Goal: Contribute content

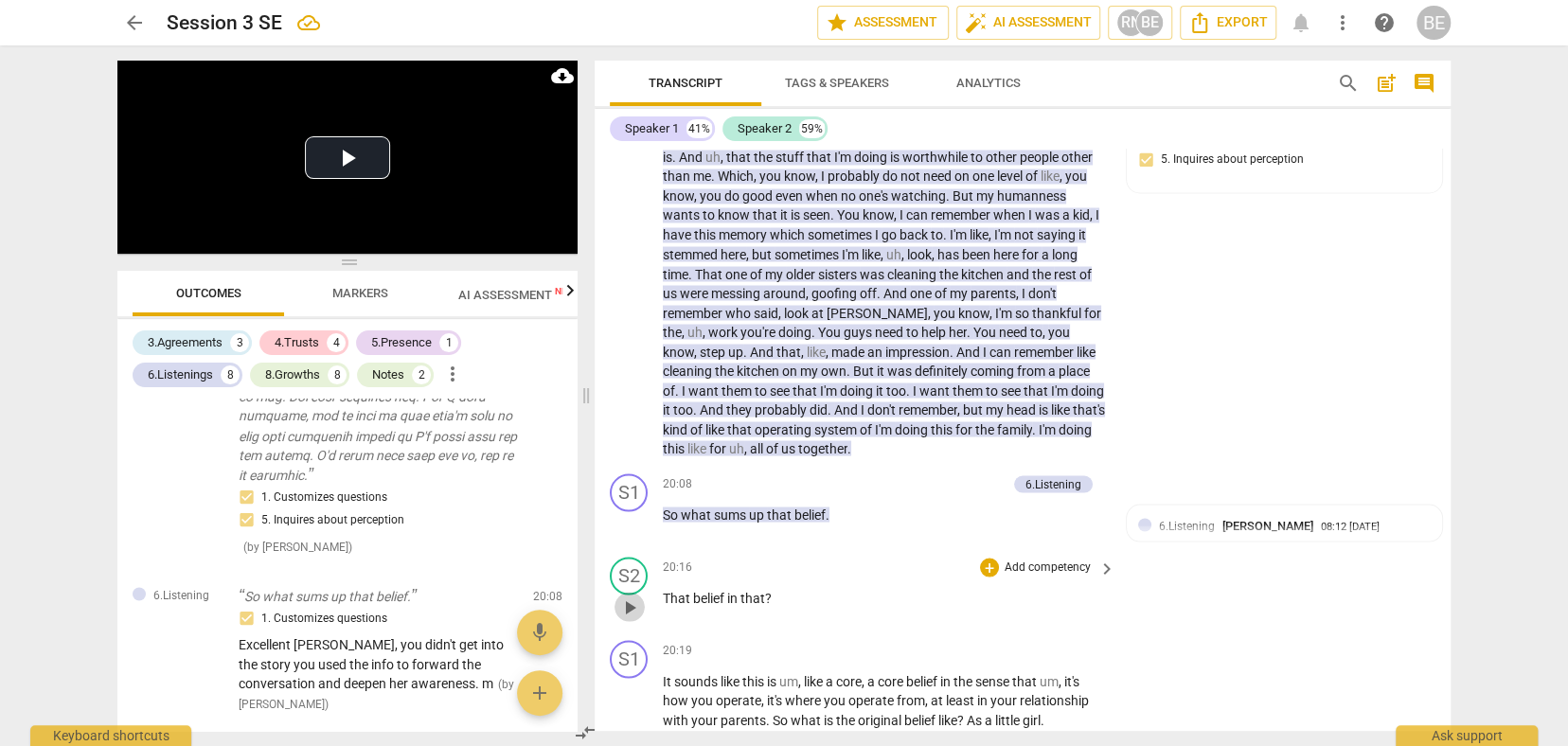
click at [631, 595] on span "play_arrow" at bounding box center [630, 606] width 23 height 23
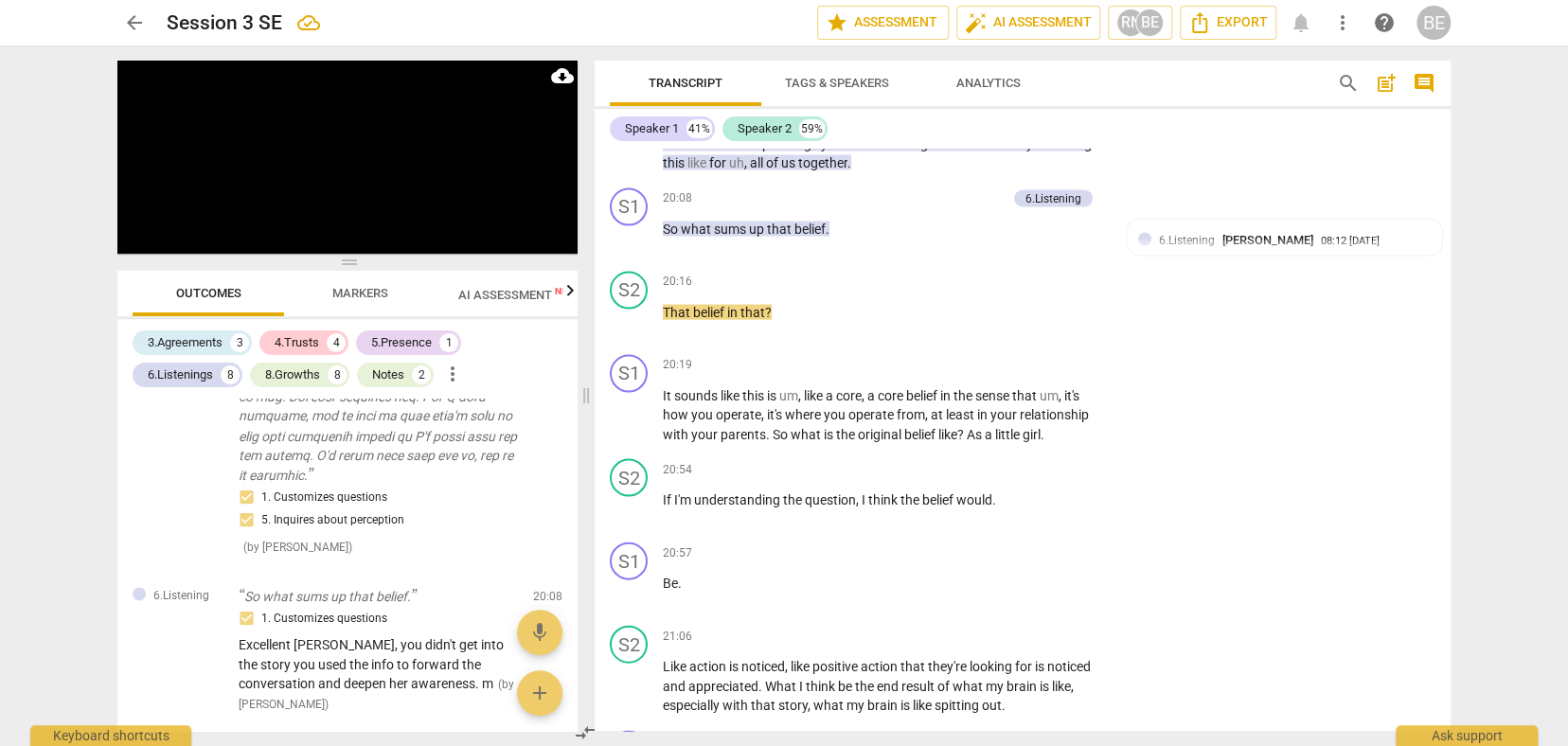
scroll to position [6952, 0]
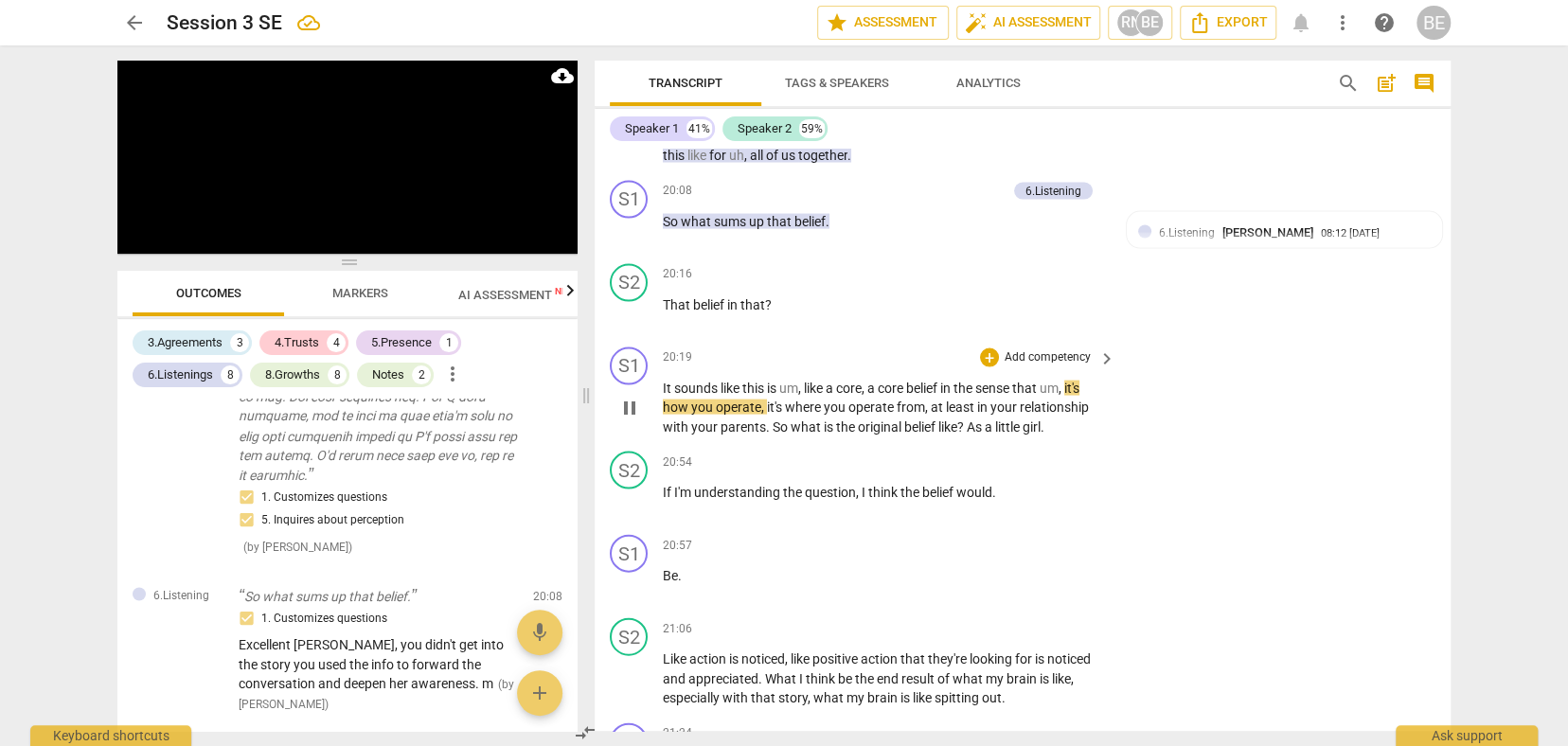
click at [1073, 349] on p "Add competency" at bounding box center [1048, 357] width 90 height 17
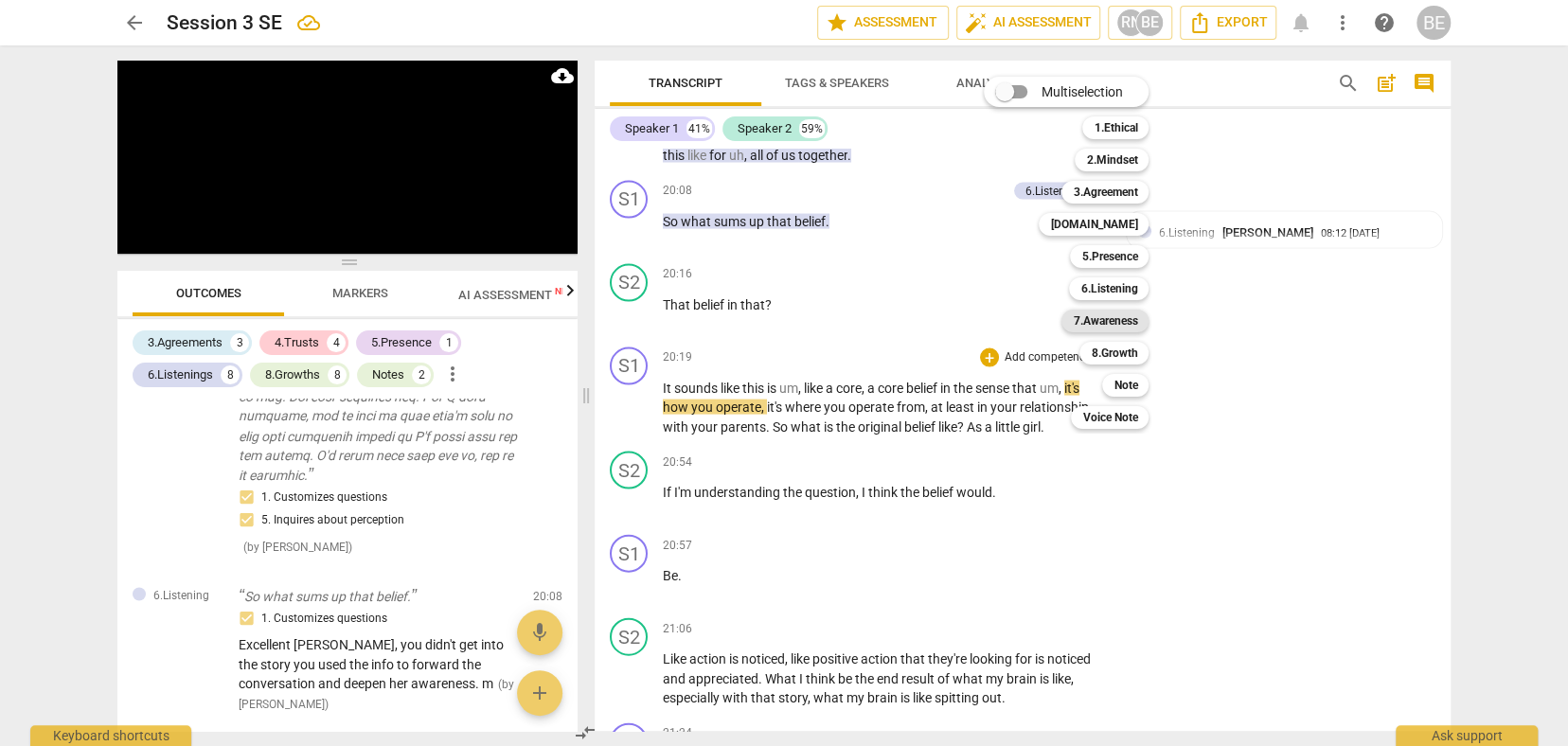
click at [1125, 321] on b "7.Awareness" at bounding box center [1105, 321] width 65 height 23
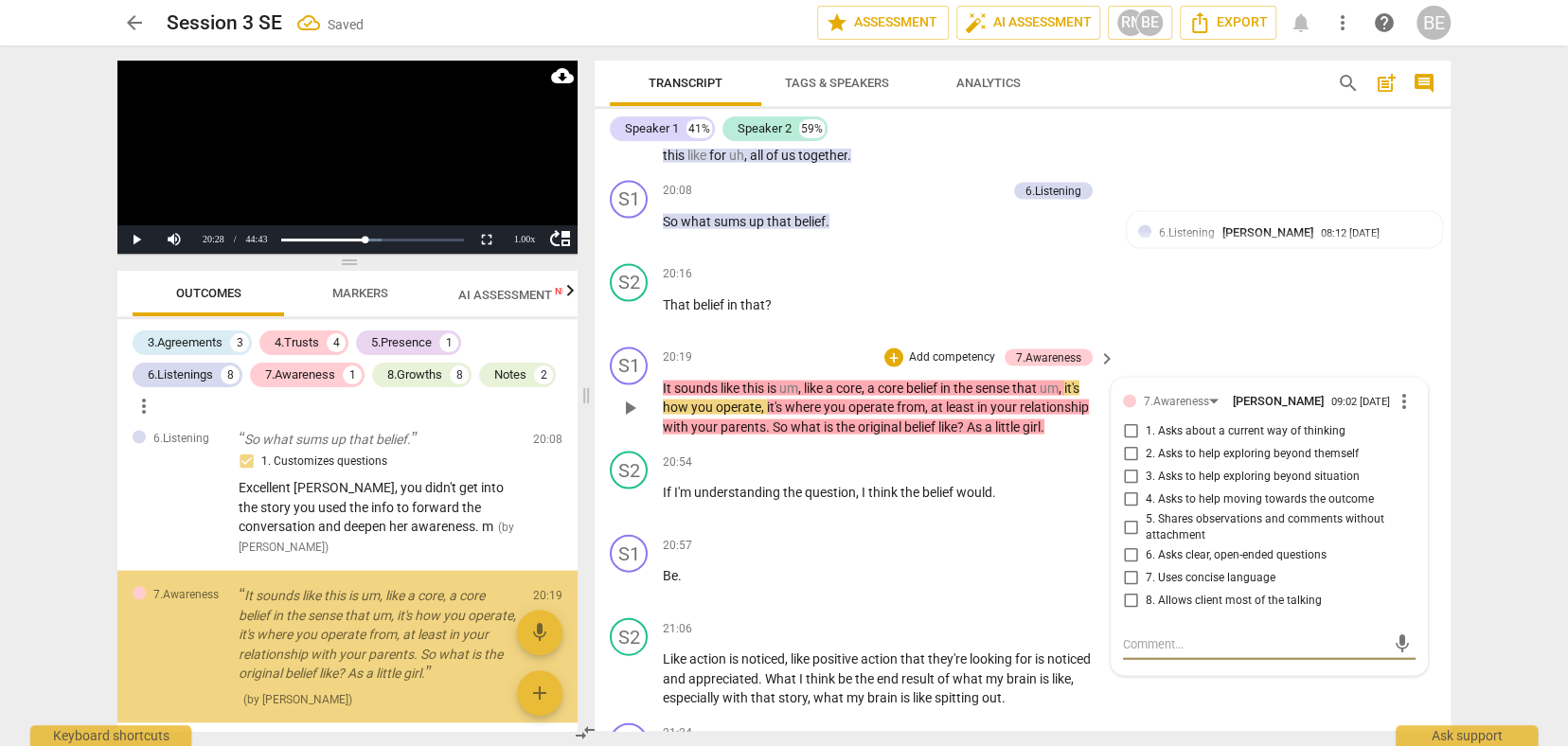
scroll to position [2416, 0]
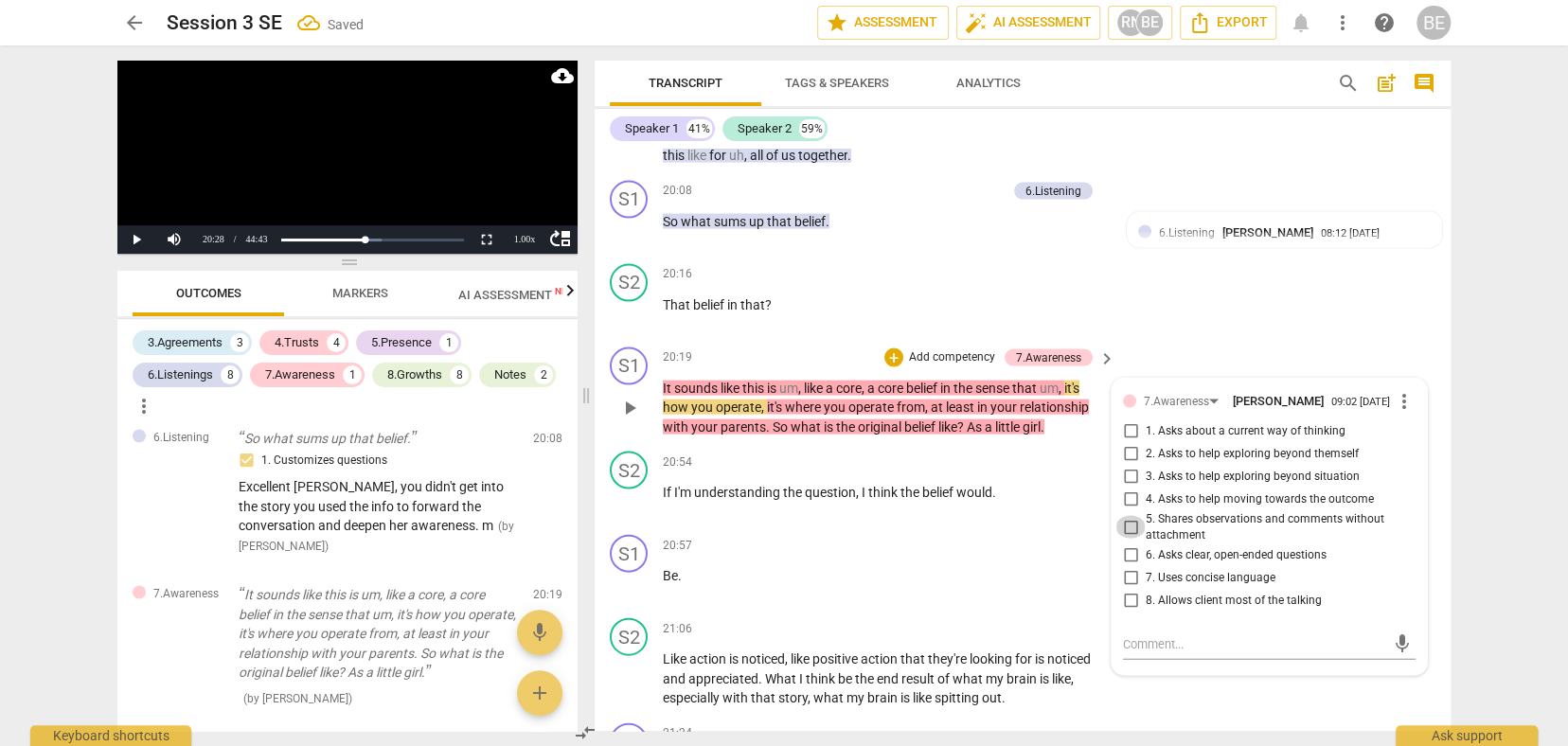
click at [1128, 516] on input "5. Shares observations and comments without attachment" at bounding box center [1130, 526] width 30 height 23
checkbox input "true"
click at [632, 397] on span "play_arrow" at bounding box center [630, 408] width 23 height 23
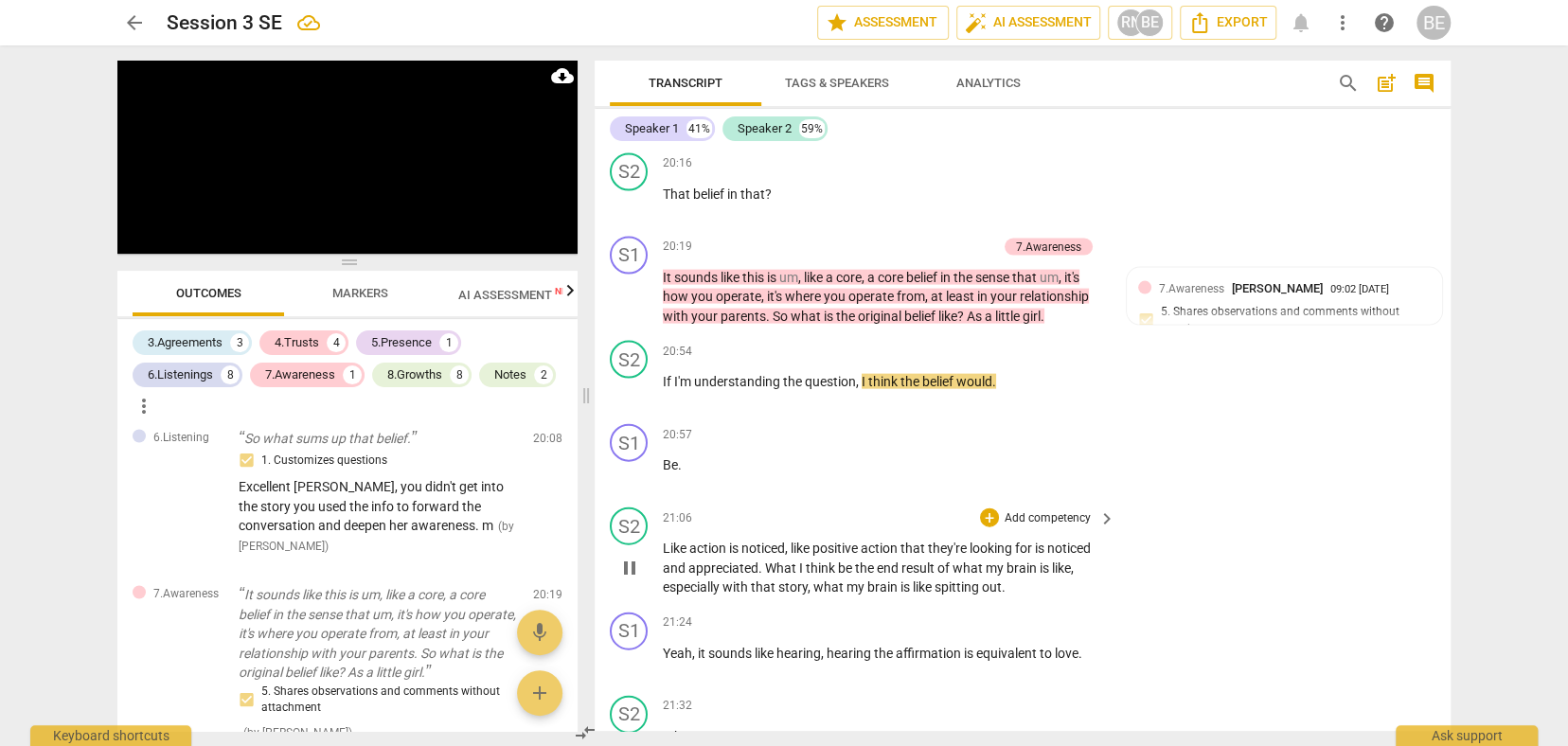
scroll to position [7064, 0]
click at [1056, 509] on p "Add competency" at bounding box center [1048, 517] width 90 height 17
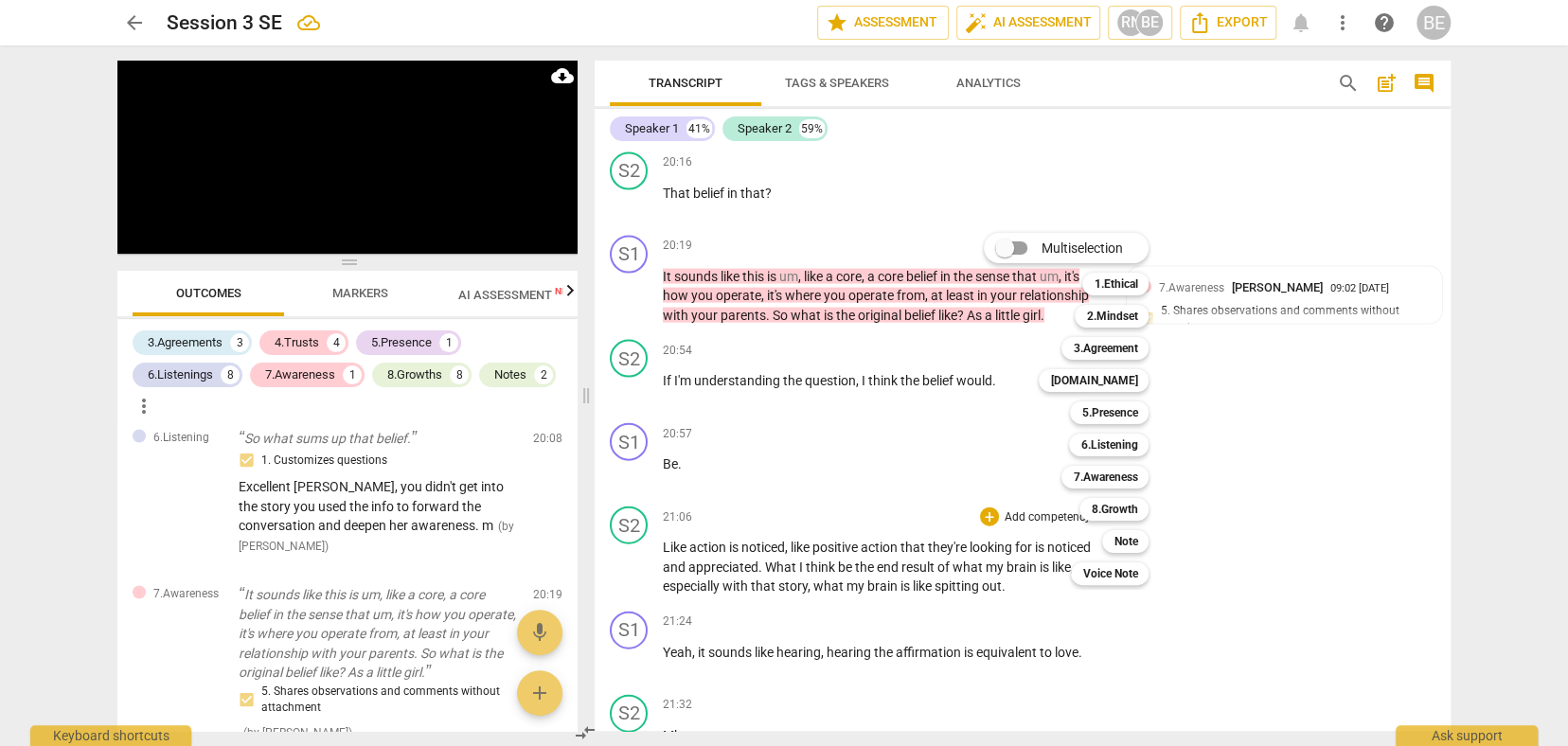
drag, startPoint x: 178, startPoint y: 240, endPoint x: 159, endPoint y: 240, distance: 19.0
click at [178, 240] on div at bounding box center [784, 373] width 1568 height 746
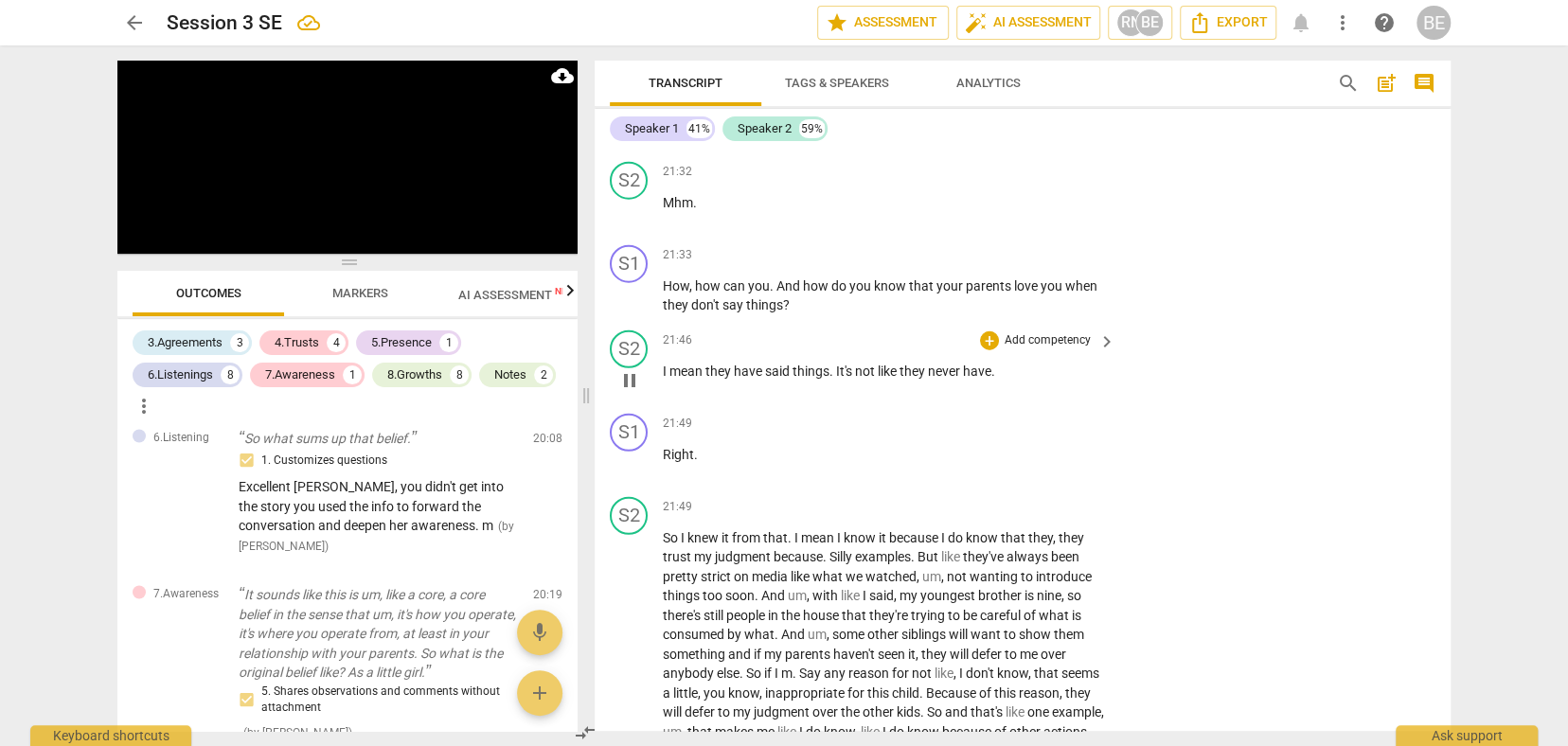
scroll to position [7602, 0]
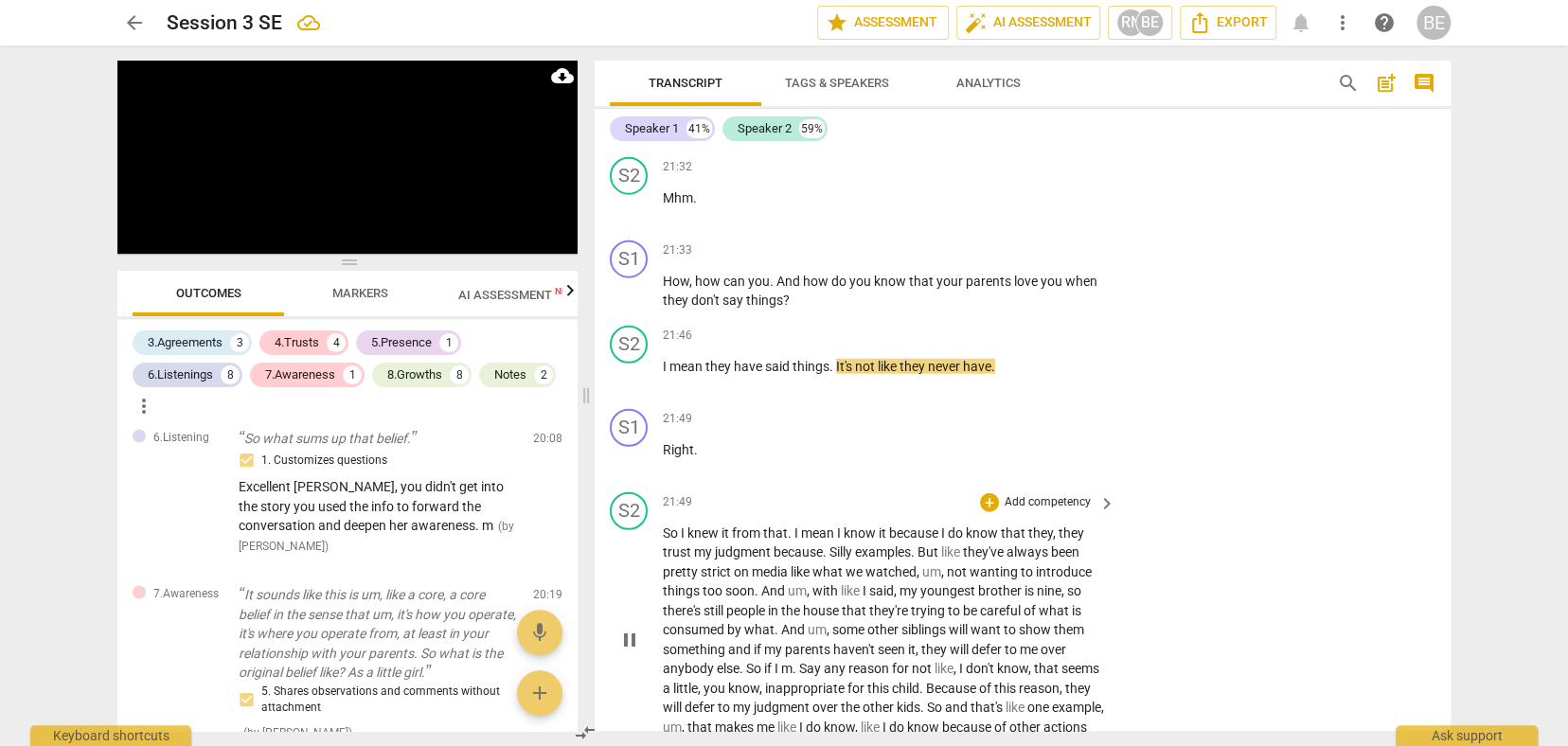
click at [637, 530] on div "play_arrow pause" at bounding box center [638, 640] width 48 height 221
click at [656, 492] on div "S2 play_arrow pause" at bounding box center [636, 623] width 53 height 264
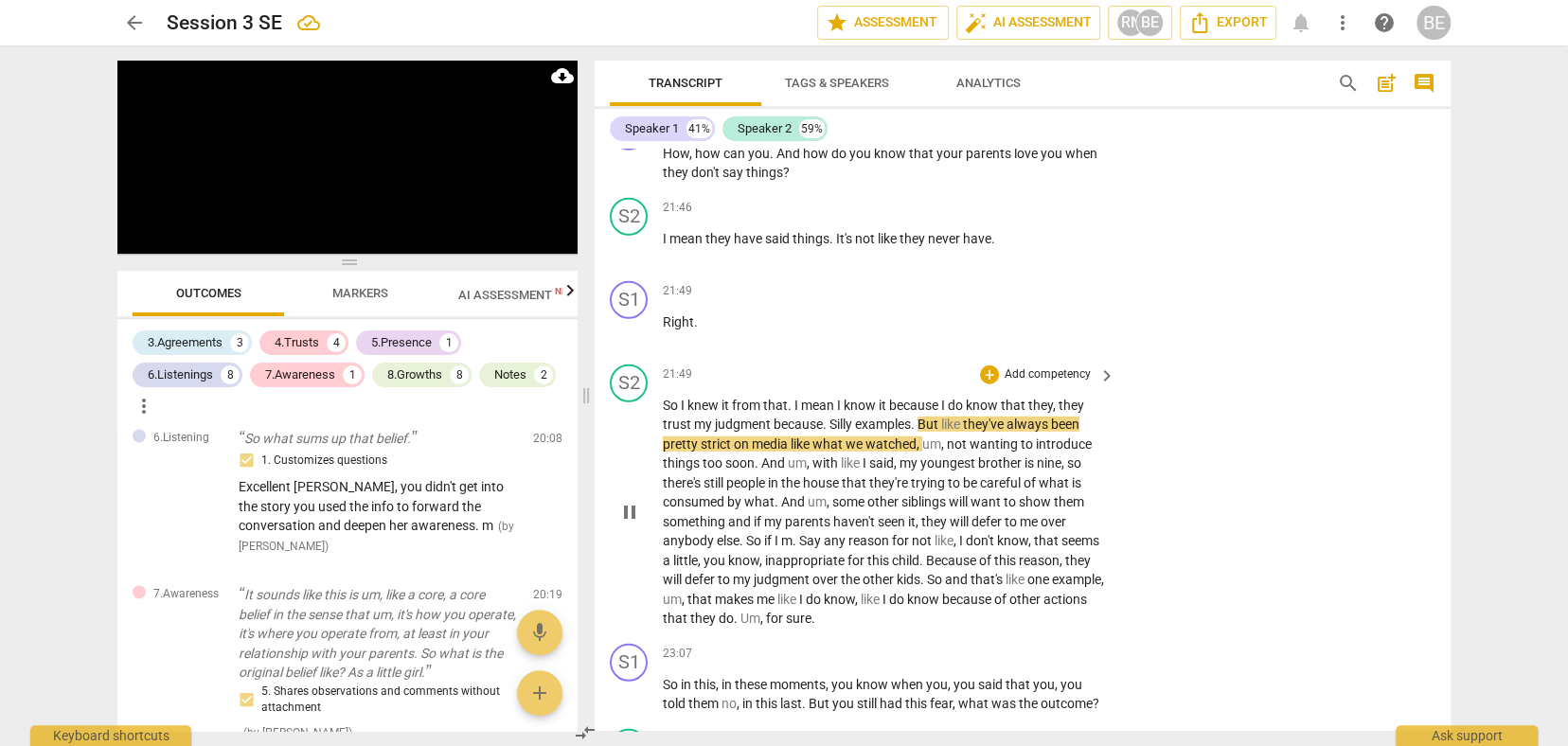
scroll to position [7731, 0]
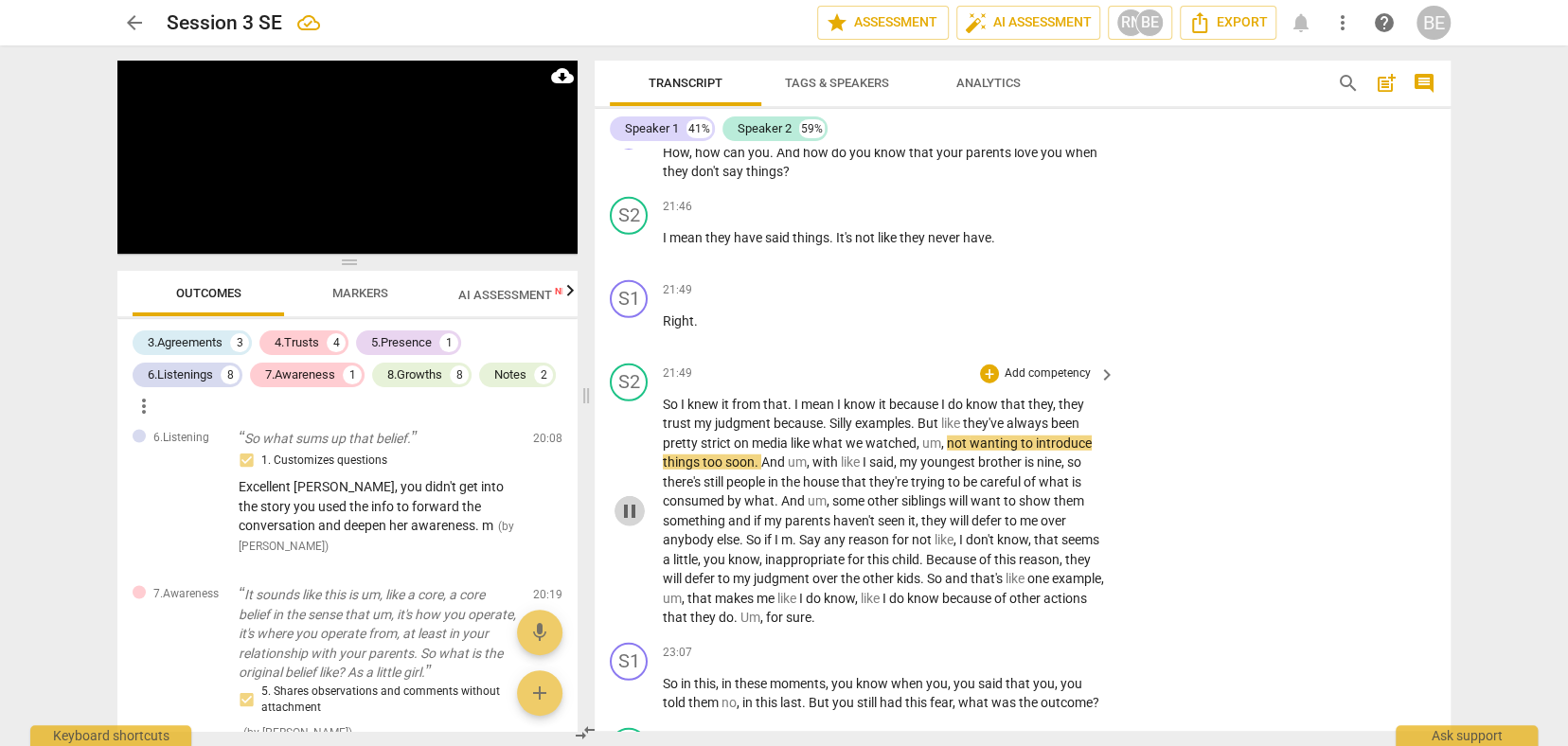
click at [629, 500] on span "pause" at bounding box center [630, 511] width 23 height 23
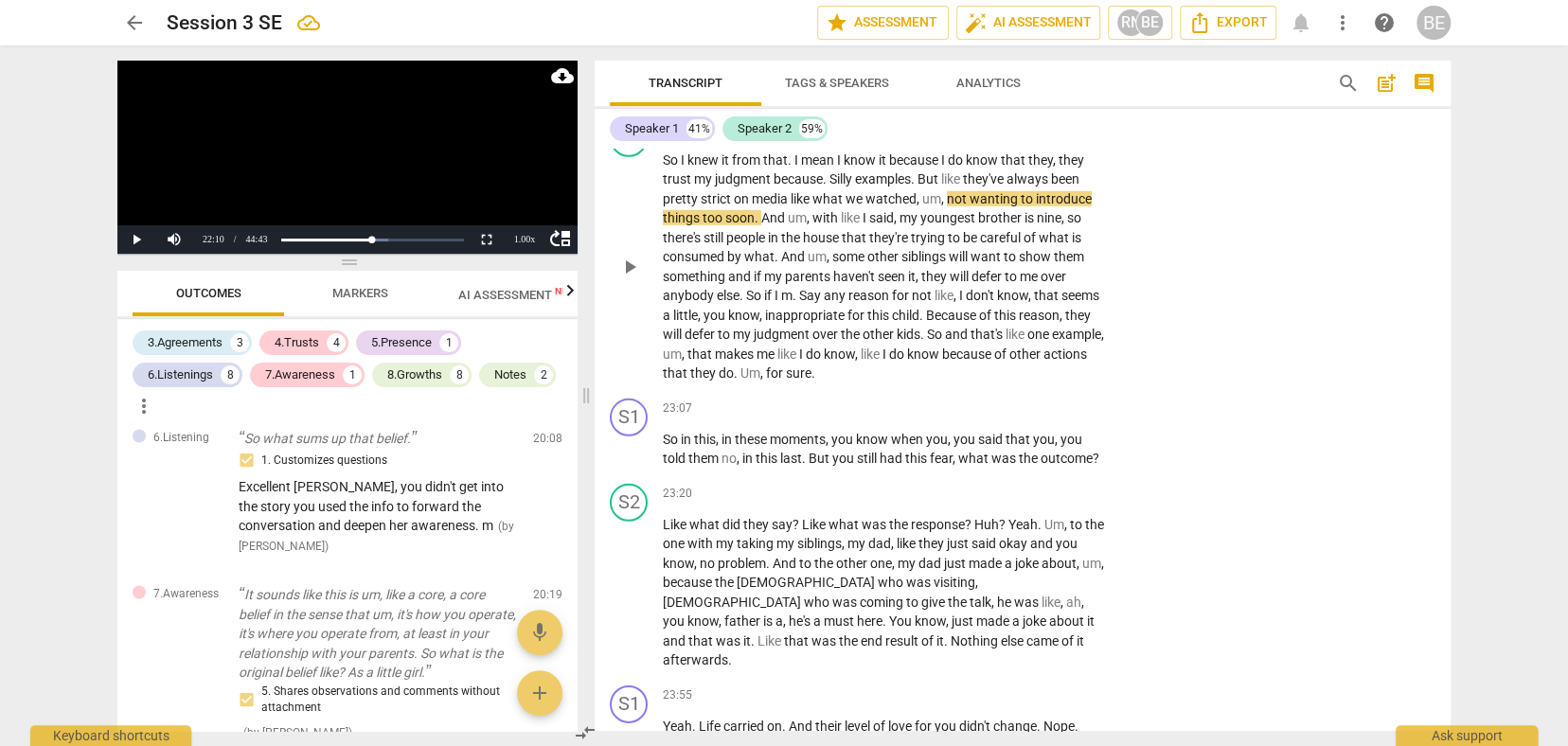
scroll to position [7976, 0]
click at [631, 437] on span "play_arrow" at bounding box center [630, 448] width 23 height 23
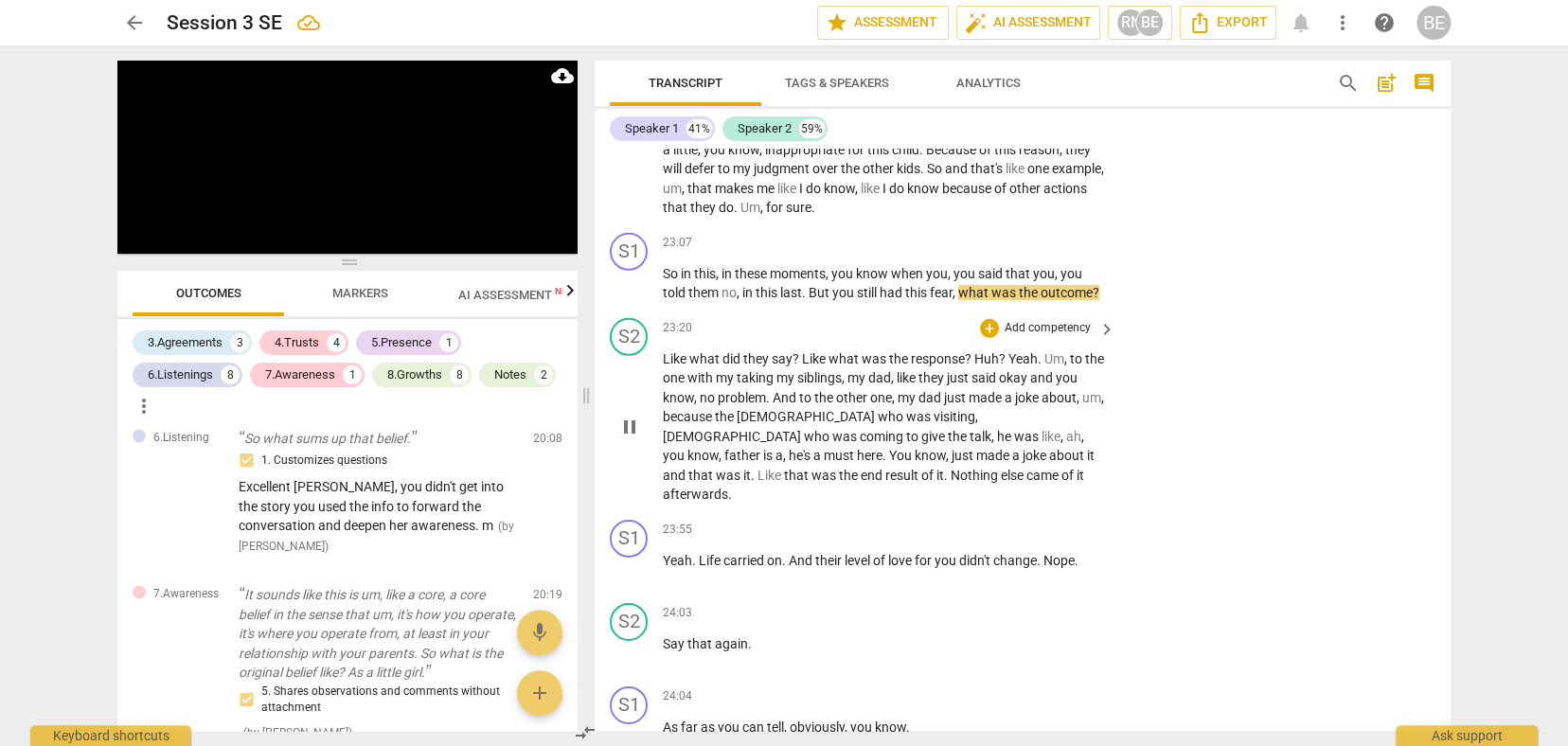
scroll to position [8144, 0]
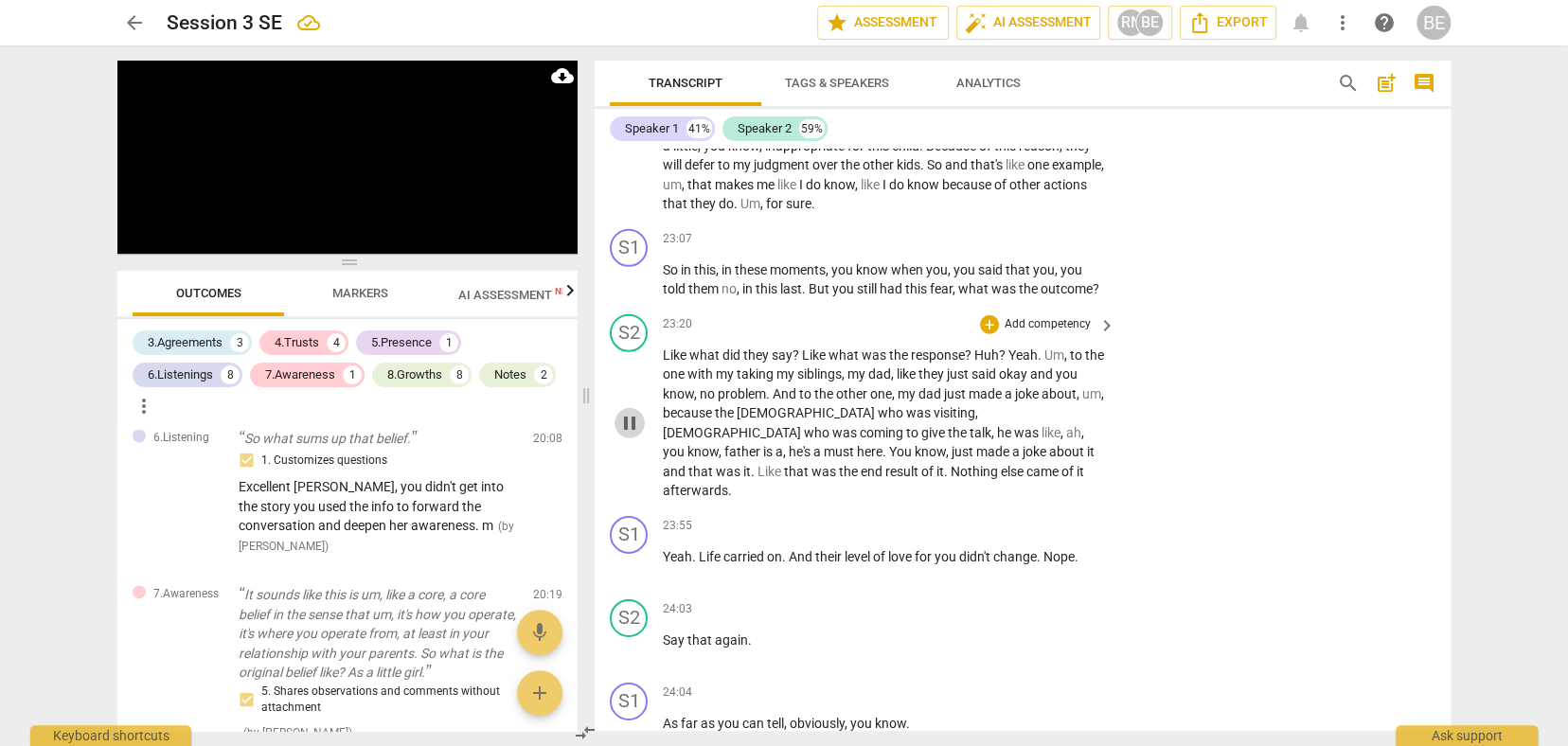
click at [627, 412] on span "pause" at bounding box center [630, 423] width 23 height 23
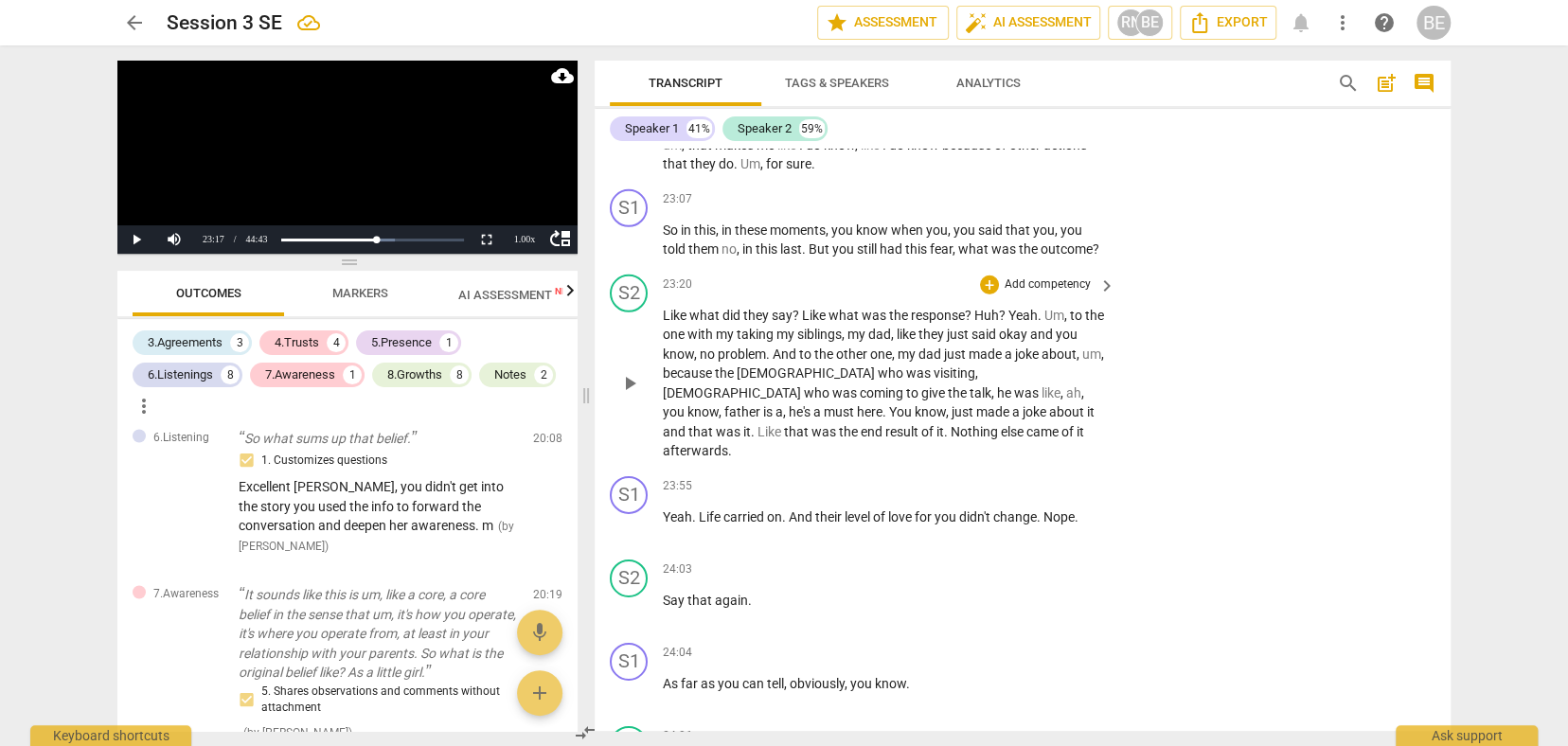
scroll to position [8186, 0]
click at [626, 370] on span "play_arrow" at bounding box center [630, 380] width 23 height 23
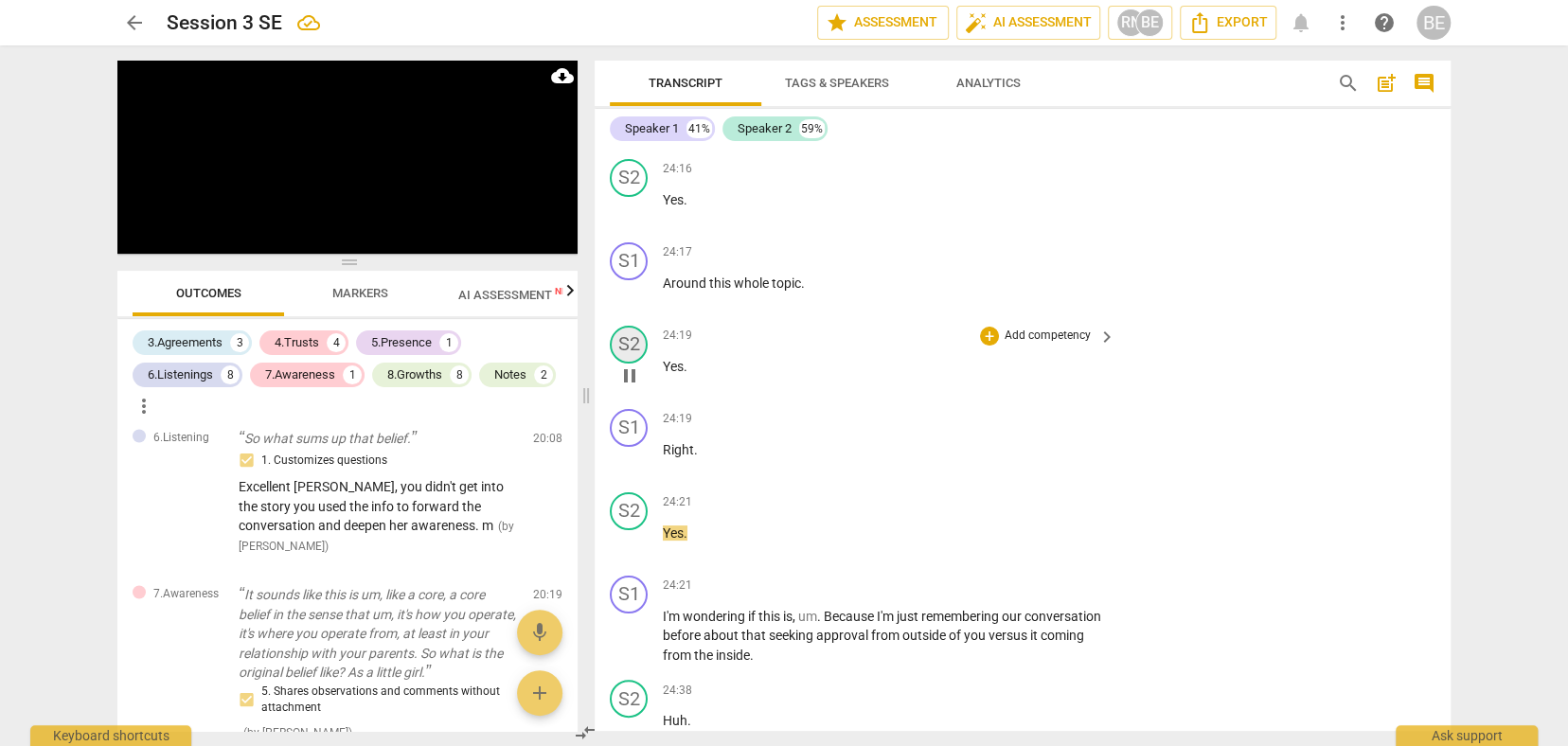
scroll to position [9087, 0]
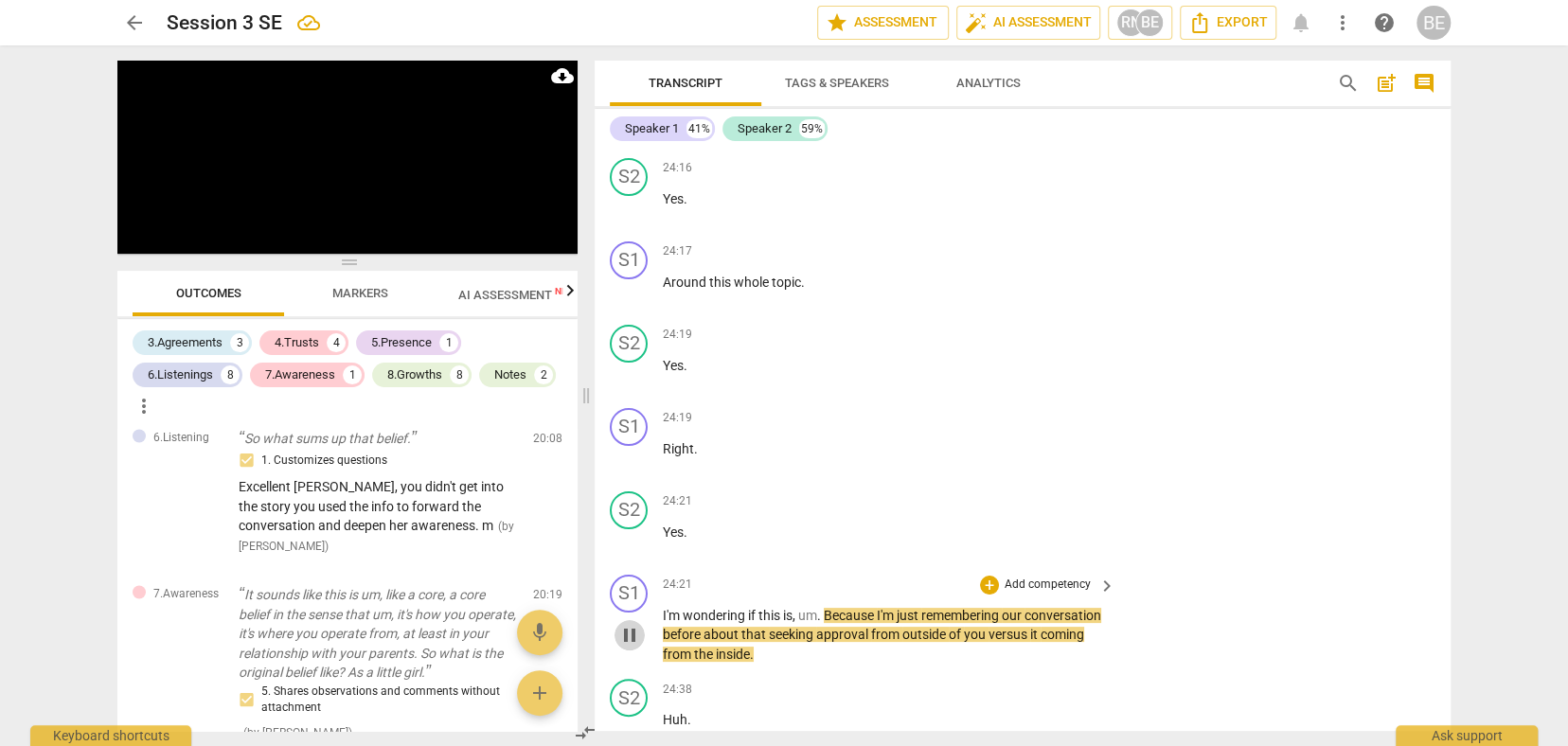
click at [632, 623] on span "pause" at bounding box center [630, 634] width 23 height 23
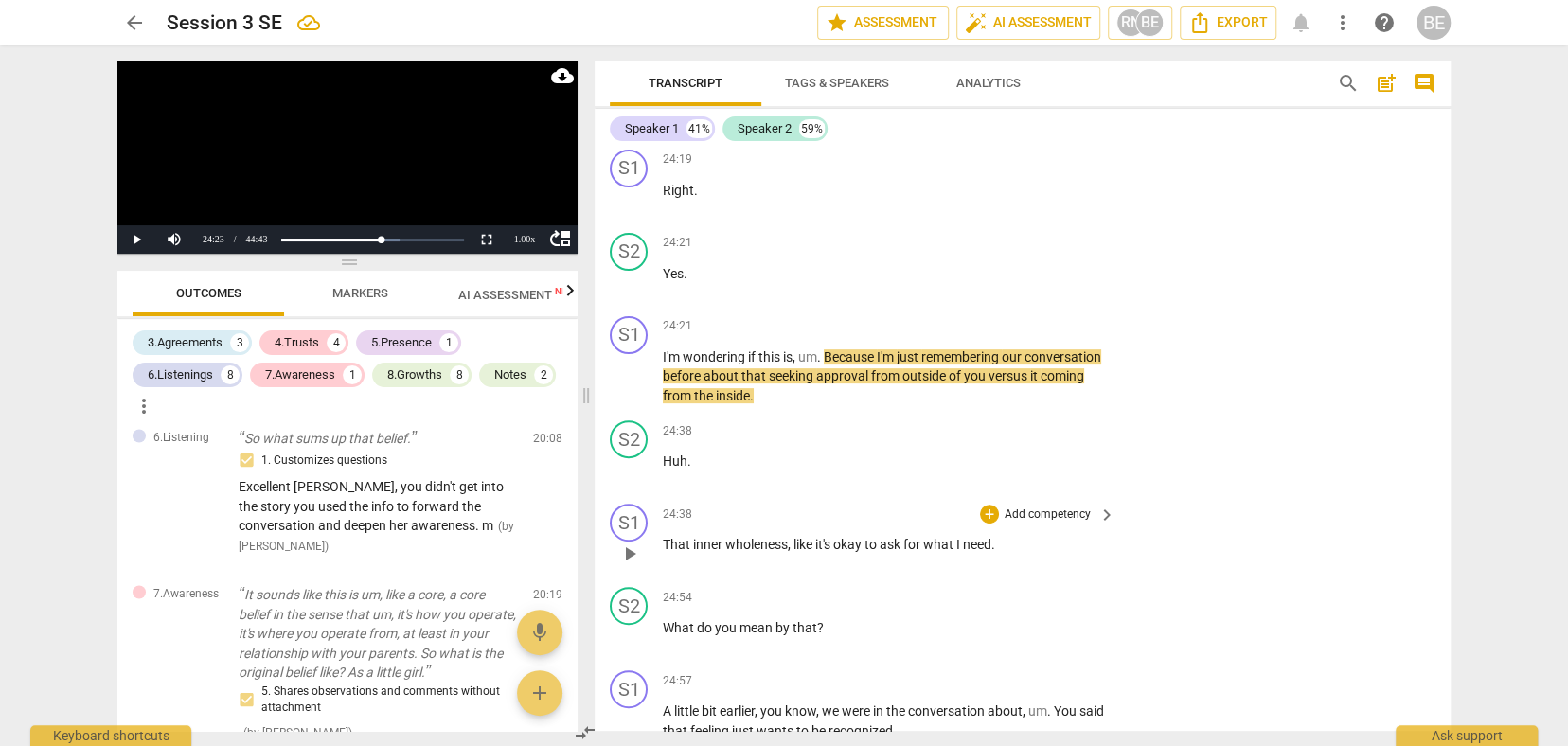
scroll to position [9349, 0]
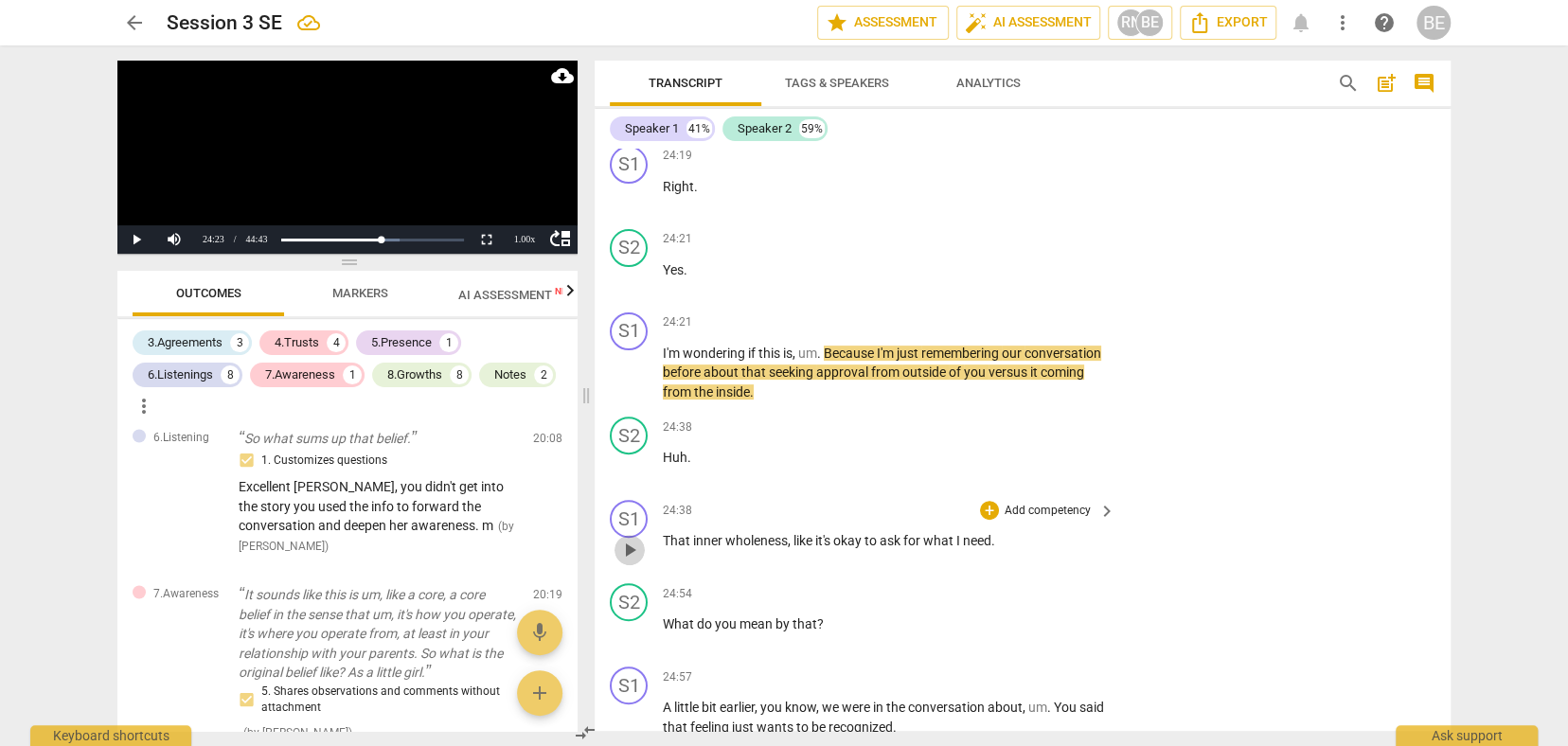
click at [633, 538] on span "play_arrow" at bounding box center [630, 549] width 23 height 23
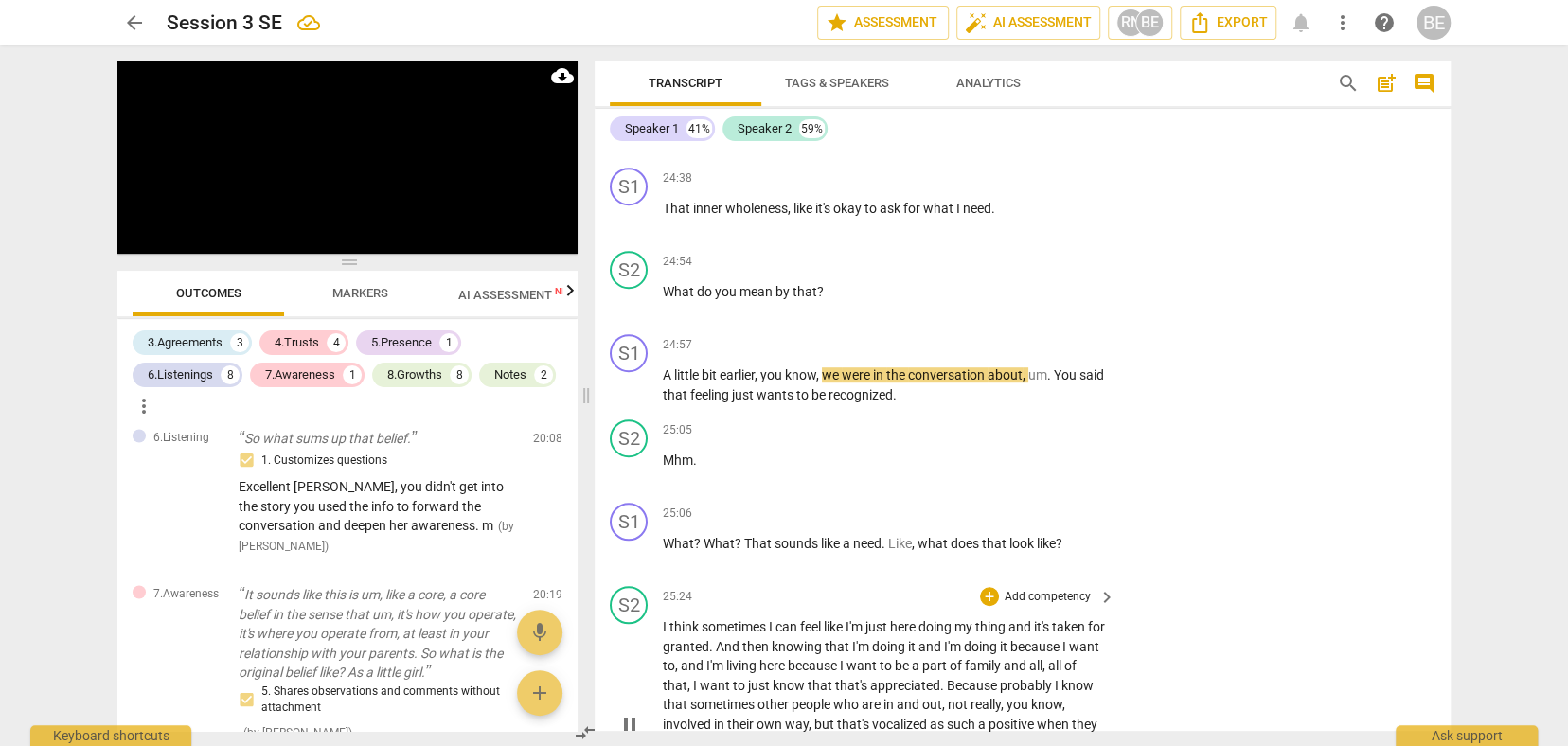
scroll to position [9682, 0]
click at [1060, 505] on p "Add competency" at bounding box center [1048, 513] width 90 height 17
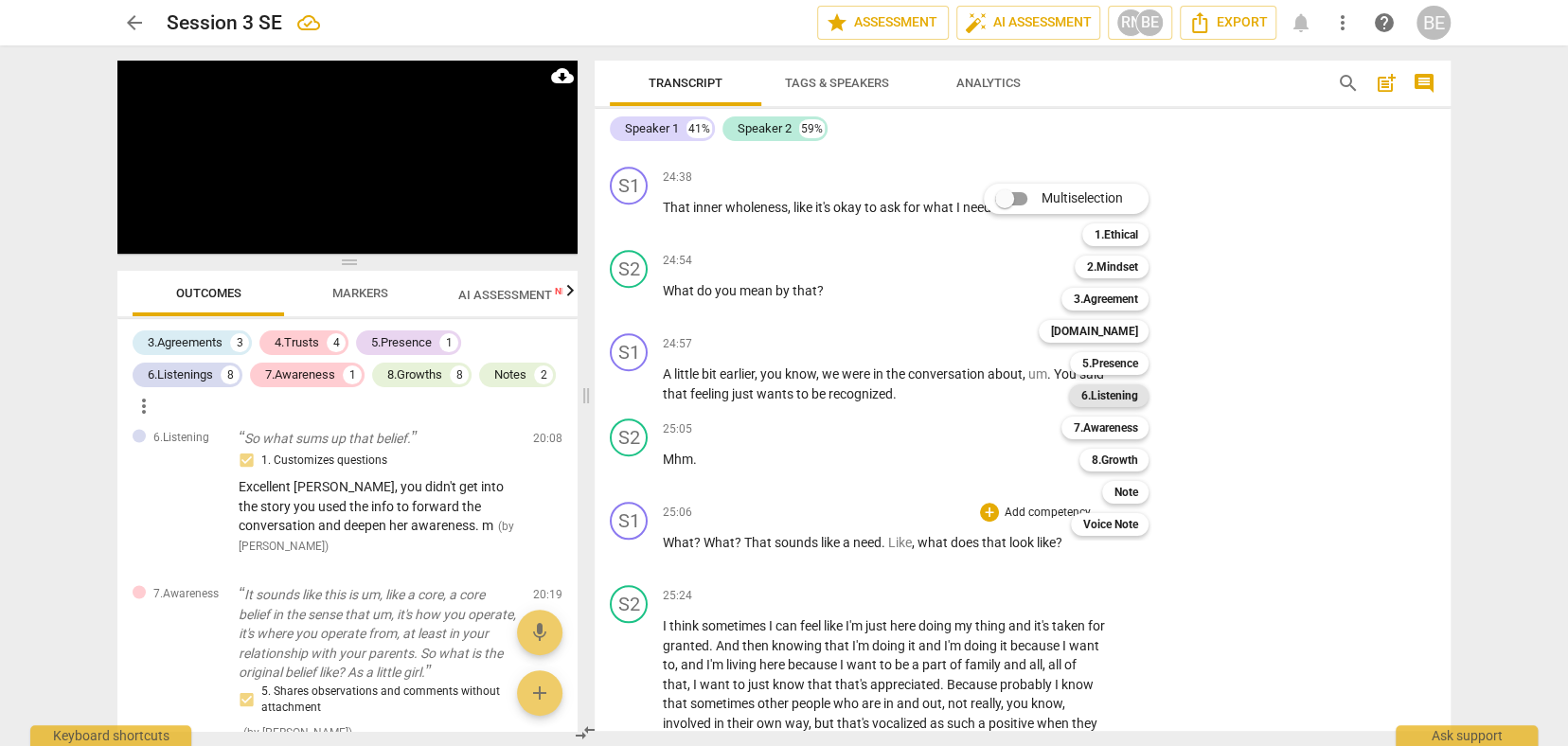
click at [1128, 394] on b "6.Listening" at bounding box center [1109, 395] width 57 height 23
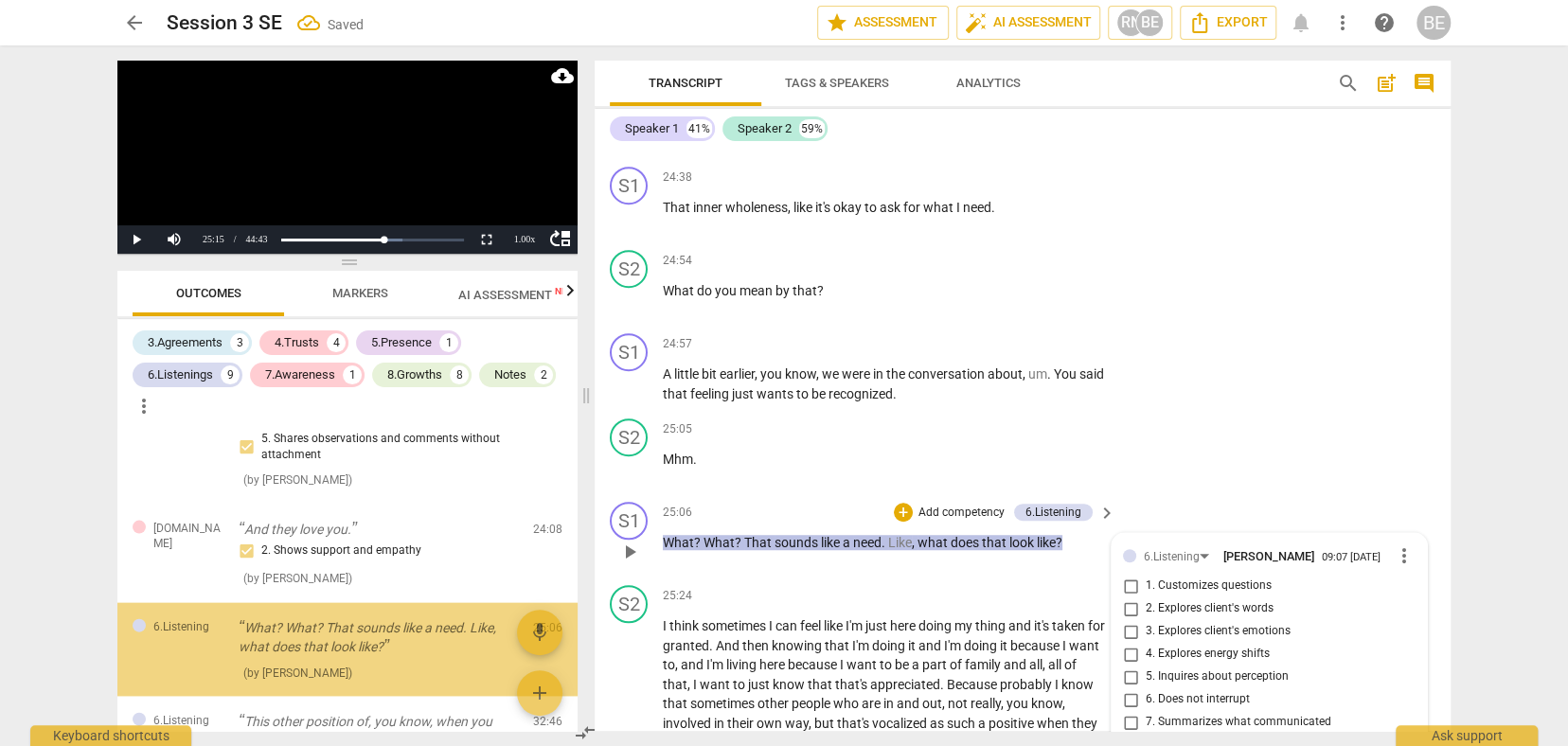
scroll to position [2669, 0]
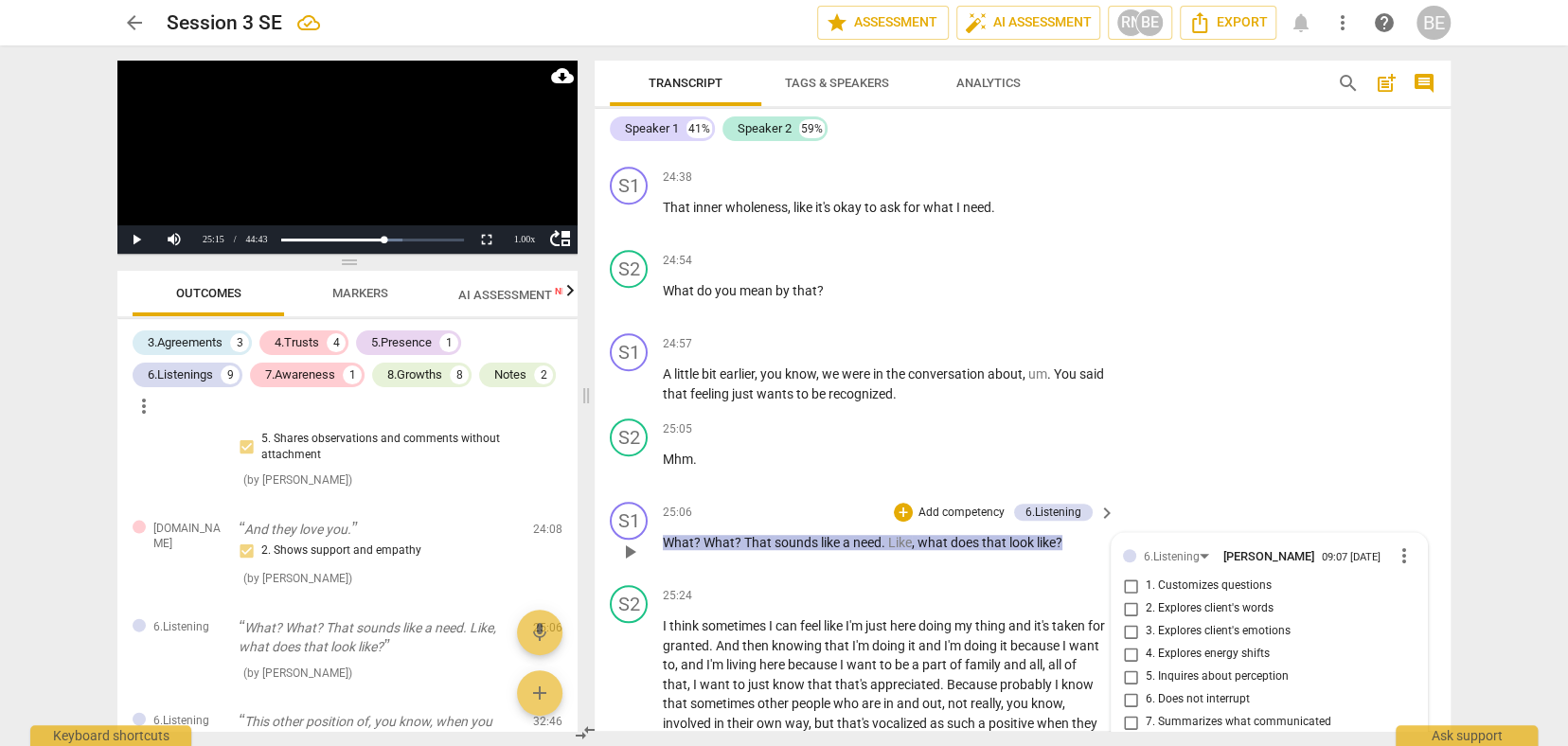
type textarea "H"
type textarea "He"
type textarea "Her"
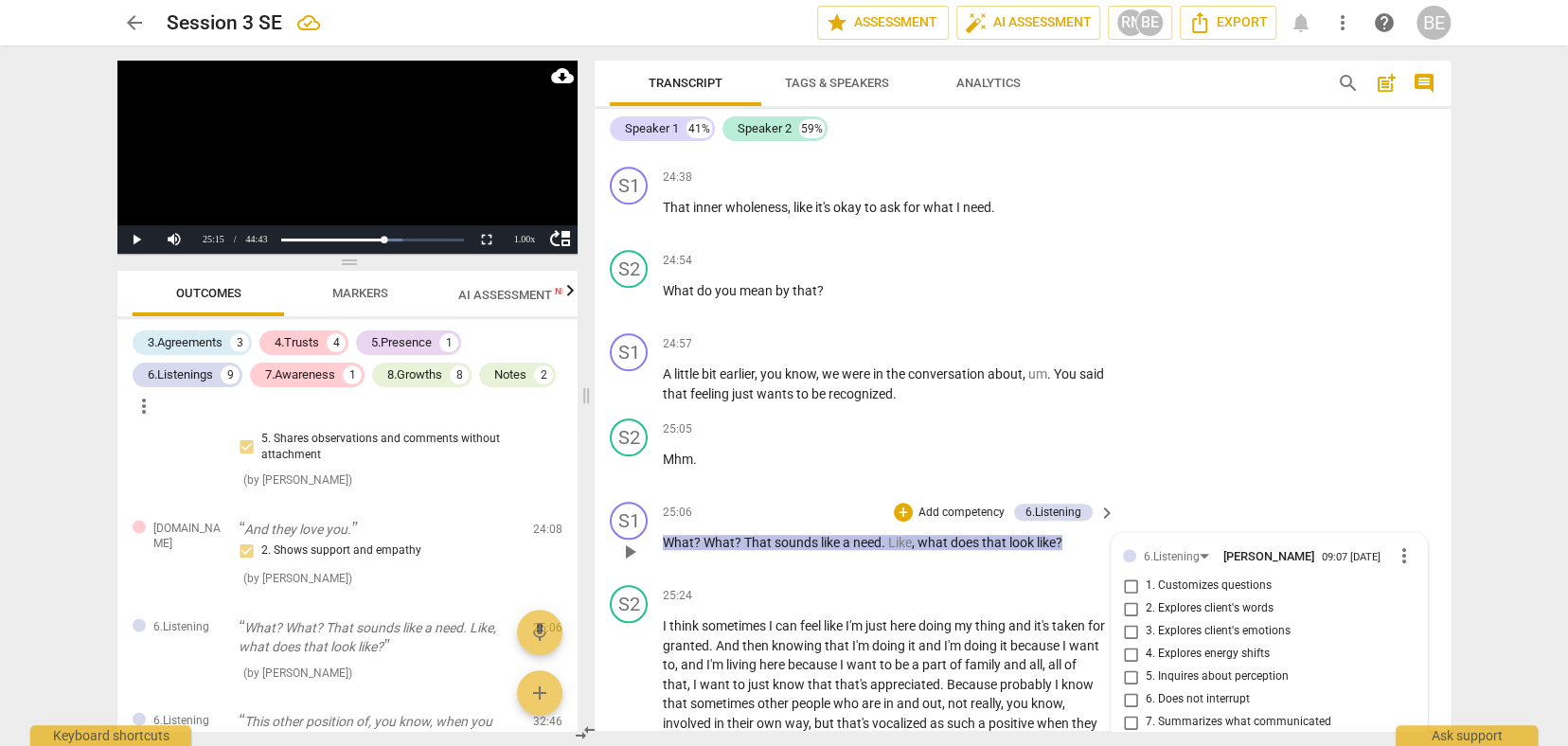
type textarea "Her"
type textarea "Here"
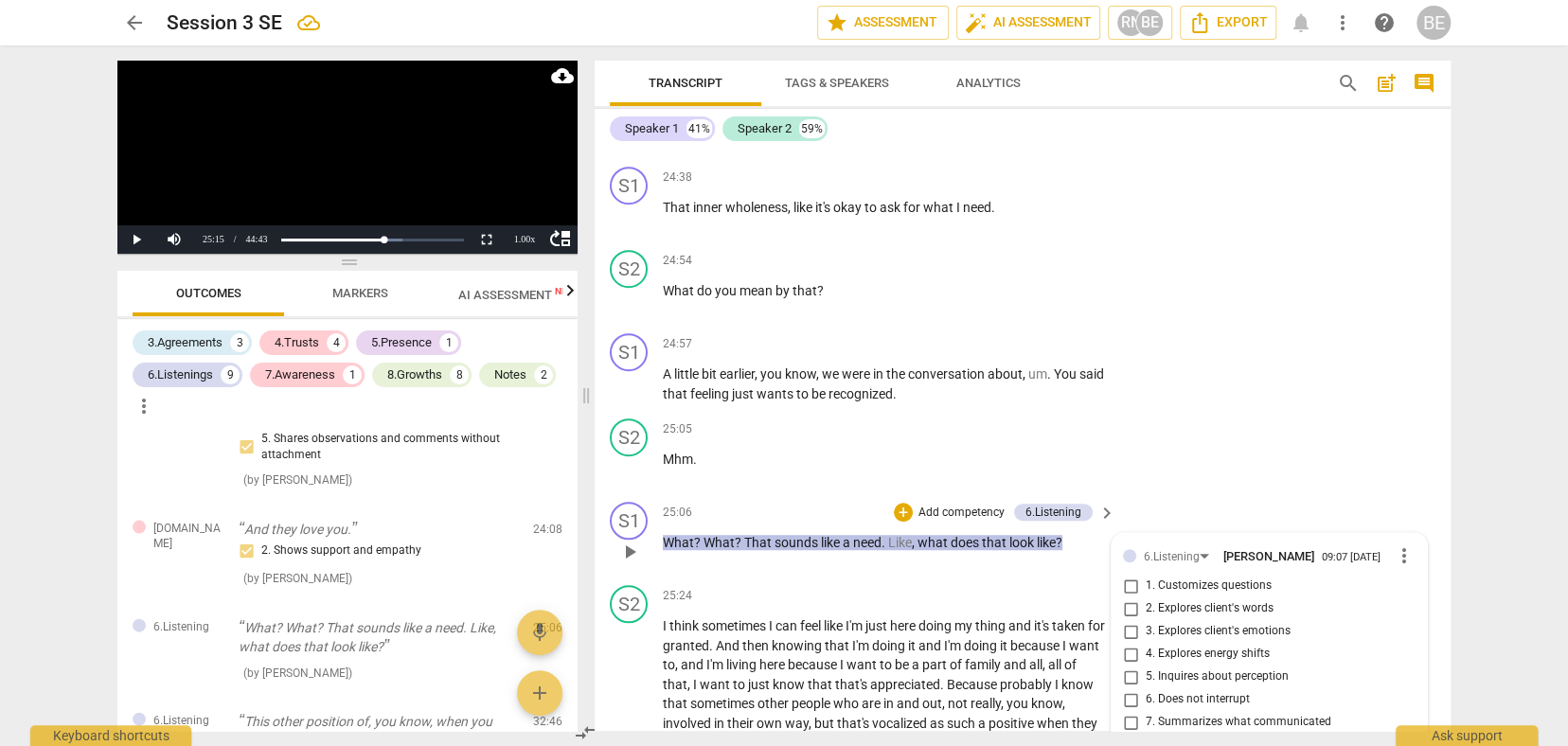
type textarea "Here a"
type textarea "Here an"
type textarea "Here ano"
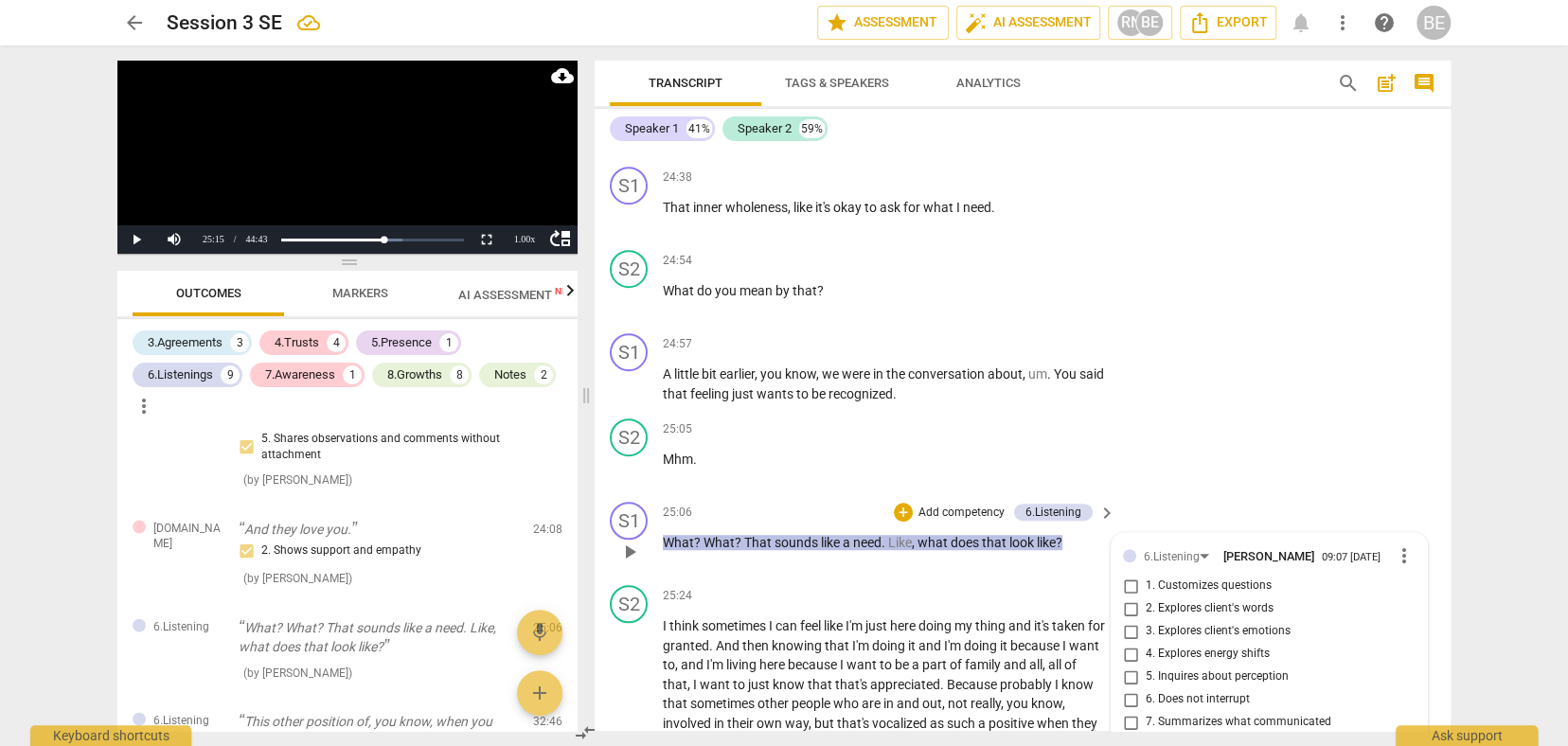
type textarea "Here ano"
type textarea "Here anoh"
type textarea "Here ano"
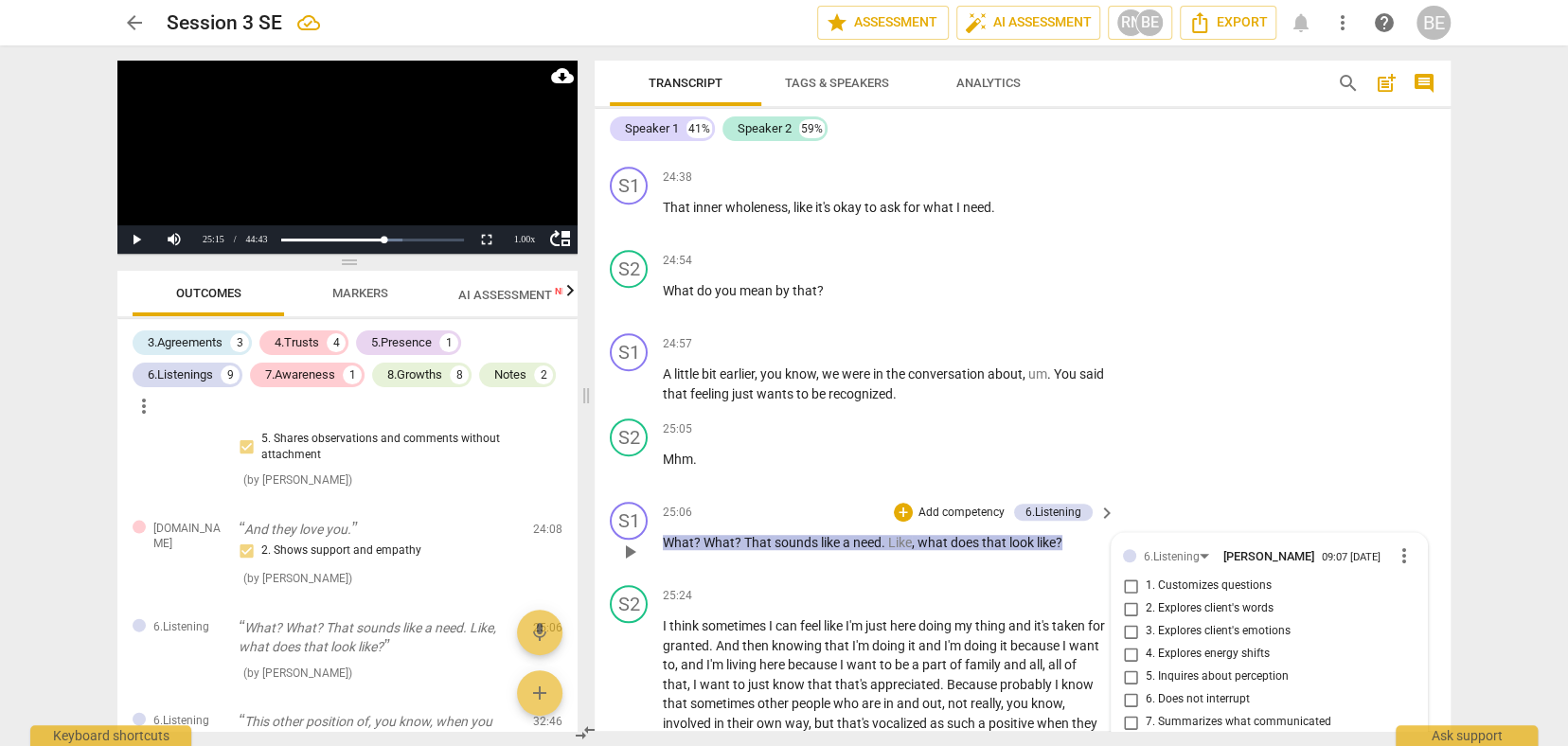
type textarea "Here anot"
type textarea "Here anoth"
type textarea "Here anothe"
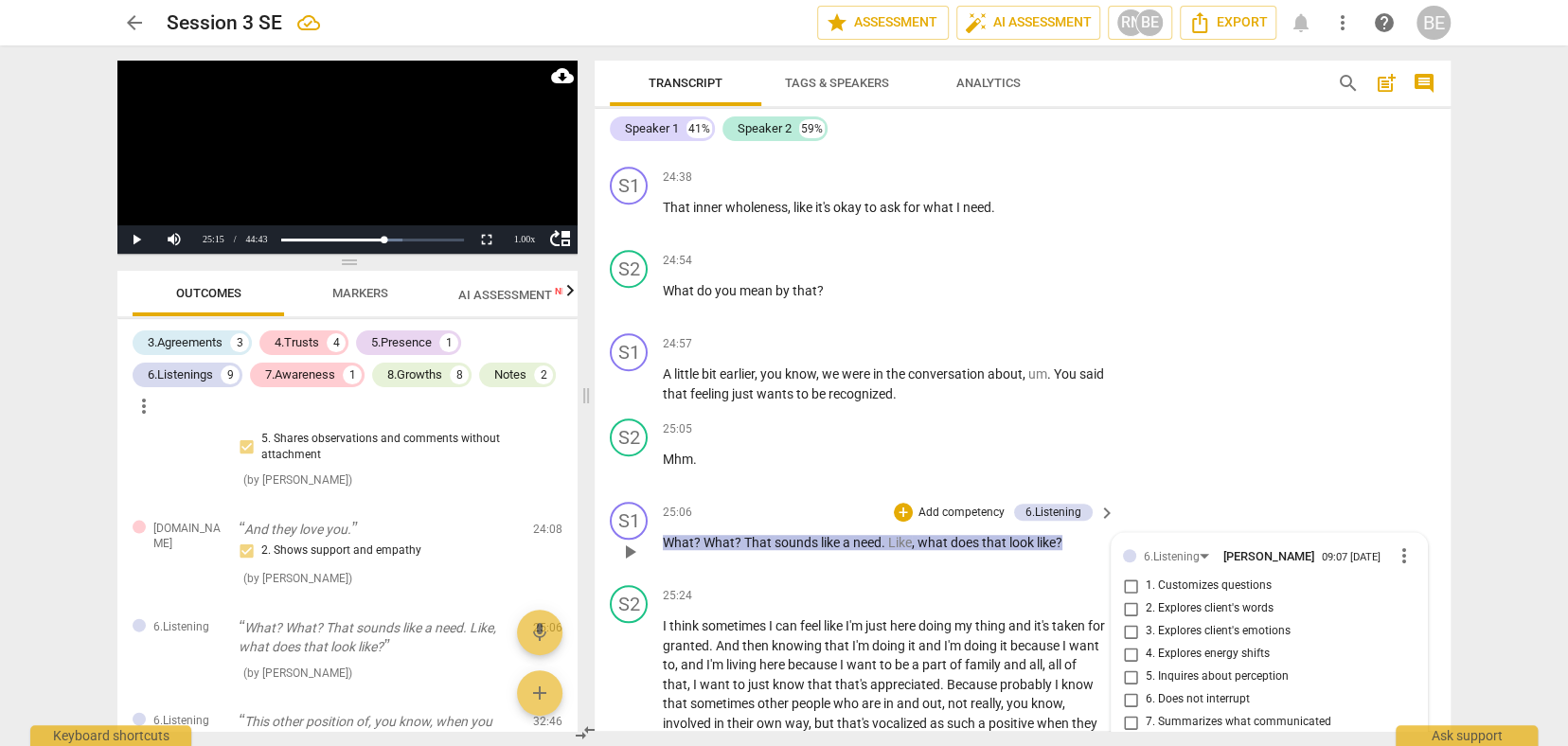
type textarea "Here anothe"
type textarea "Here another"
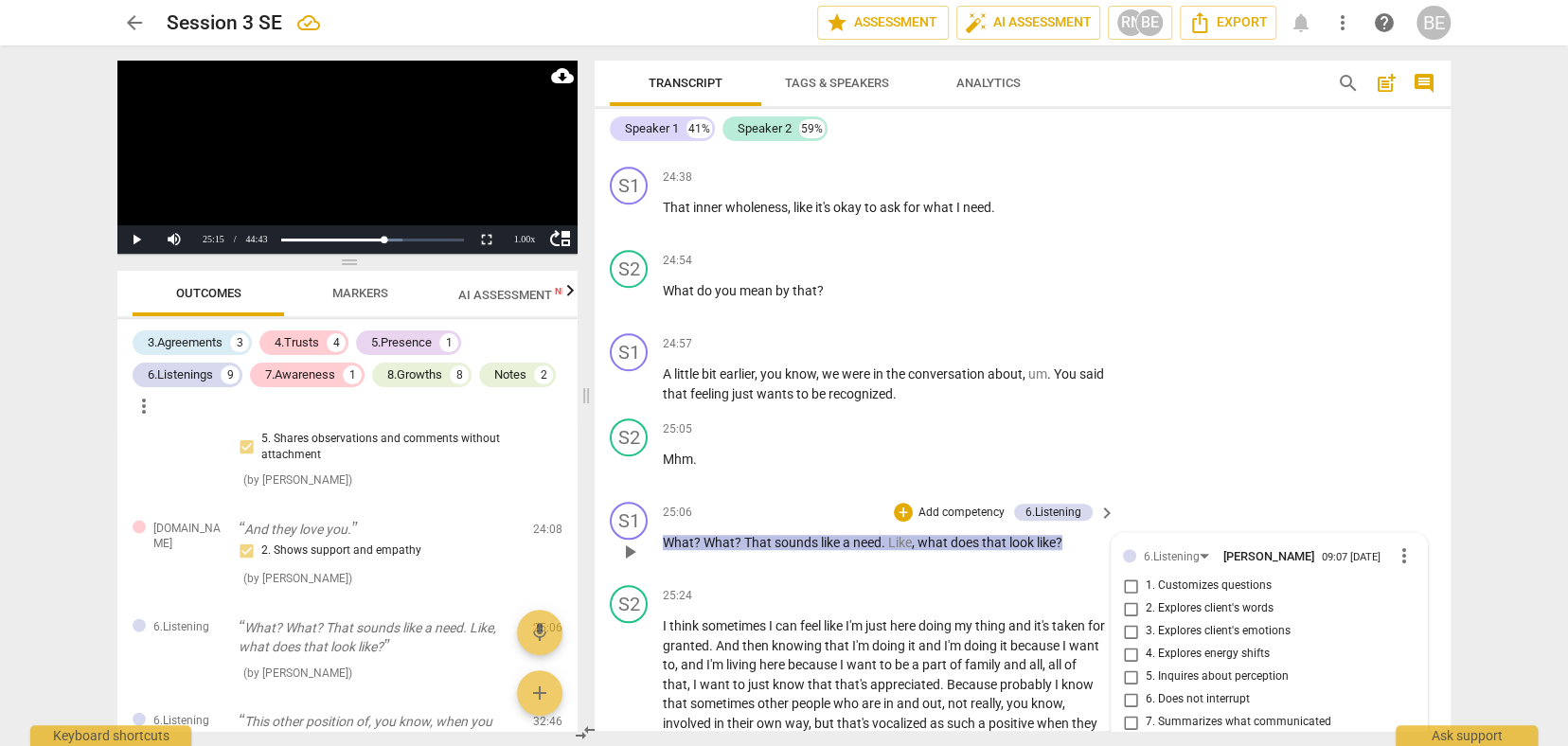
type textarea "Here another w"
type textarea "Here another wa"
type textarea "Here another way"
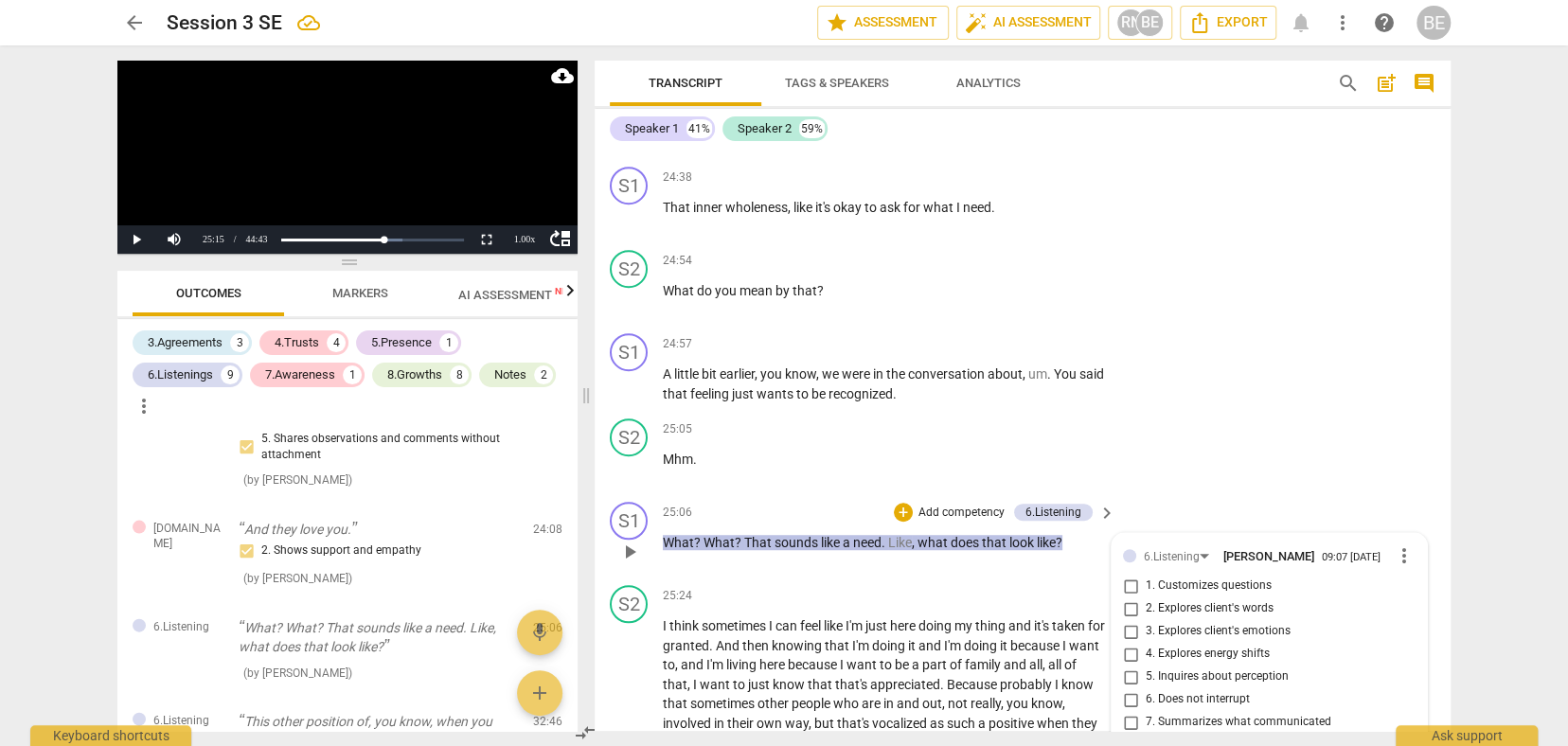
type textarea "Here another way"
type textarea "Here another way t"
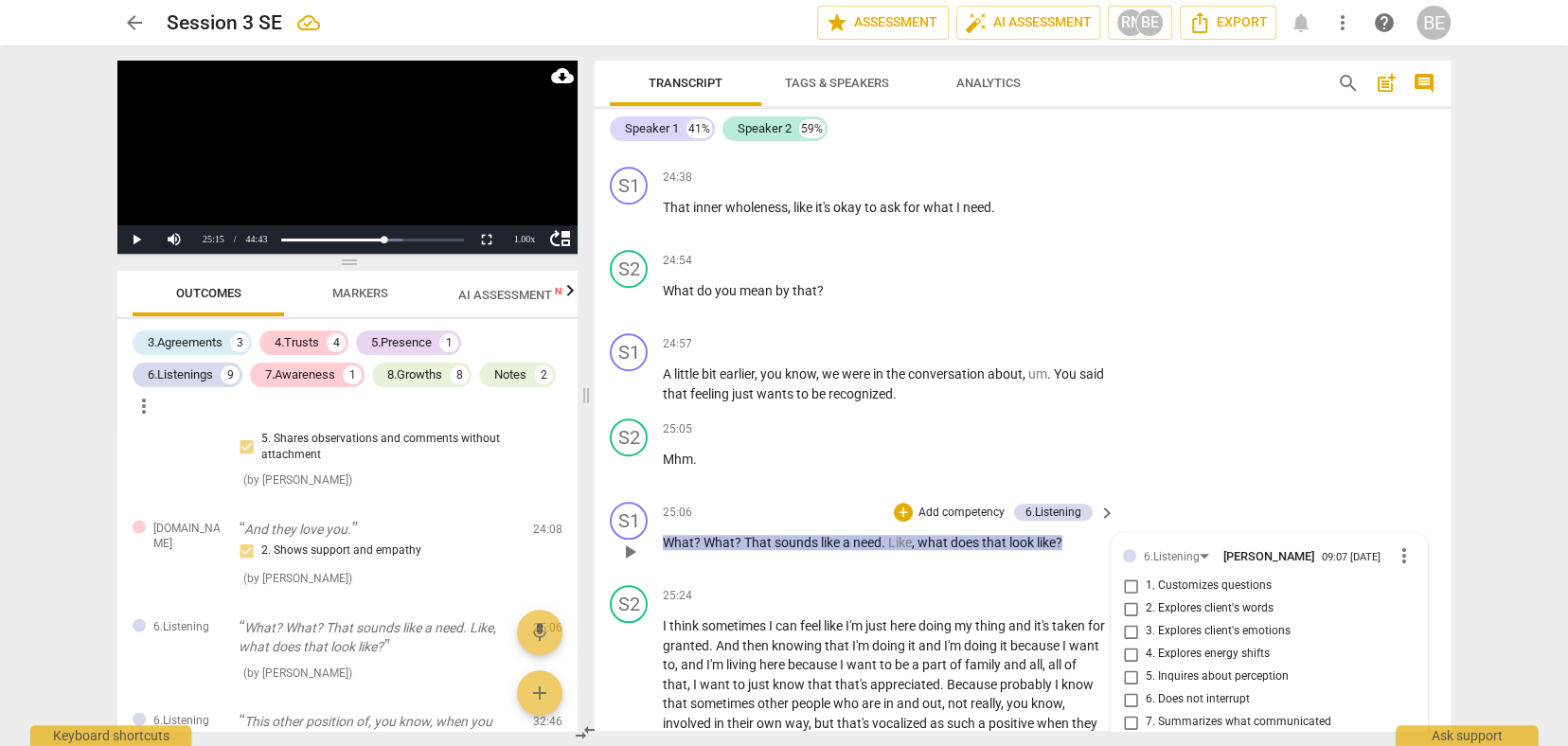
type textarea "Here another way to"
type textarea "Here another way to '"
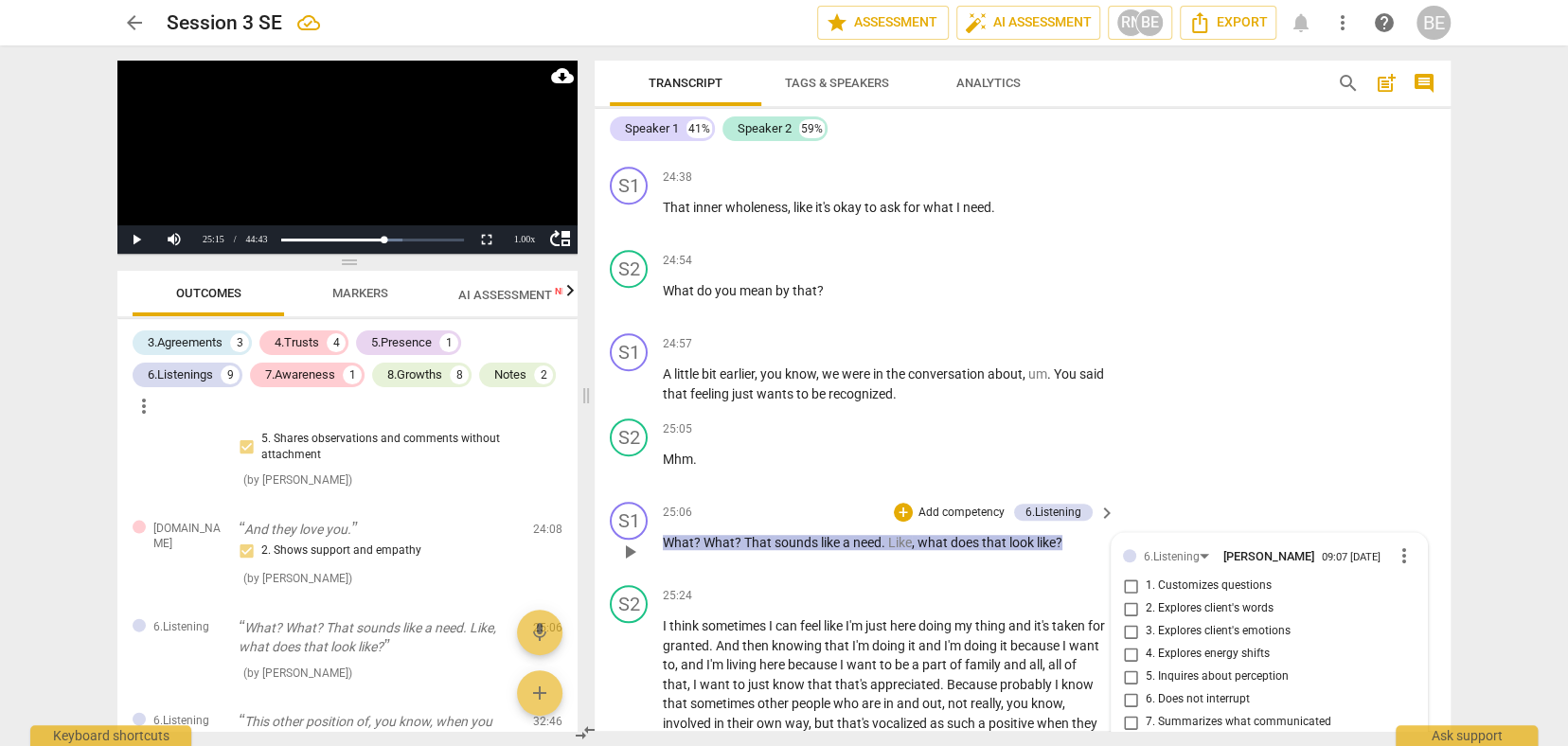
type textarea "Here another way to '"
type textarea "Here another way to 'g"
type textarea "Here another way to 'ge"
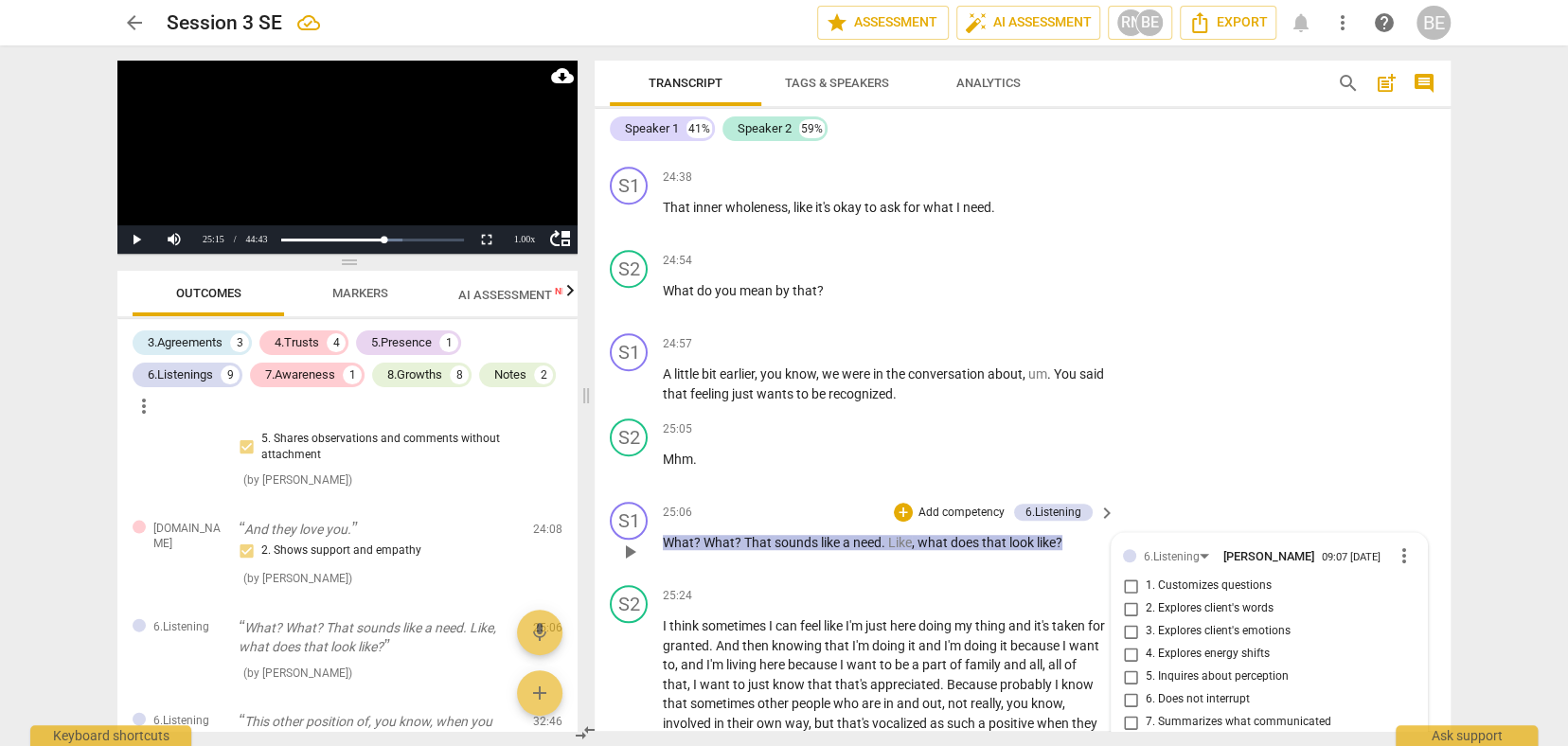
type textarea "Here another way to 'get"
type textarea "Here another way to 'get u"
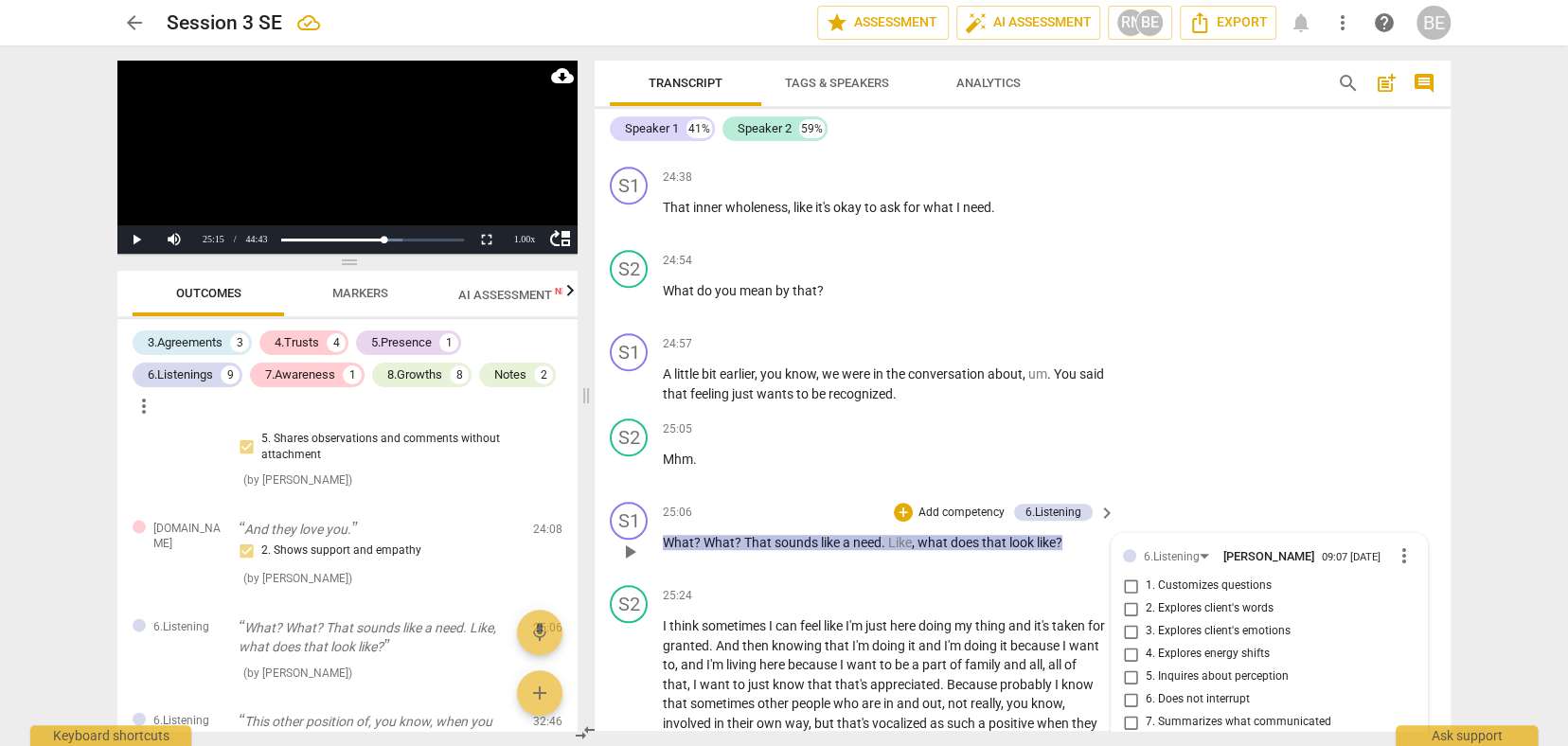
type textarea "Here another way to 'get u"
type textarea "Here another way to 'get un"
type textarea "Here another way to 'get und"
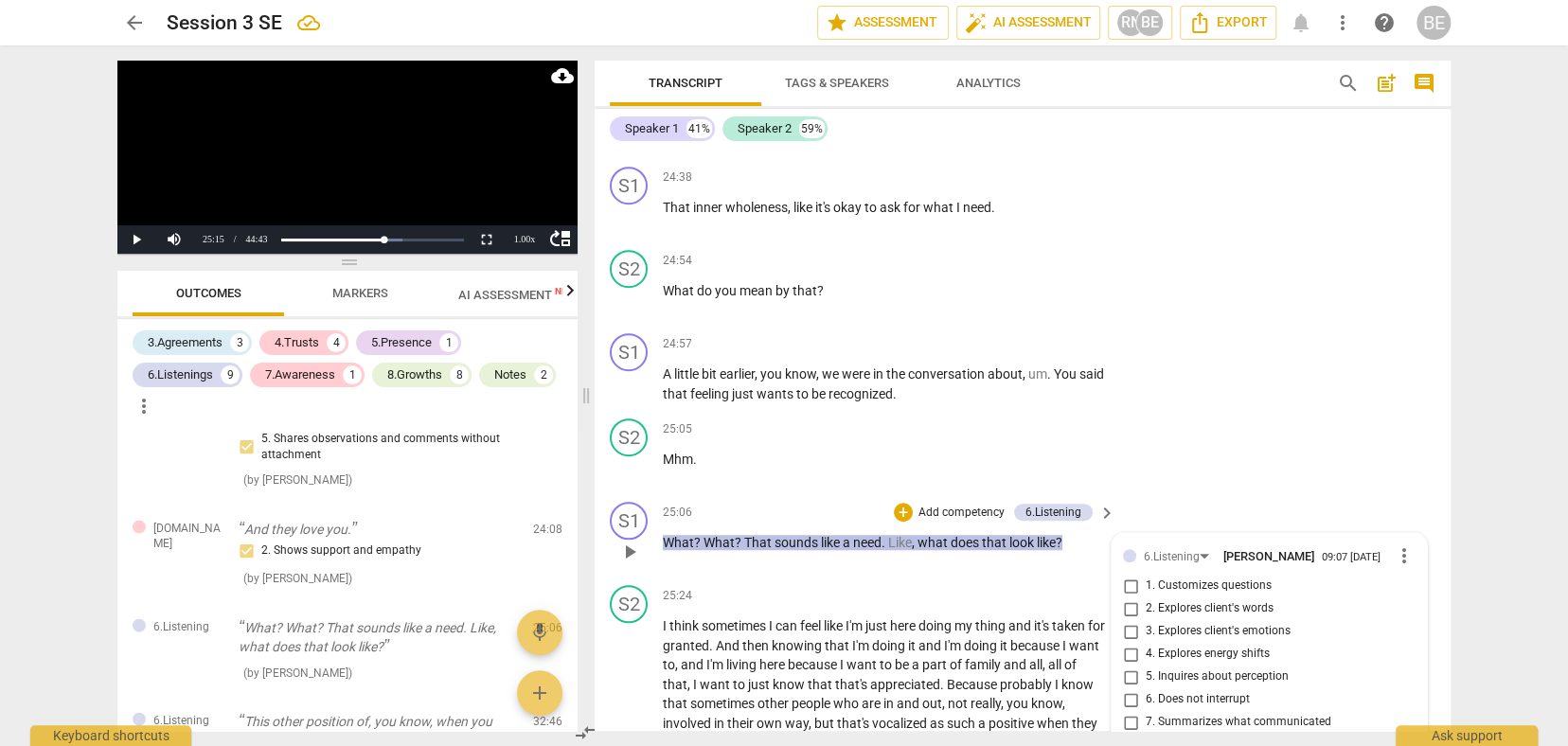
type textarea "Here another way to 'get unde"
type textarea "Here another way to 'get under"
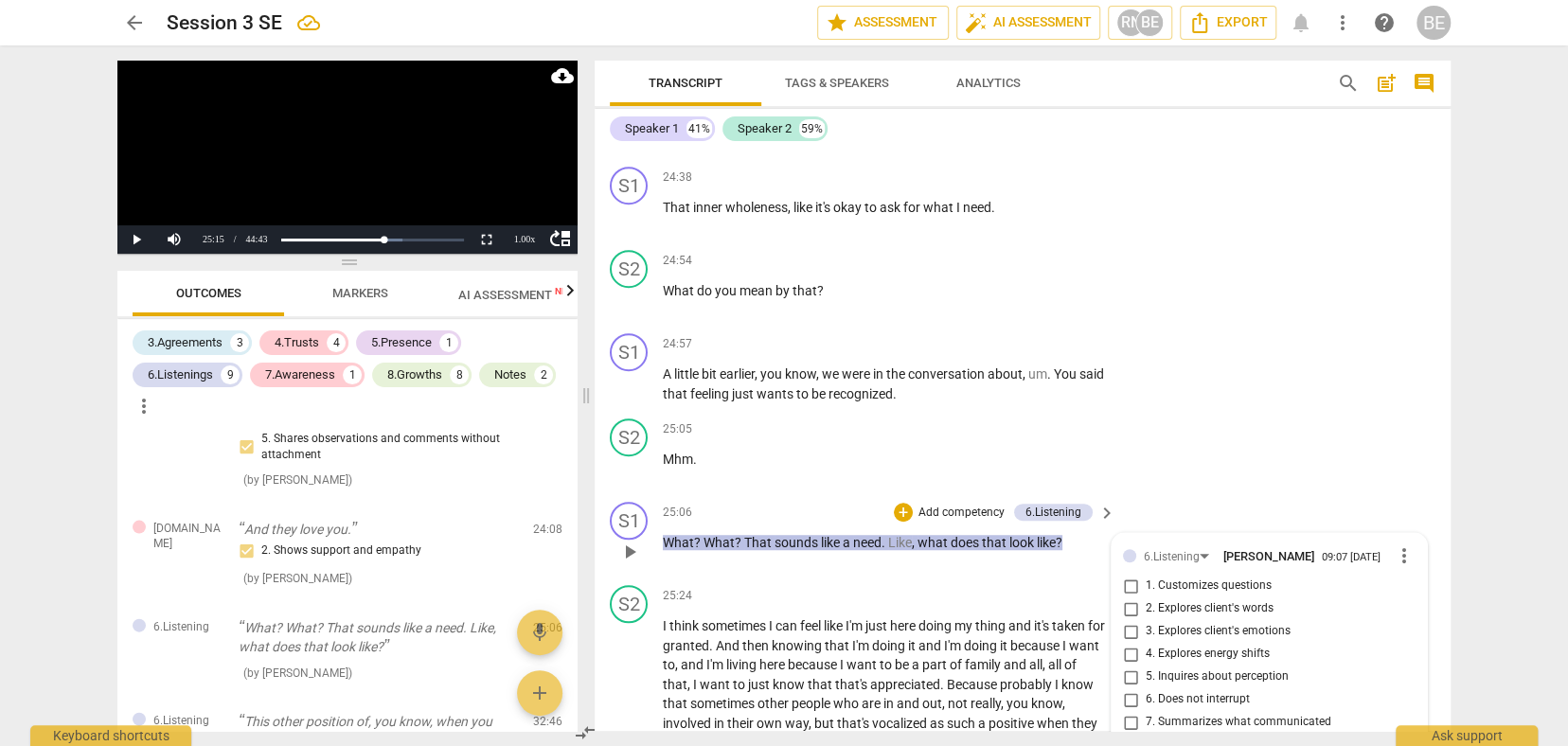
type textarea "Here another way to 'get under"
type textarea "Here another way to 'get under t"
type textarea "Here another way to 'get under th"
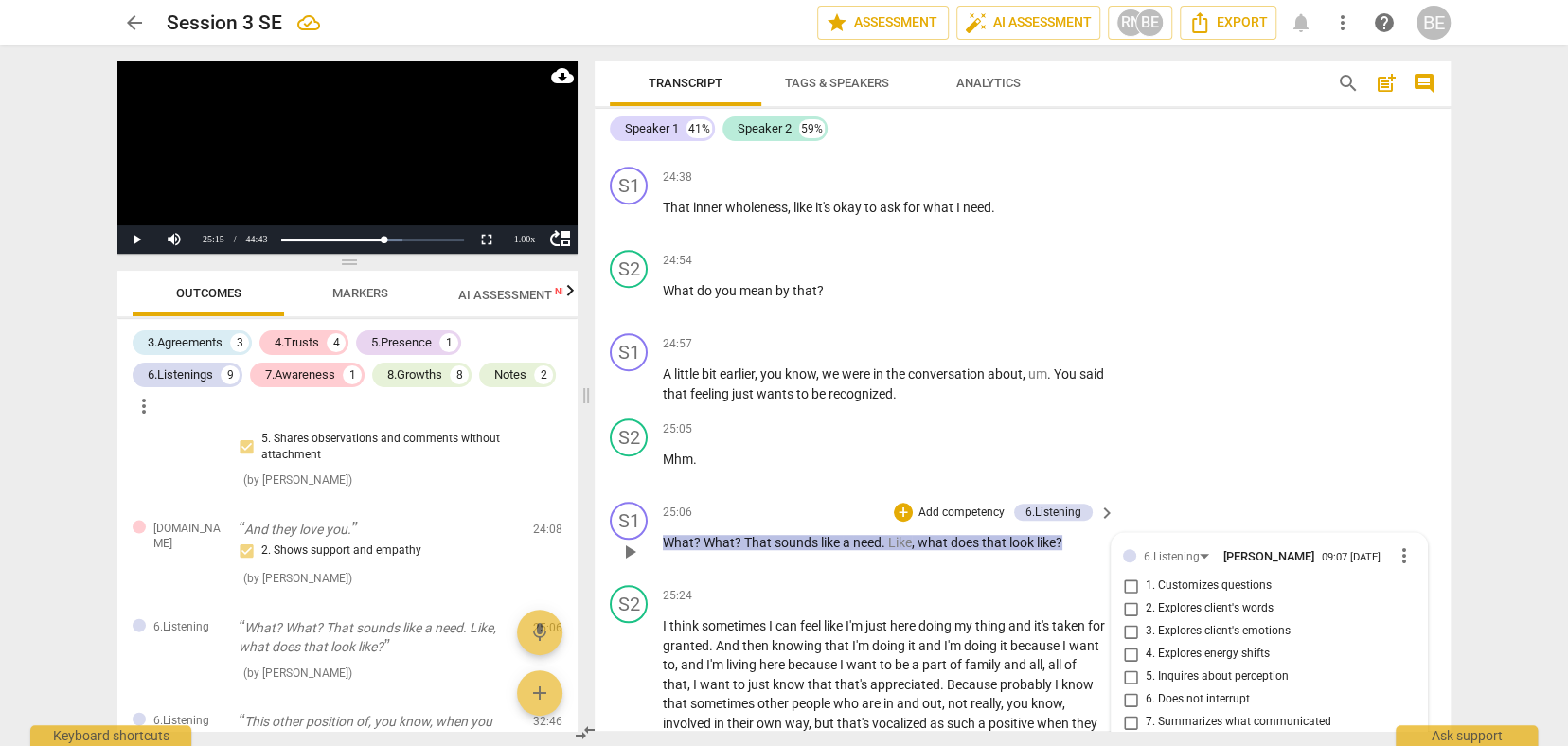
type textarea "Here another way to 'get under the"
type textarea "Here another way to 'get under the n"
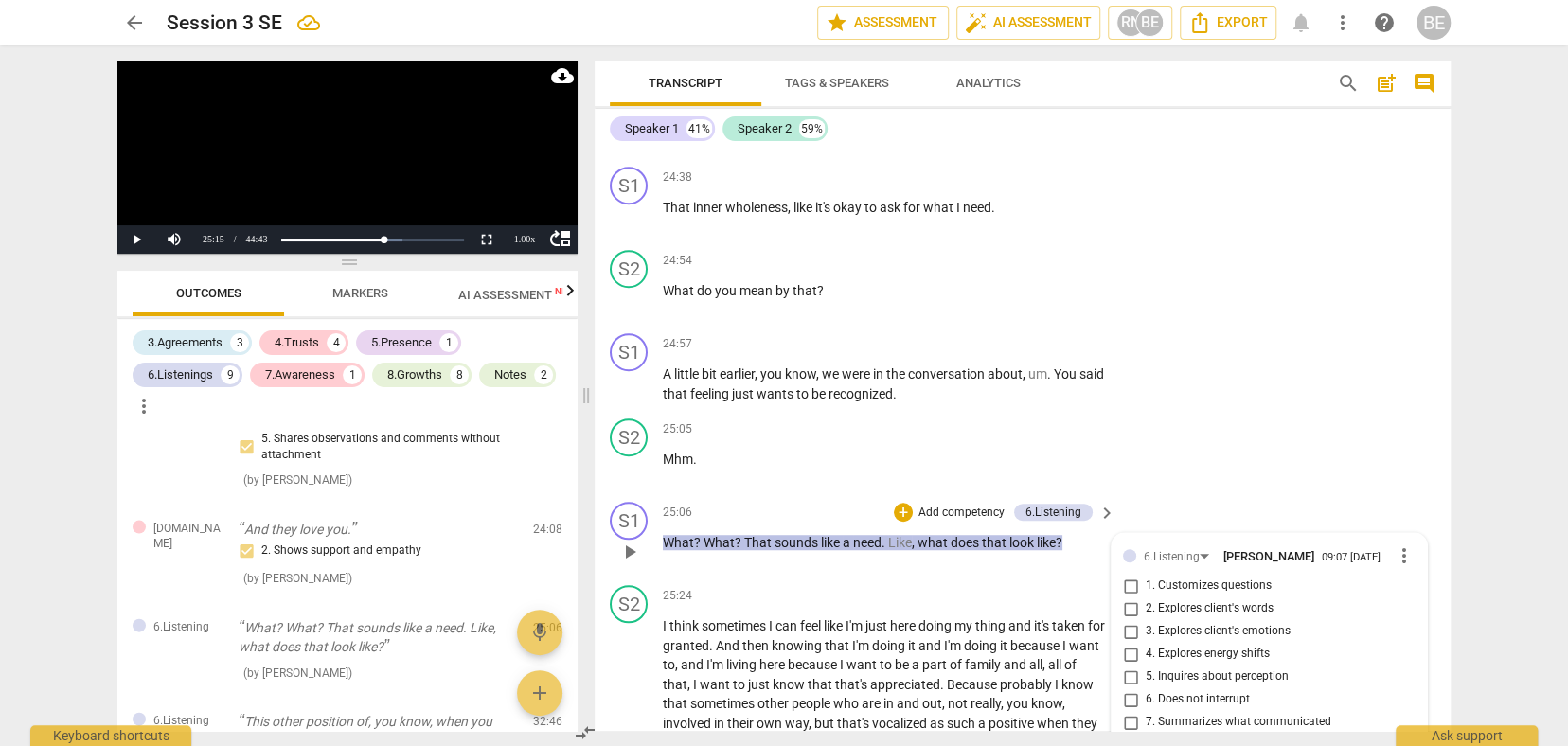
type textarea "Here another way to 'get under the n"
type textarea "Here another way to 'get under the ne"
type textarea "Here another way to 'get under the nee"
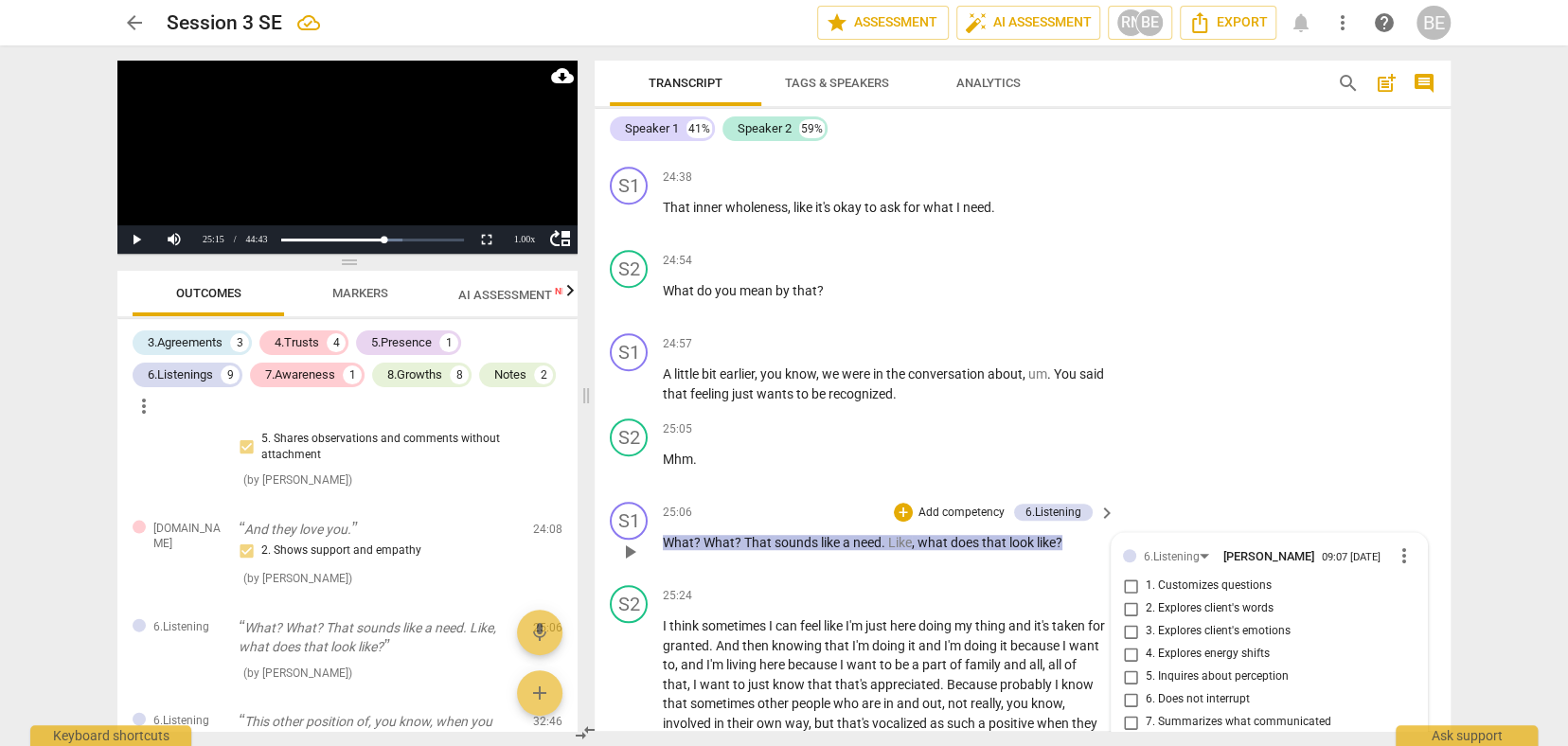
type textarea "Here another way to 'get under the need"
type textarea "Here another way to 'get under the need'"
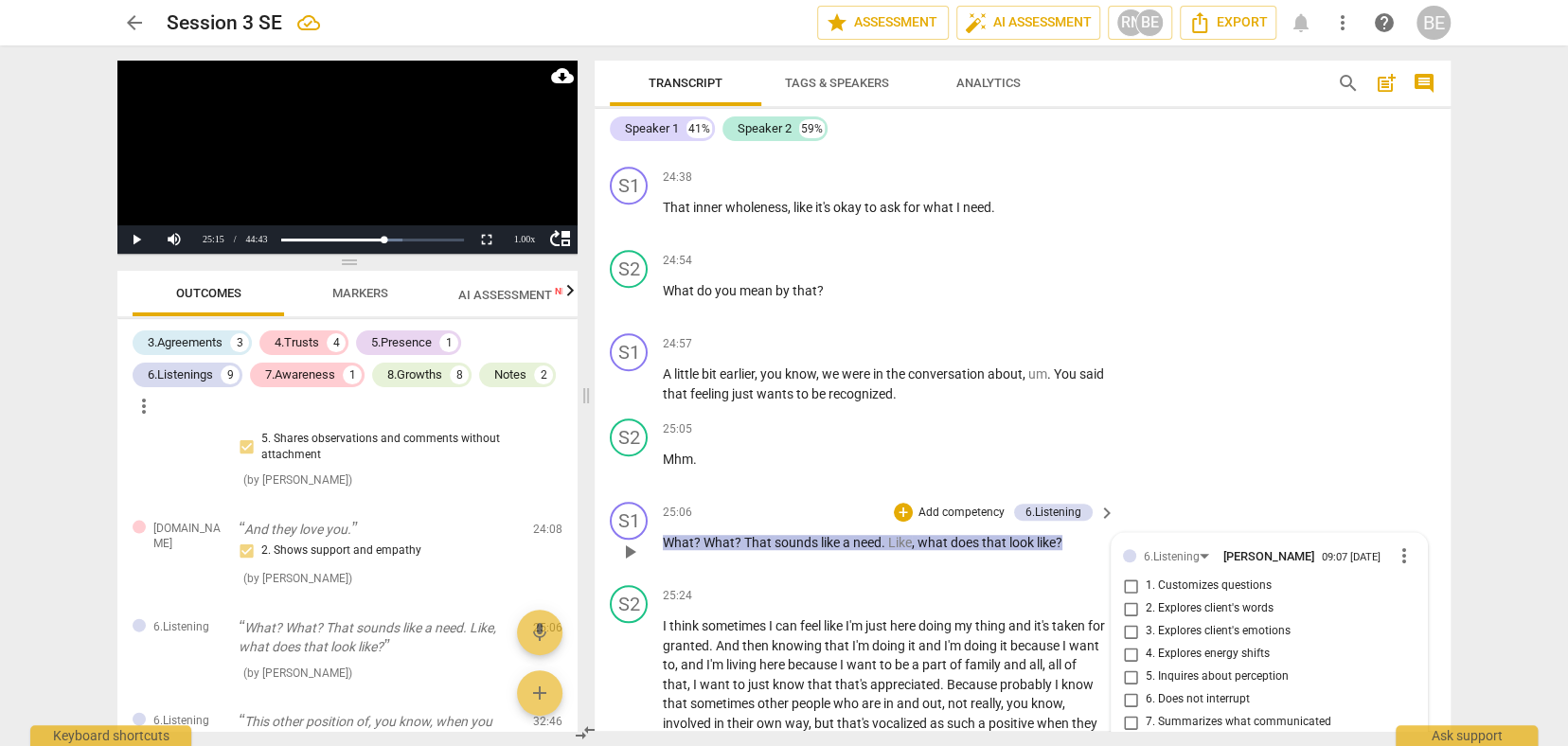
type textarea "Here another way to 'get under the need'"
type textarea "Here another way to 'get under the need' i"
type textarea "Here another way to 'get under the need' is"
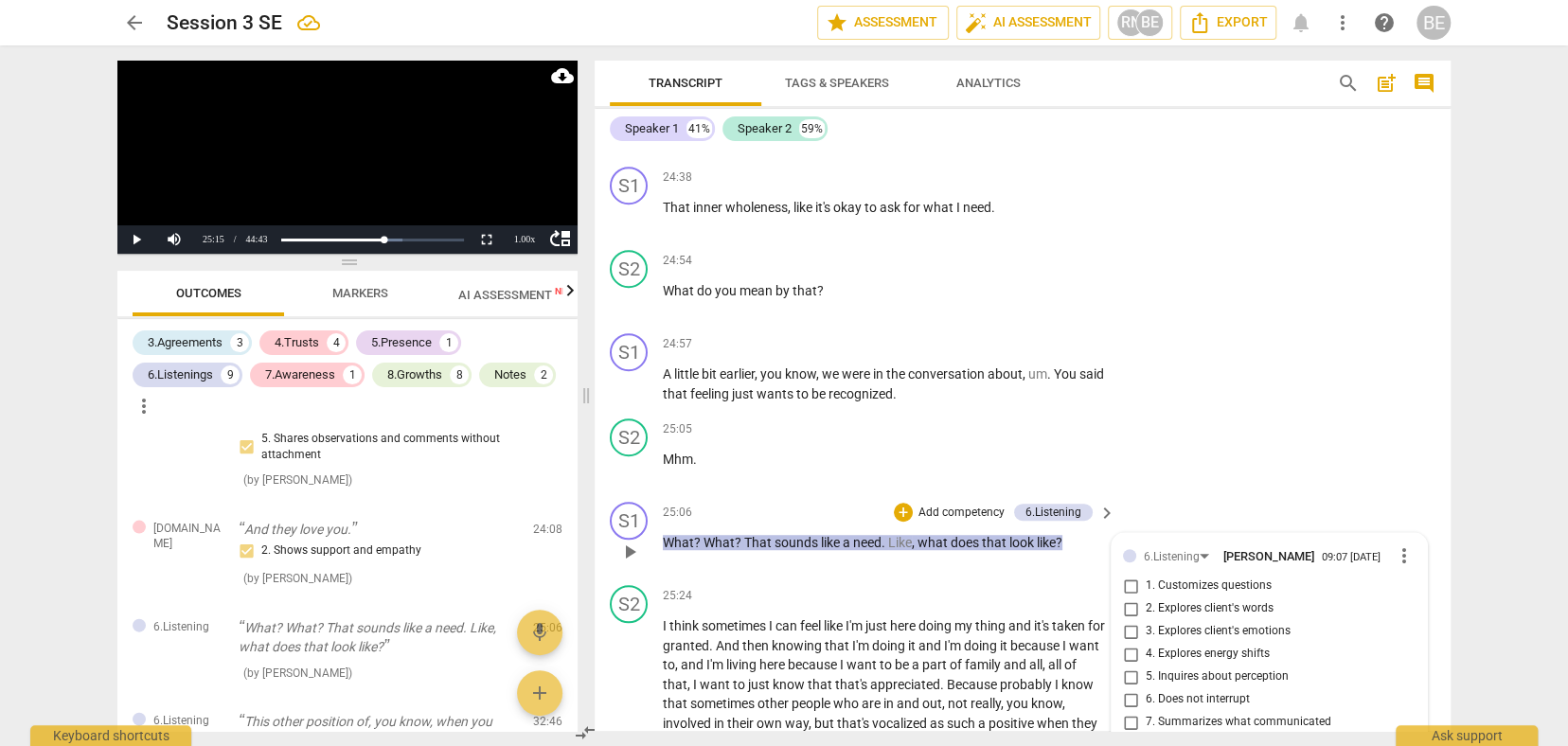
type textarea "Here another way to 'get under the need' is"
type textarea "Here another way to 'get under the need' is t"
type textarea "Here another way to 'get under the need' is to"
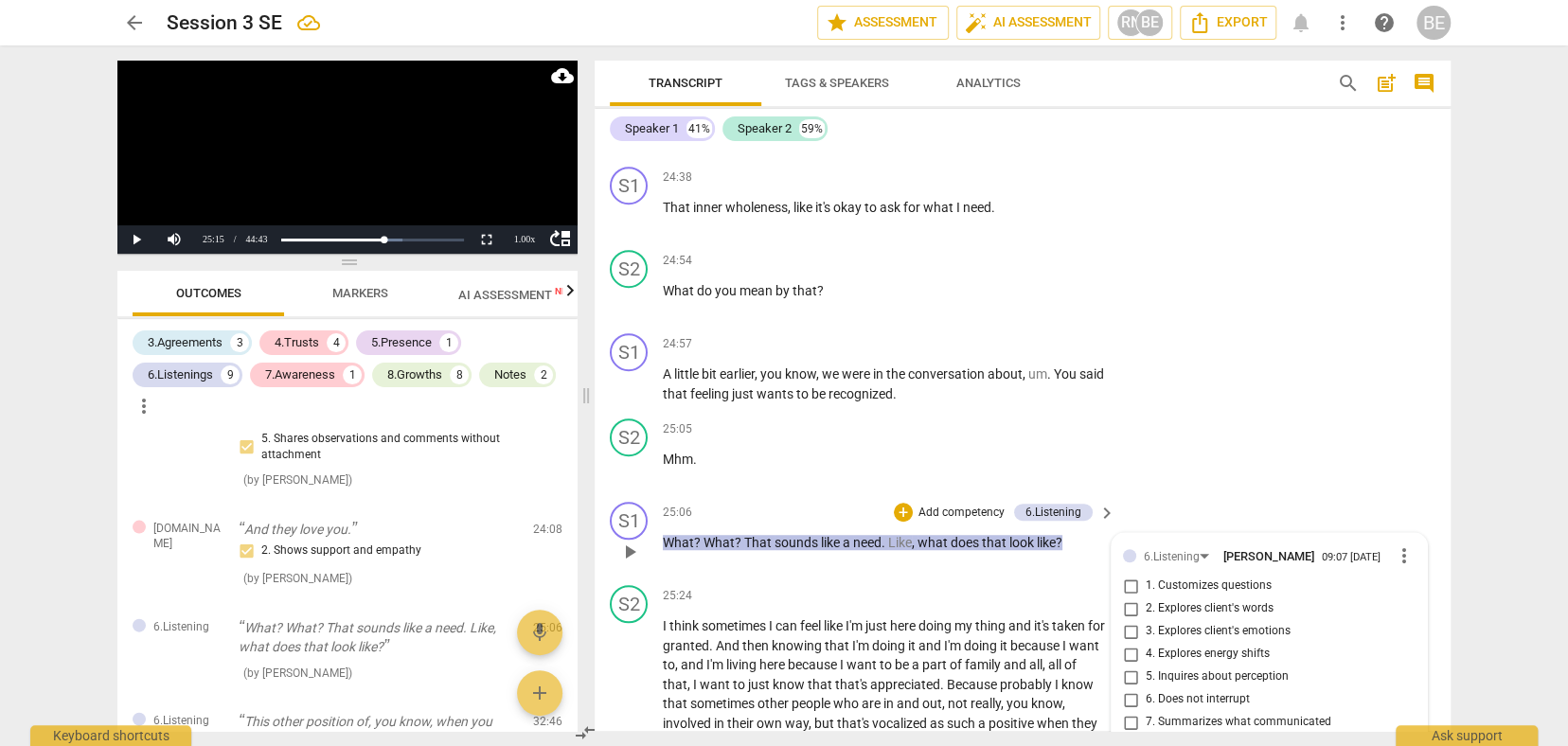
type textarea "Here another way to 'get under the need' is to"
type textarea "Here another way to 'get under the need' is to f"
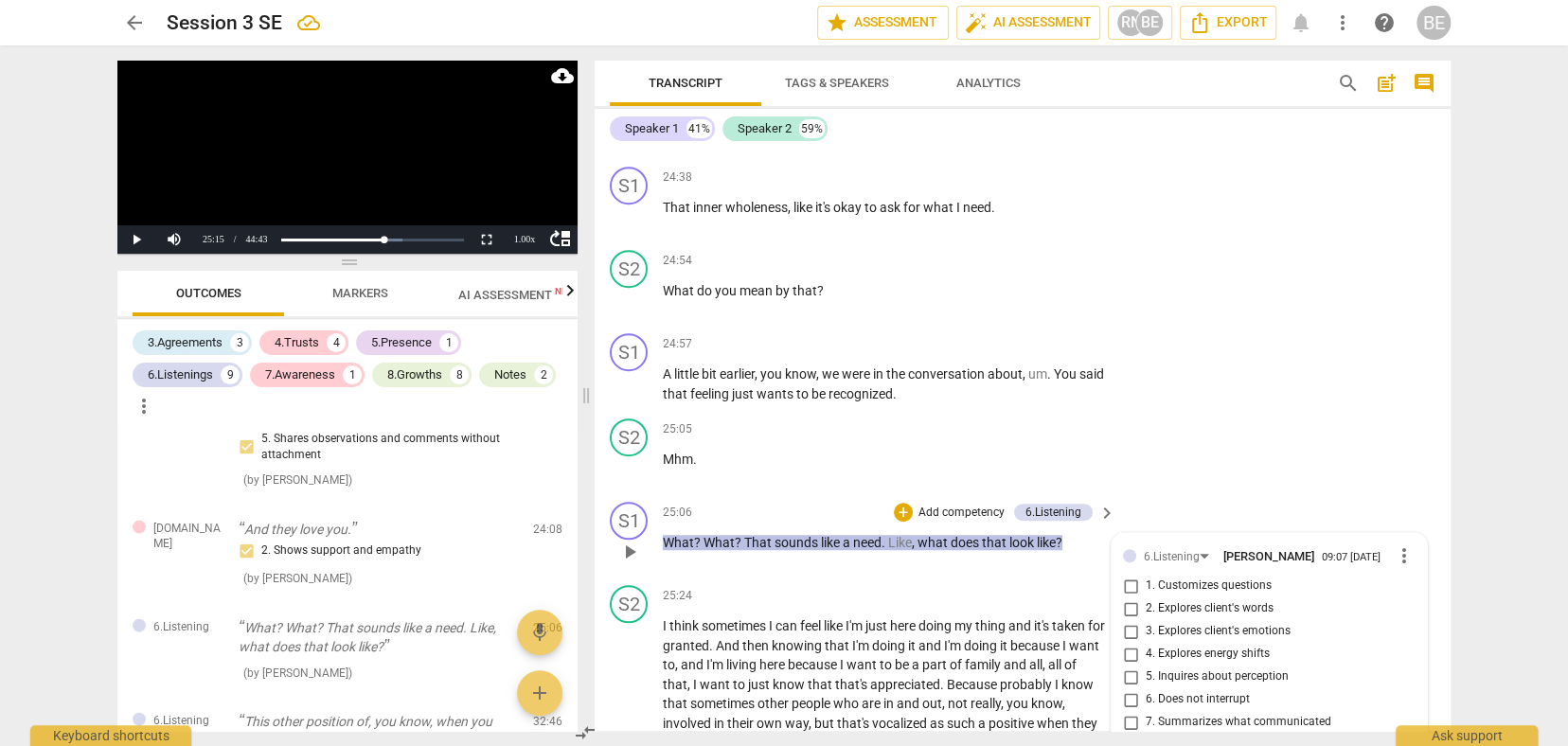
type textarea "Here another way to 'get under the need' is to fo"
type textarea "Here another way to 'get under the need' is to foc"
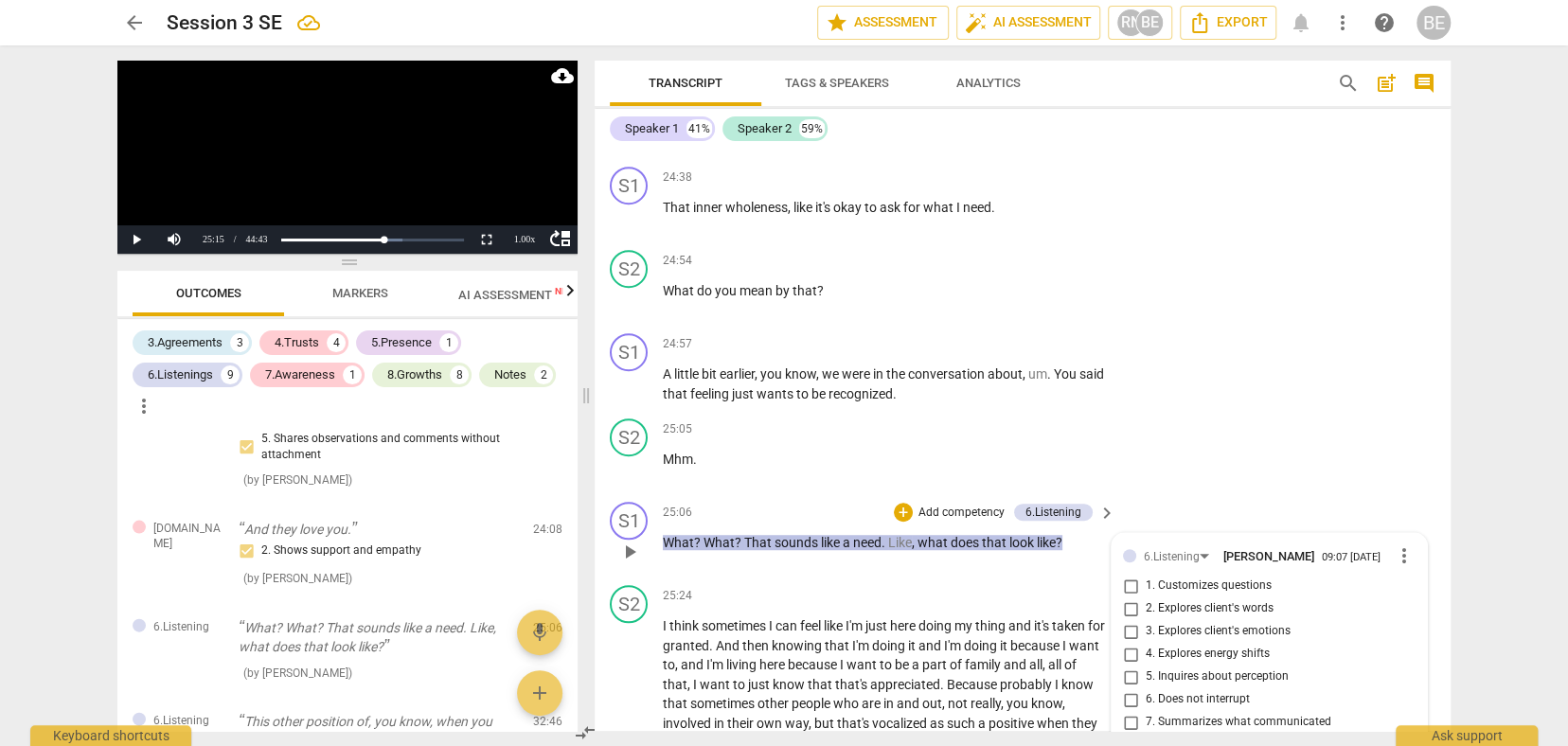
type textarea "Here another way to 'get under the need' is to focu"
type textarea "Here another way to 'get under the need' is to focus"
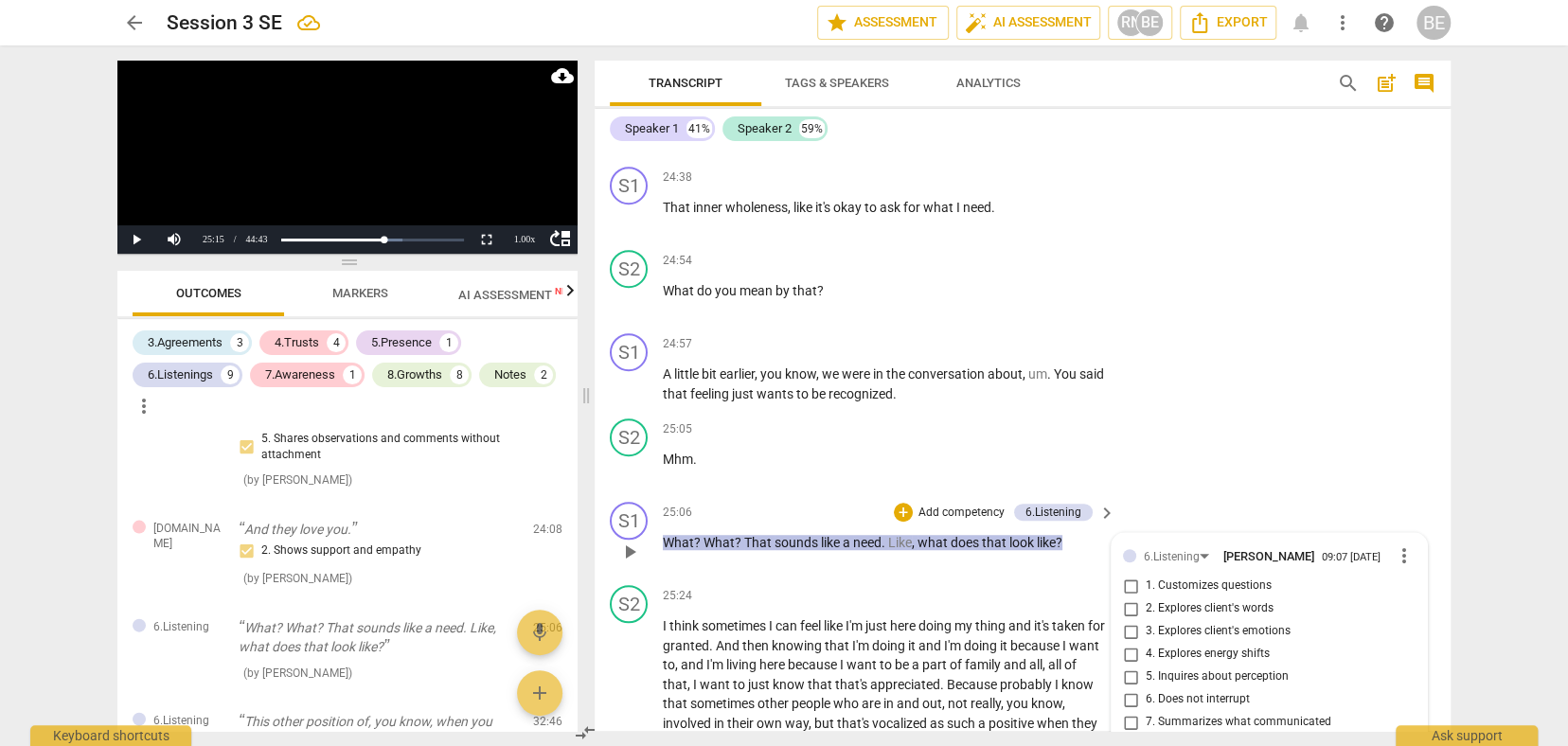
type textarea "Here another way to 'get under the need' is to focus"
type textarea "Here another way to 'get under the need' is to focus t"
type textarea "Here another way to 'get under the need' is to focus th"
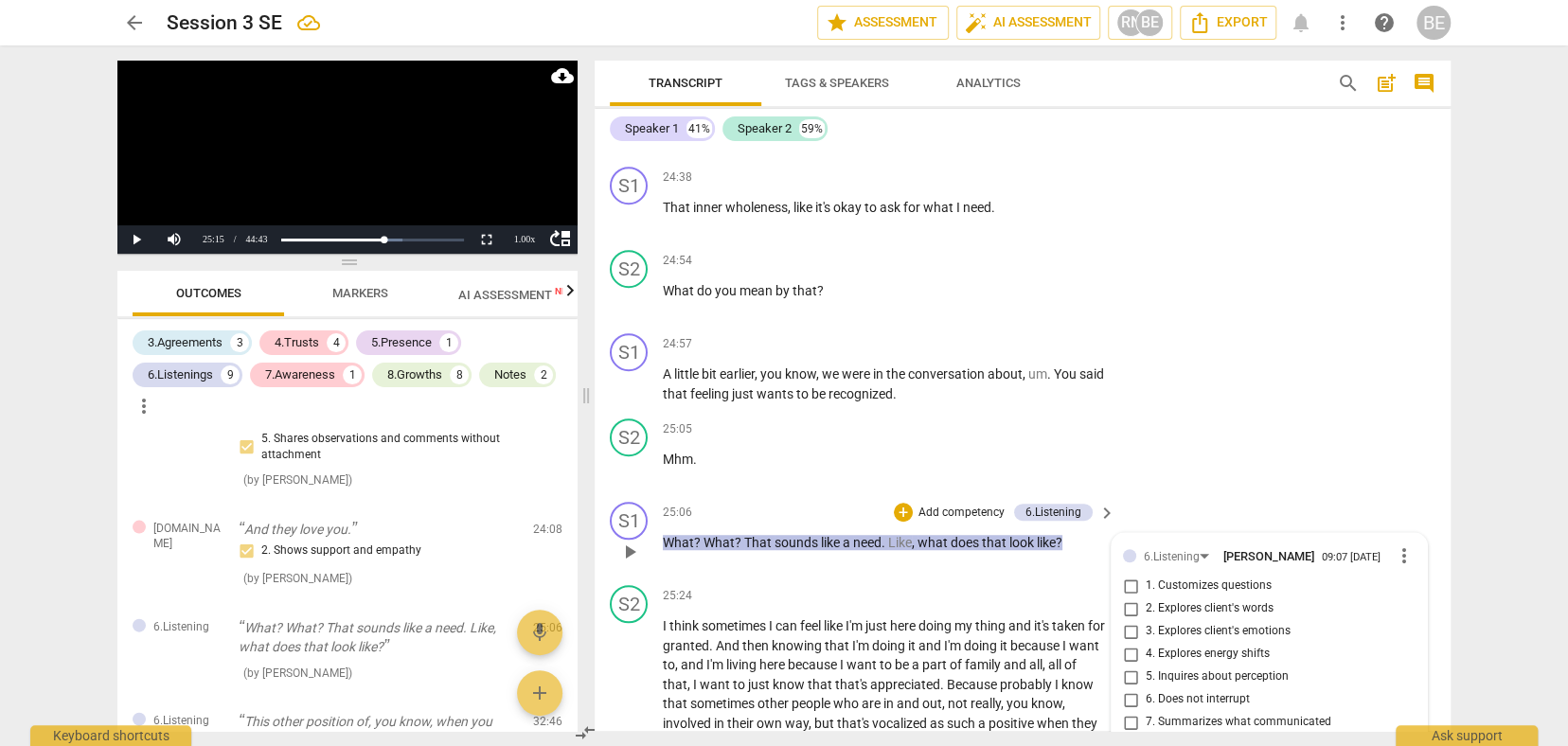
type textarea "Here another way to 'get under the need' is to focus the"
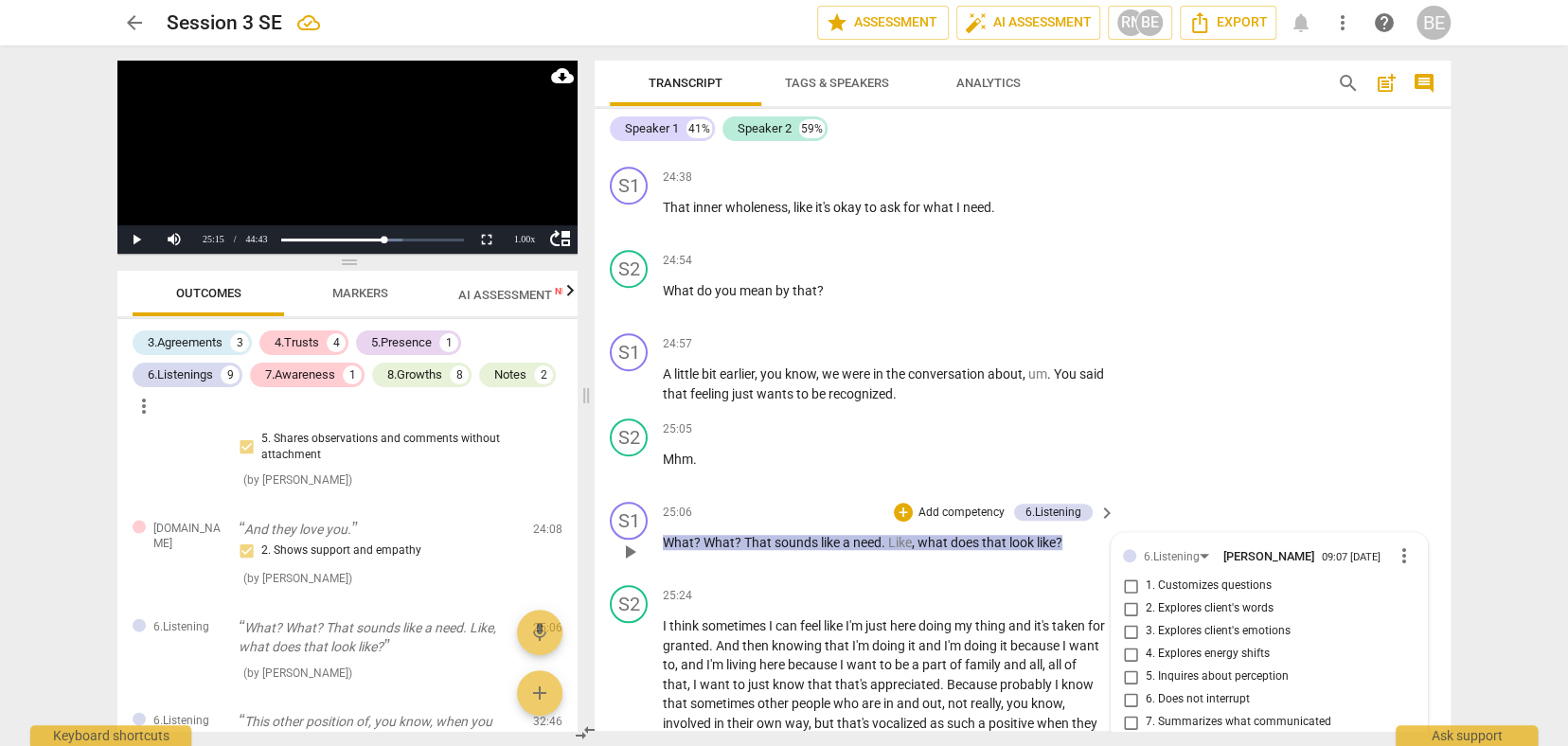
type textarea "Here another way to 'get under the need' is to focus the c"
type textarea "Here another way to 'get under the need' is to focus the co"
type textarea "Here another way to 'get under the need' is to focus the con"
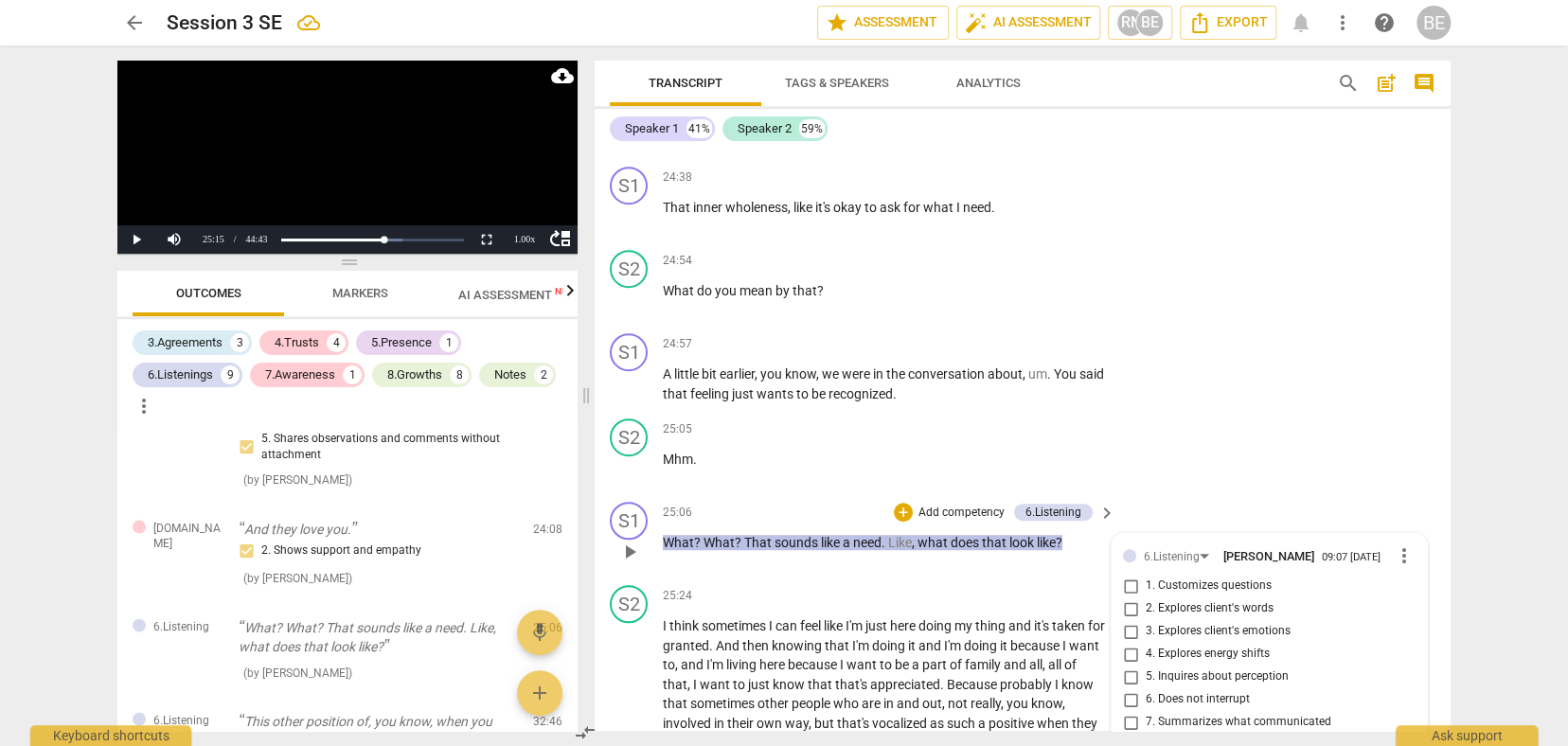
type textarea "Here another way to 'get under the need' is to focus the con"
type textarea "Here another way to 'get under the need' is to focus the conv"
type textarea "Here another way to 'get under the need' is to focus the conve"
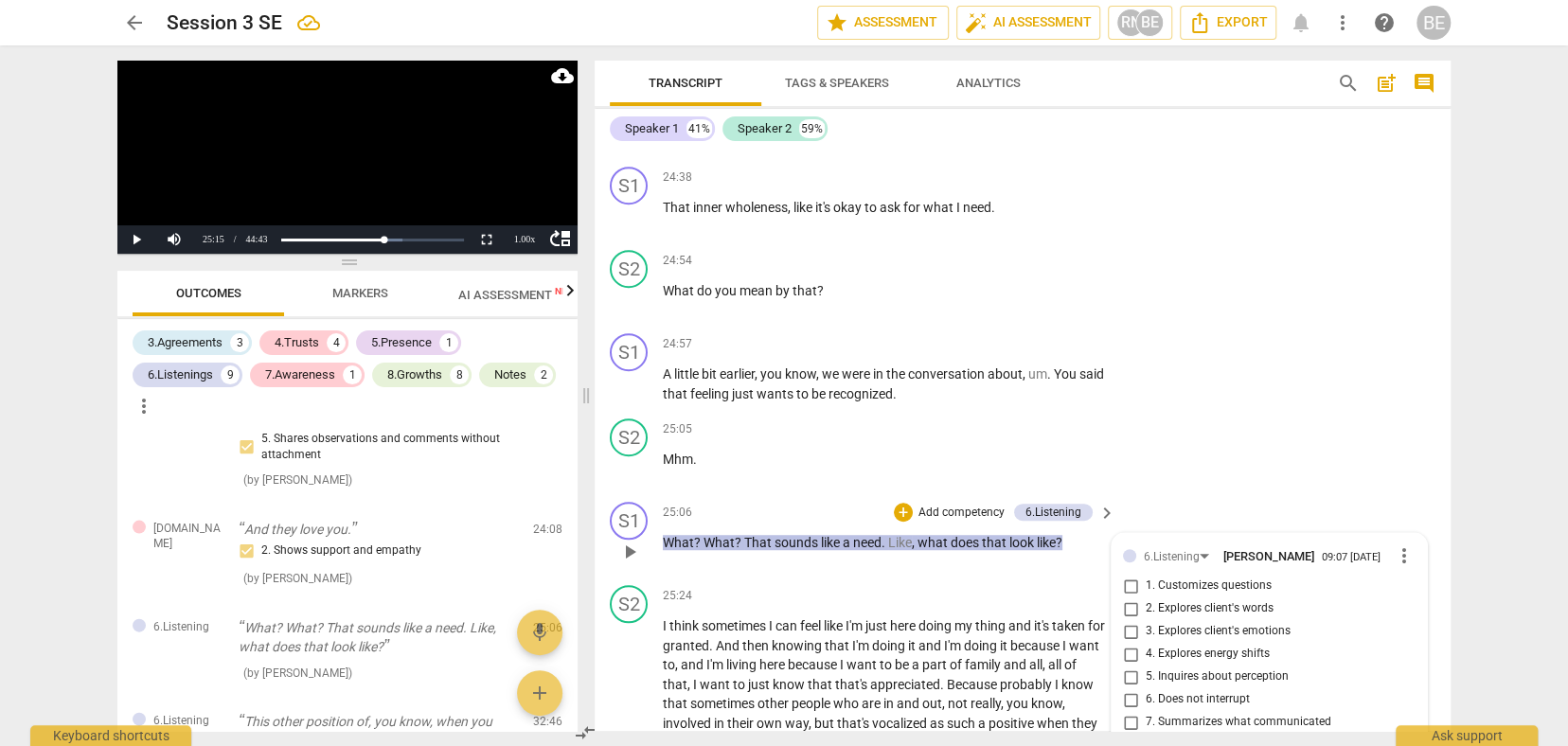
type textarea "Here another way to 'get under the need' is to focus the conver"
type textarea "Here another way to 'get under the need' is to focus the convers"
type textarea "Here another way to 'get under the need' is to focus the conversa"
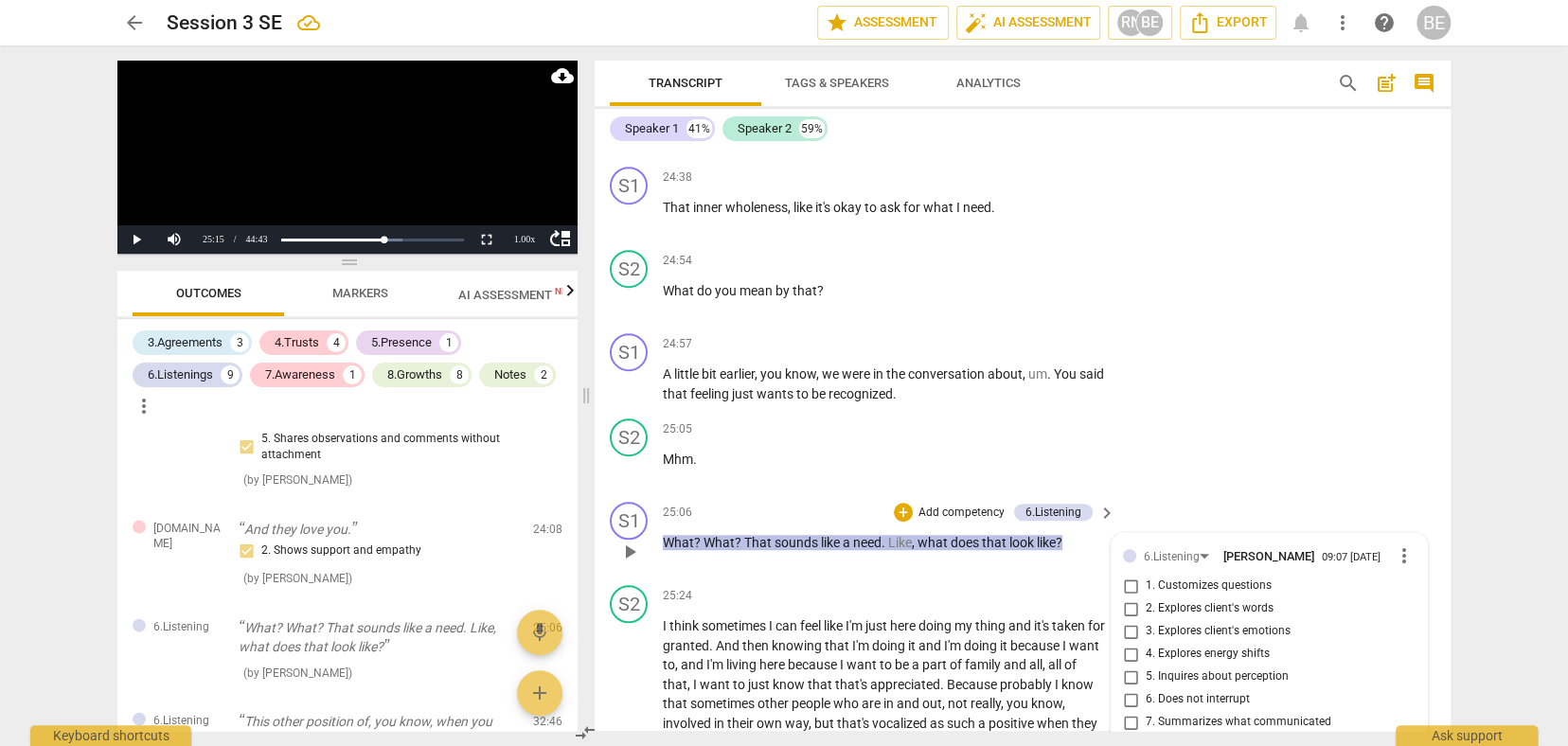
type textarea "Here another way to 'get under the need' is to focus the conversa"
type textarea "Here another way to 'get under the need' is to focus the conversat"
type textarea "Here another way to 'get under the need' is to focus the conversati"
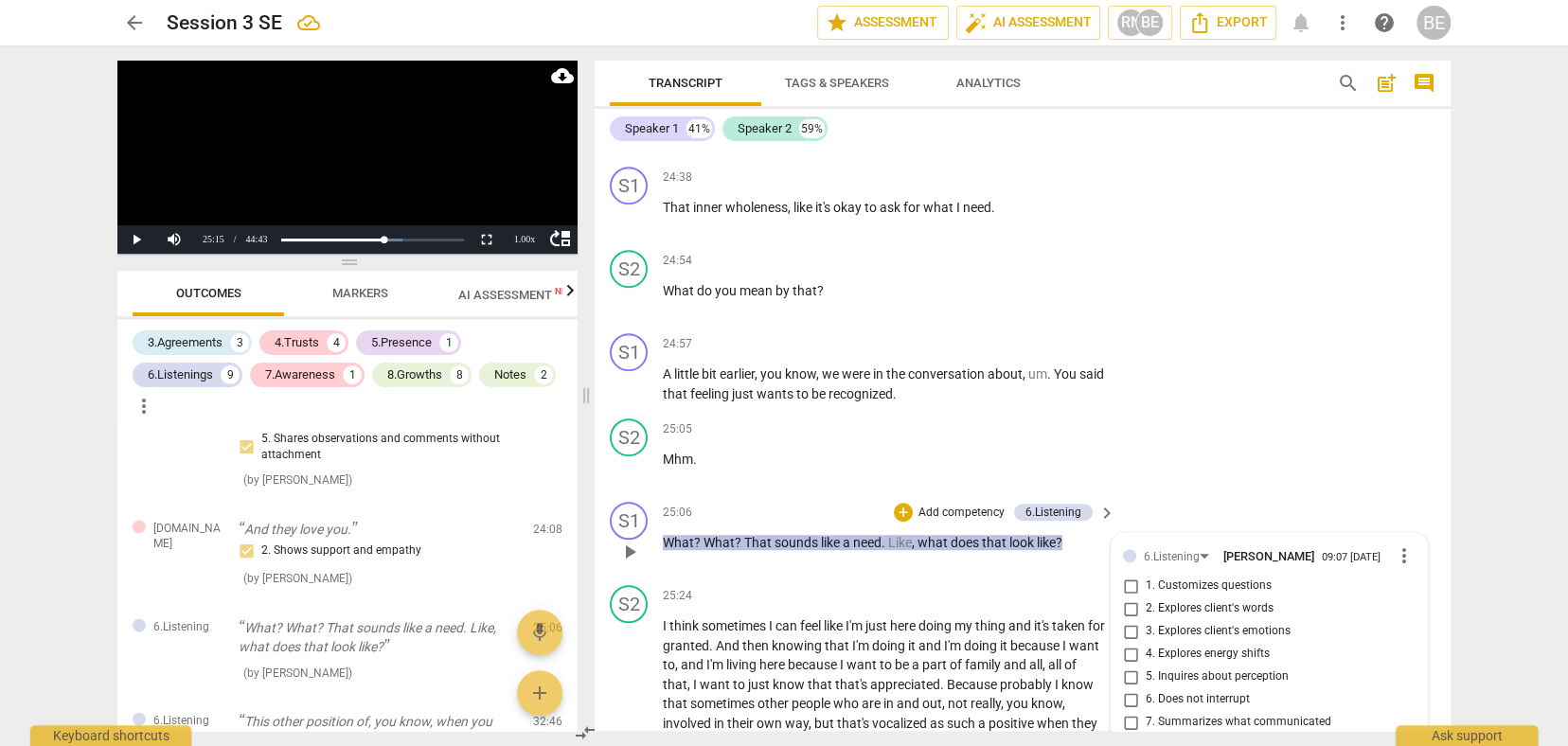
type textarea "Here another way to 'get under the need' is to focus the conversatio"
type textarea "Here another way to 'get under the need' is to focus the conversation"
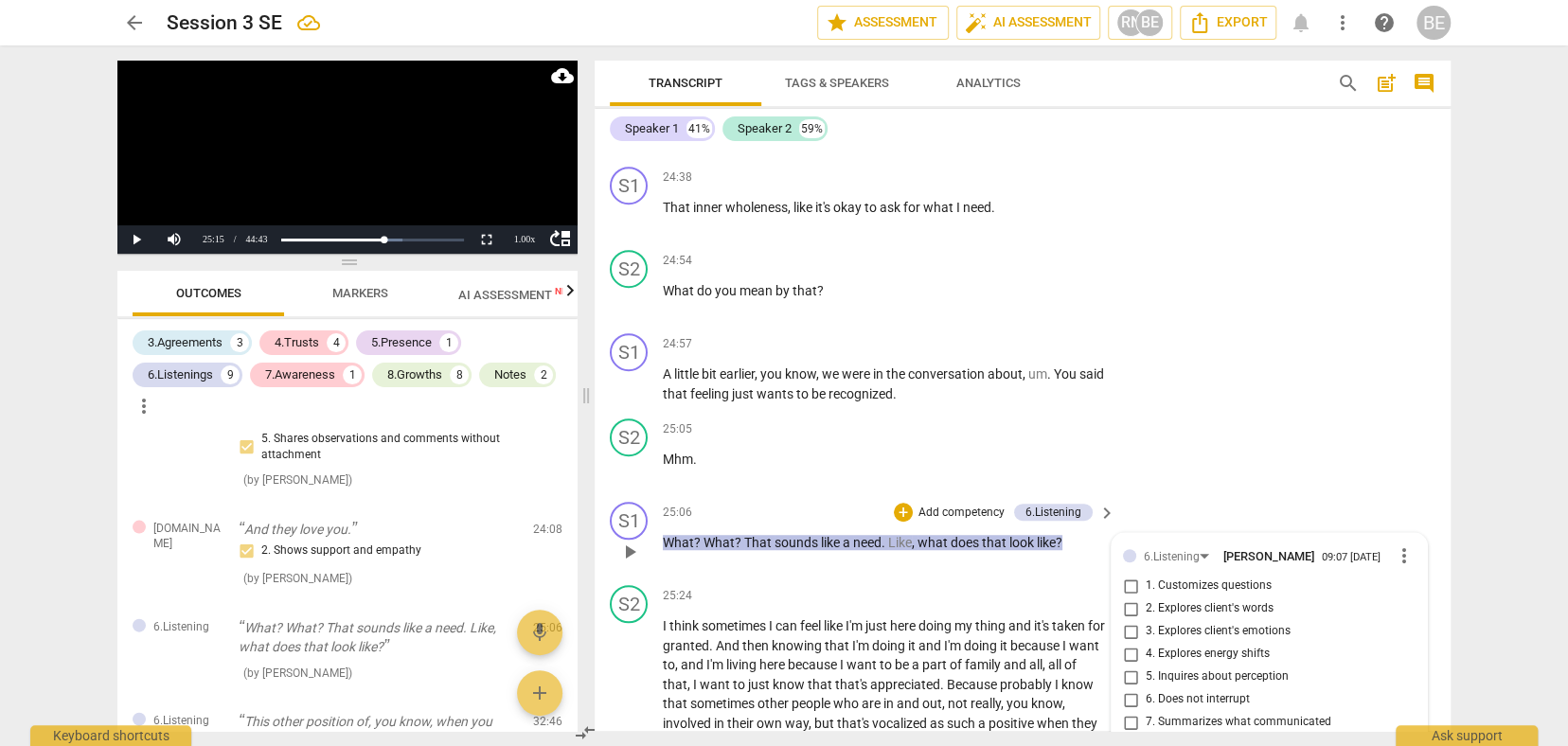
type textarea "Here another way to 'get under the need' is to focus the conversation"
type textarea "Here another way to 'get under the need' is to focus the conversation a"
type textarea "Here another way to 'get under the need' is to focus the conversation ab"
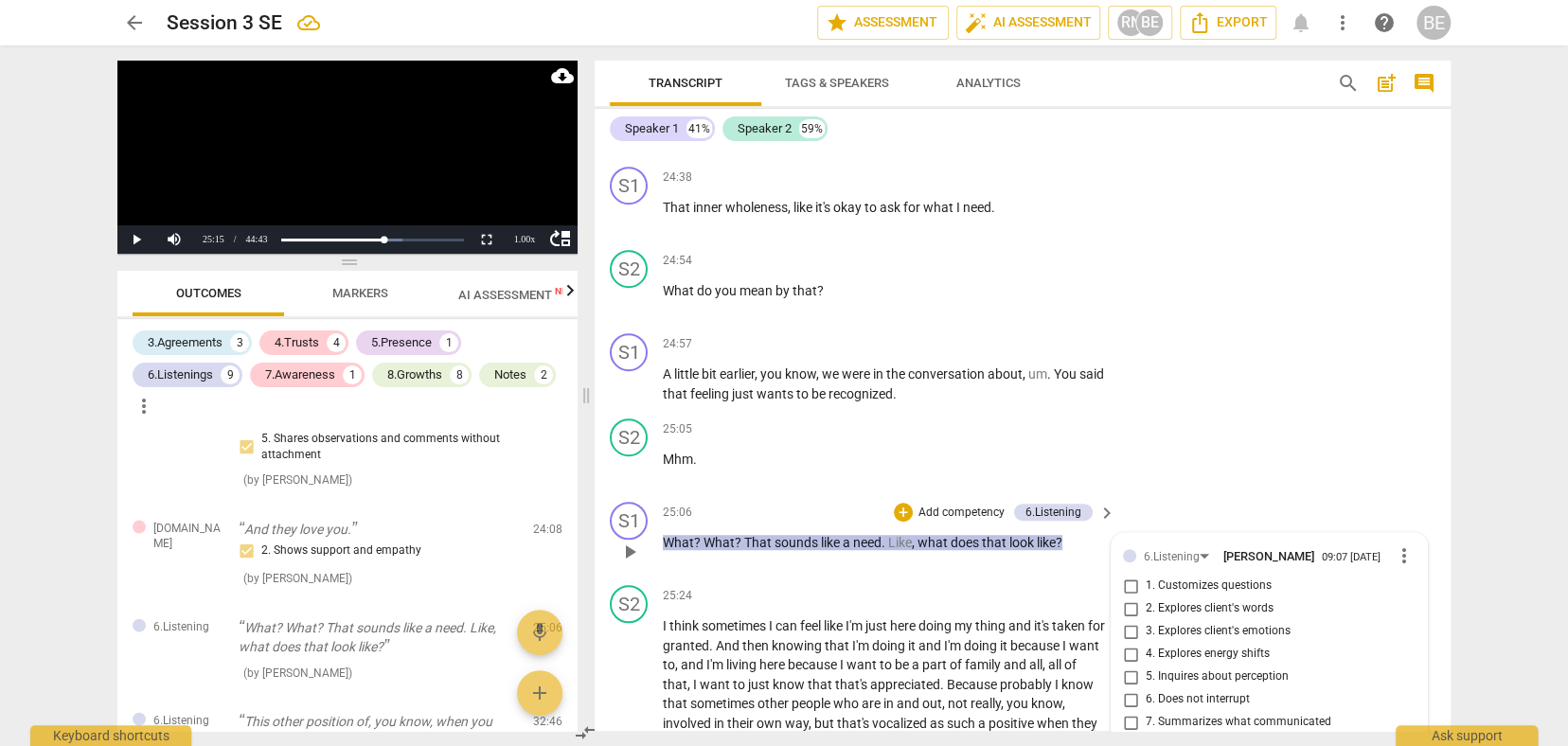
type textarea "Here another way to 'get under the need' is to focus the conversation abo"
type textarea "Here another way to 'get under the need' is to focus the conversation abou"
type textarea "Here another way to 'get under the need' is to focus the conversation about"
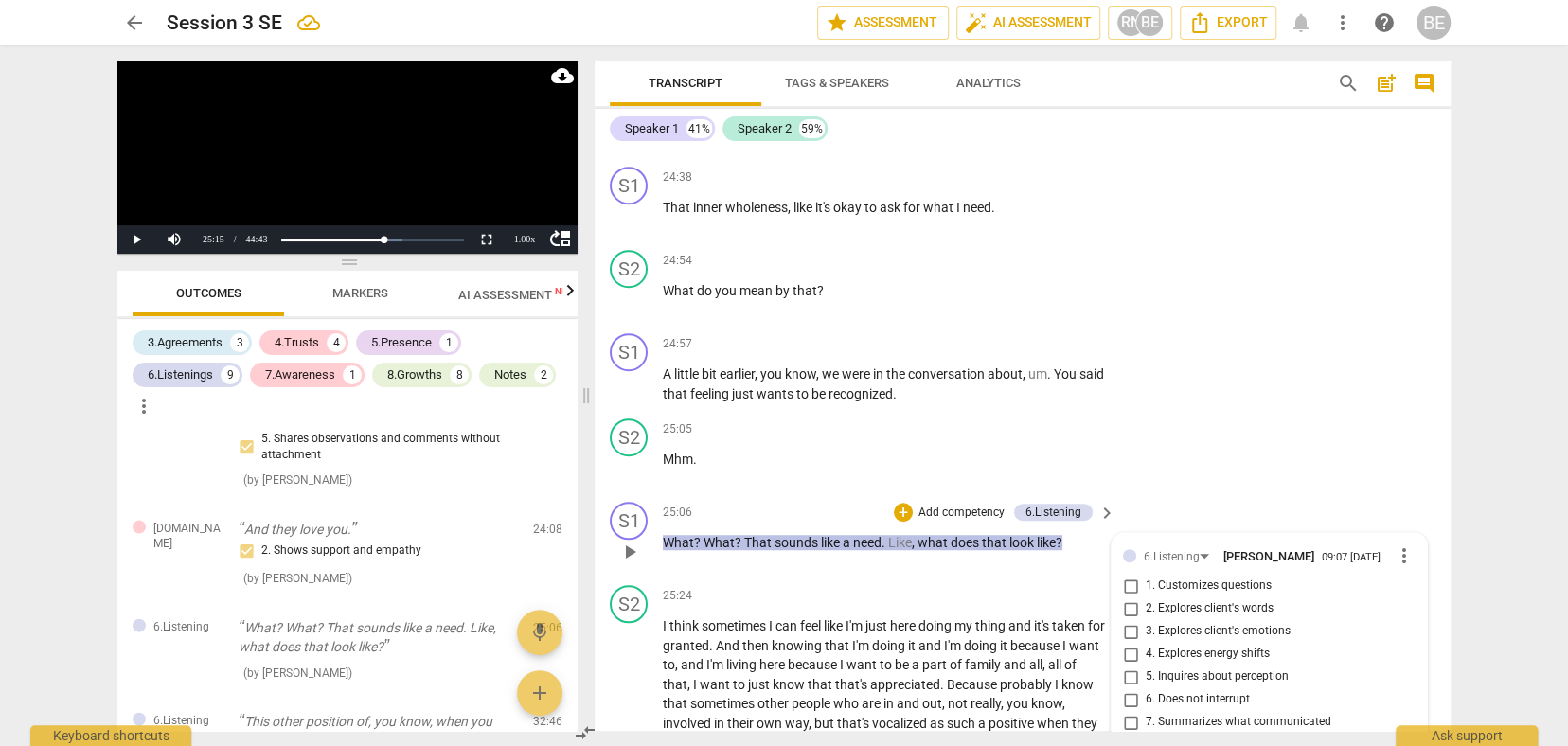
type textarea "Here another way to 'get under the need' is to focus the conversation about"
type textarea "Here another way to 'get under the need' is to focus the conversation about w"
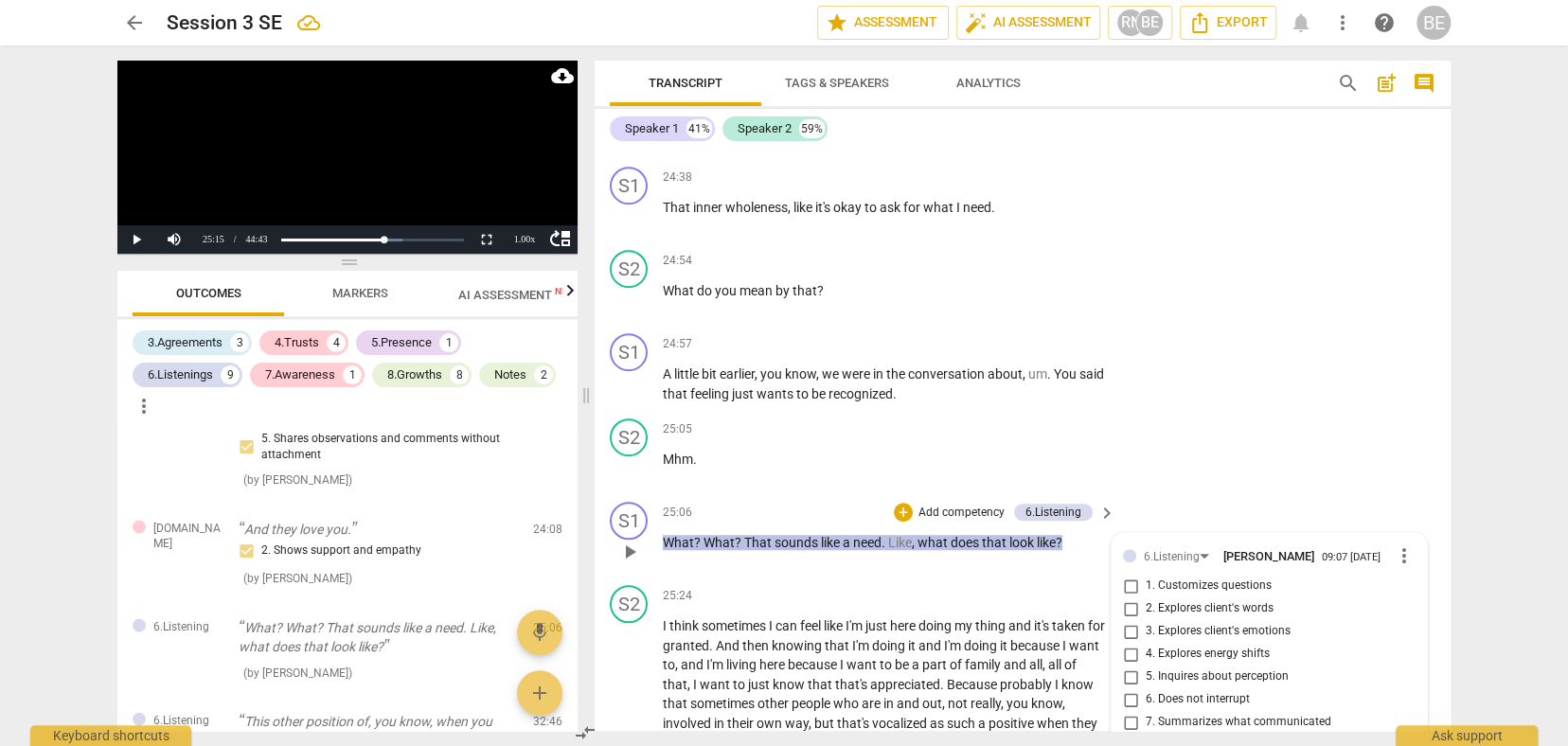
type textarea "Here another way to 'get under the need' is to focus the conversation about wh"
type textarea "Here another way to 'get under the need' is to focus the conversation about wha"
type textarea "Here another way to 'get under the need' is to focus the conversation about what"
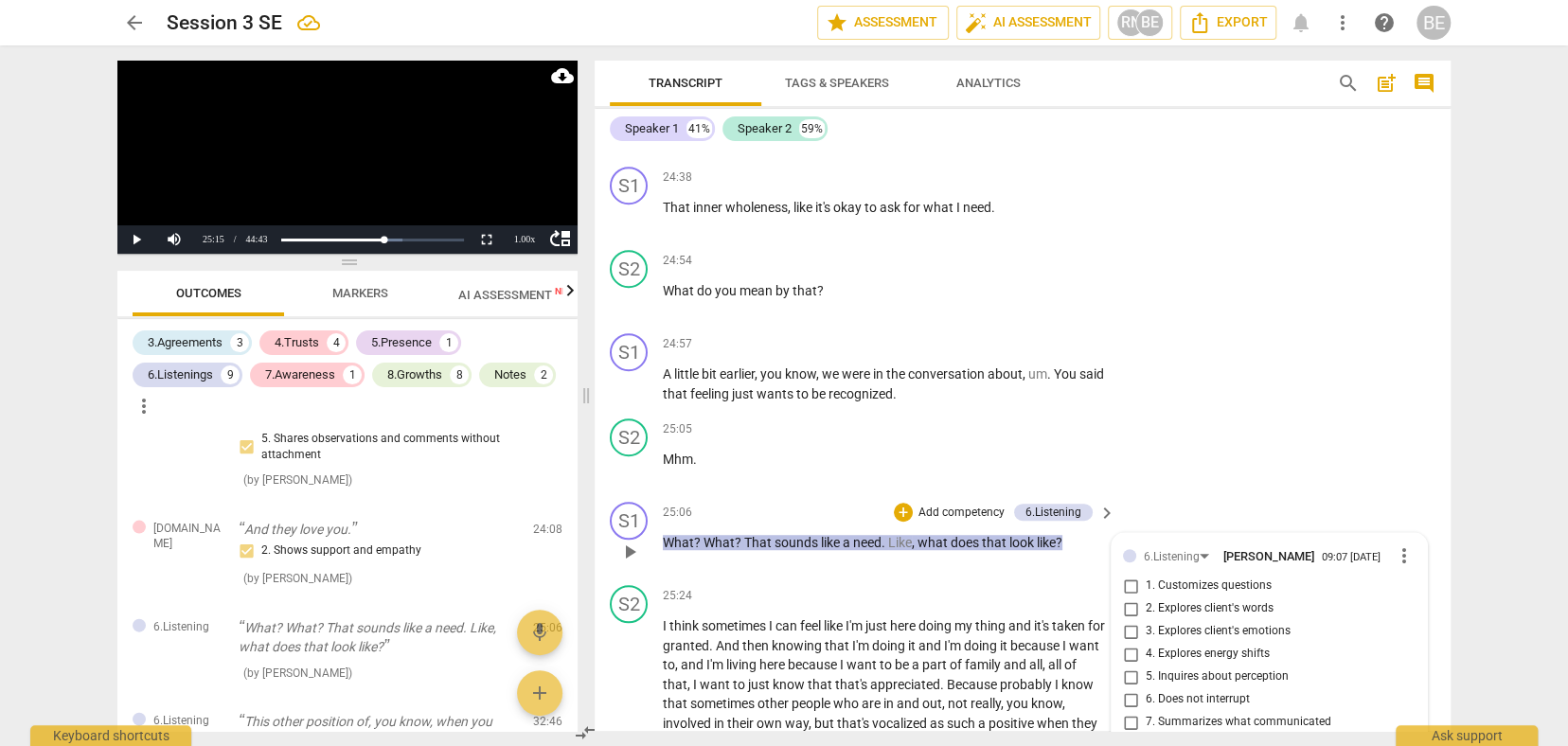
type textarea "Here another way to 'get under the need' is to focus the conversation about what"
type textarea "Here another way to 'get under the need' is to focus the conversation about wha…"
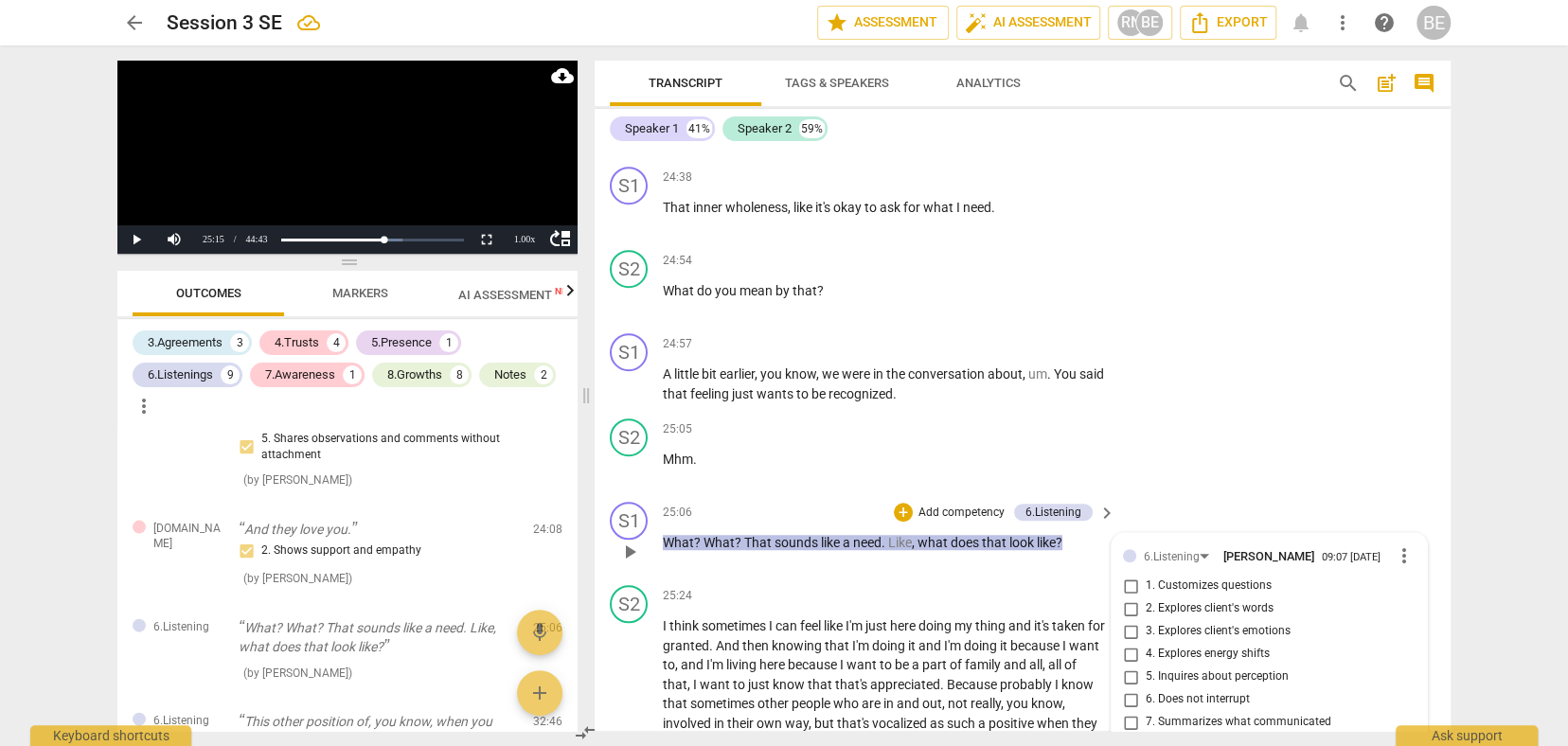
type textarea "Here another way to 'get under the need' is to focus the conversation about wha…"
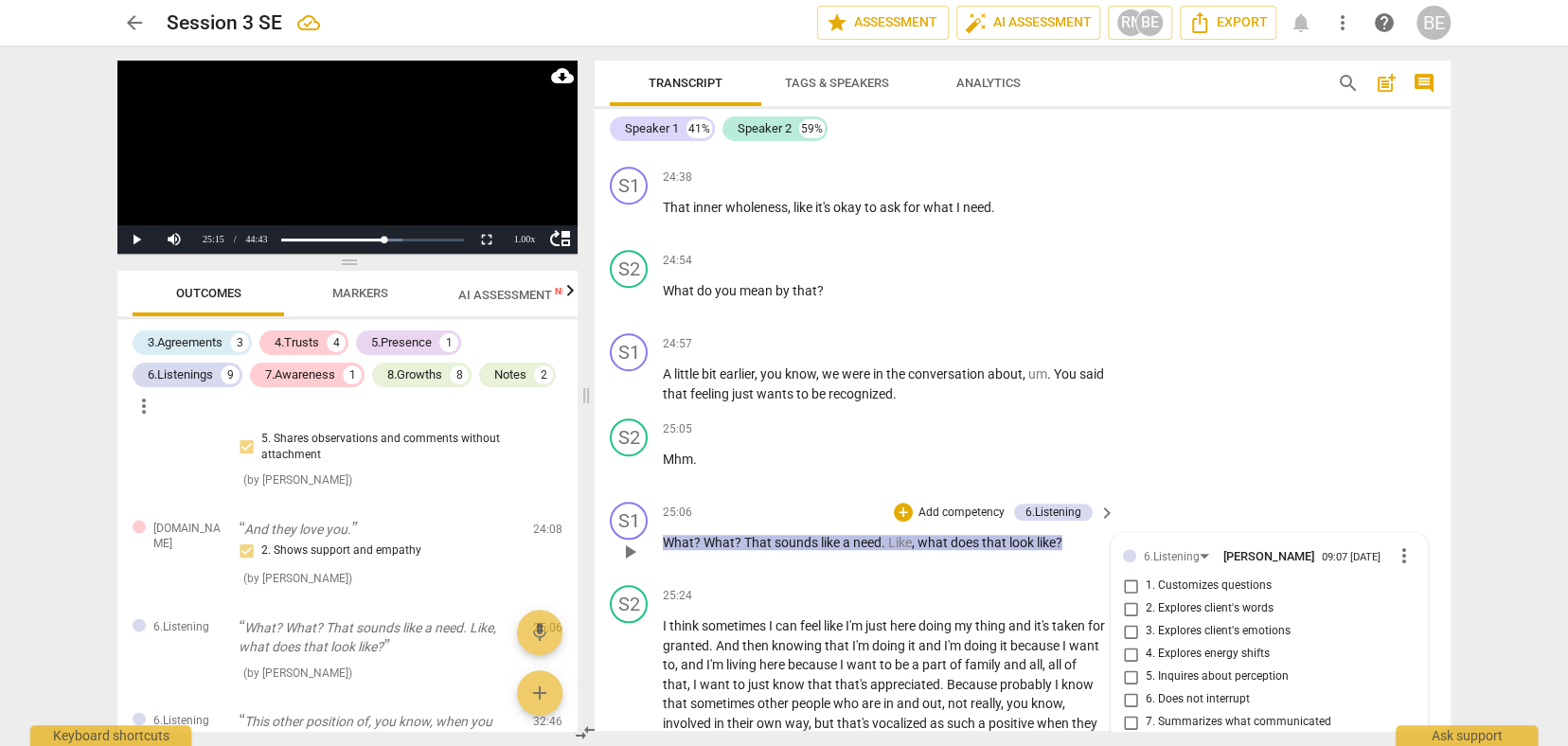
type textarea "Here another way to 'get under the need' is to focus the conversation about wha…"
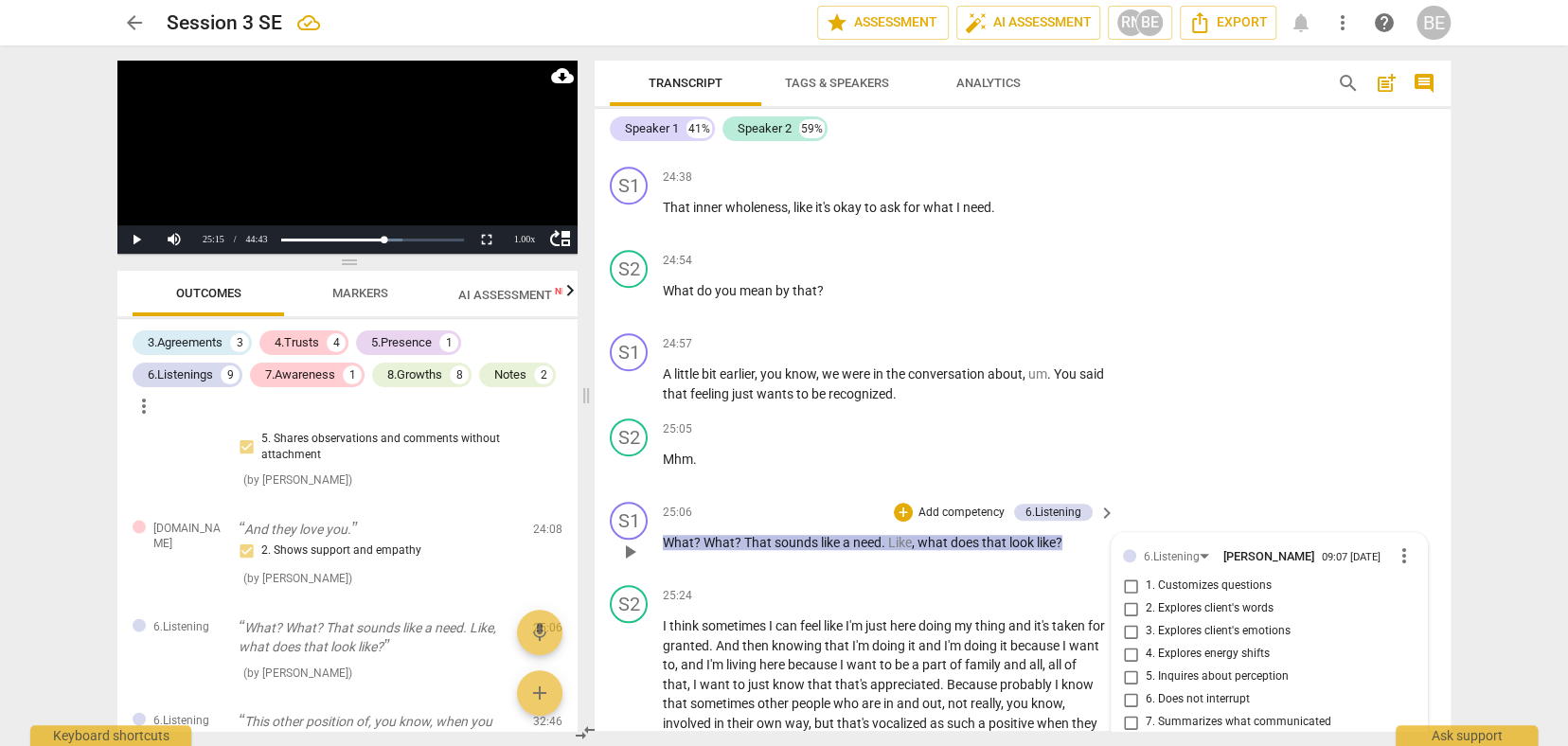
type textarea "Here another way to 'get under the need' is to focus the conversation about wha…"
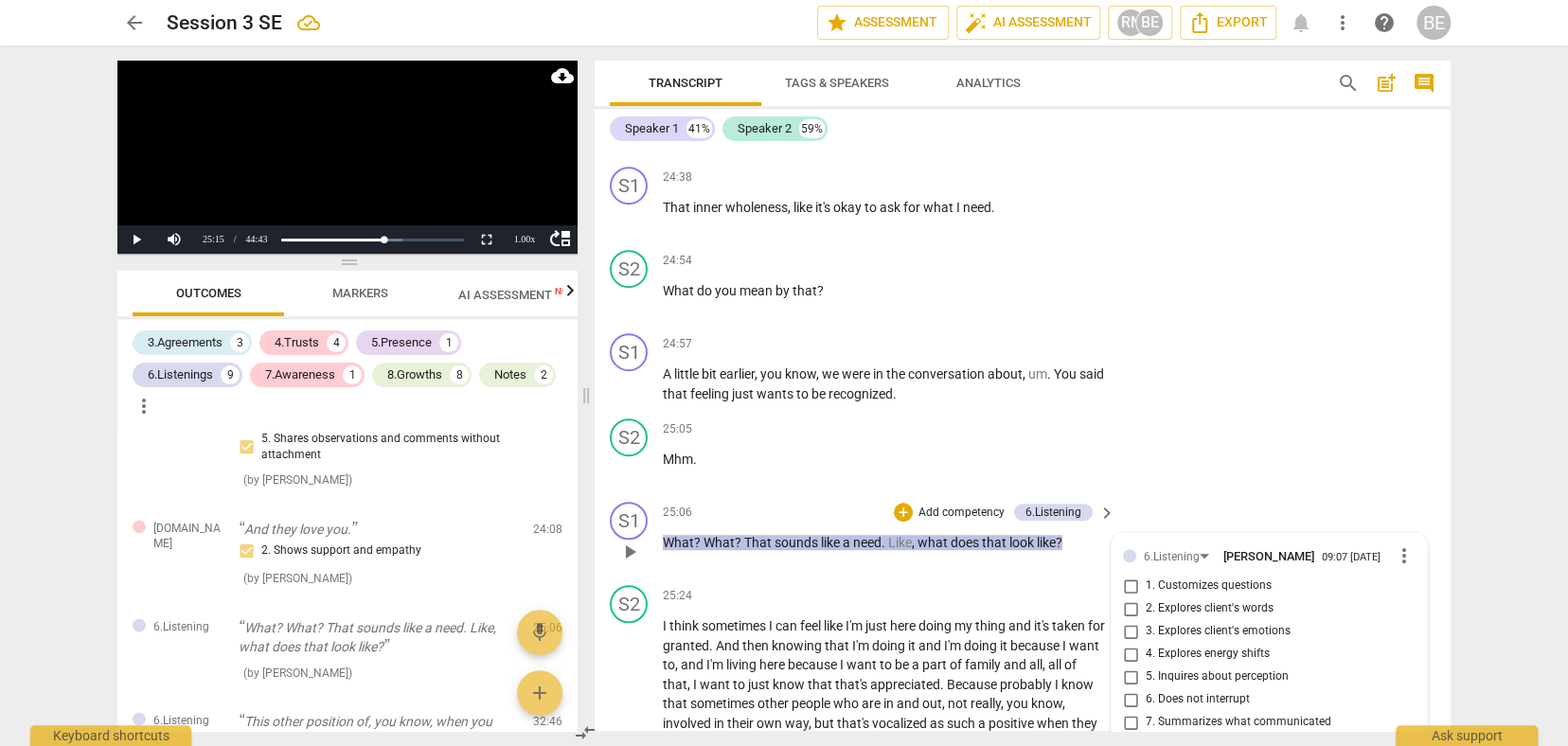
type textarea "Here another way to 'get under the need' is to focus the conversation about wha…"
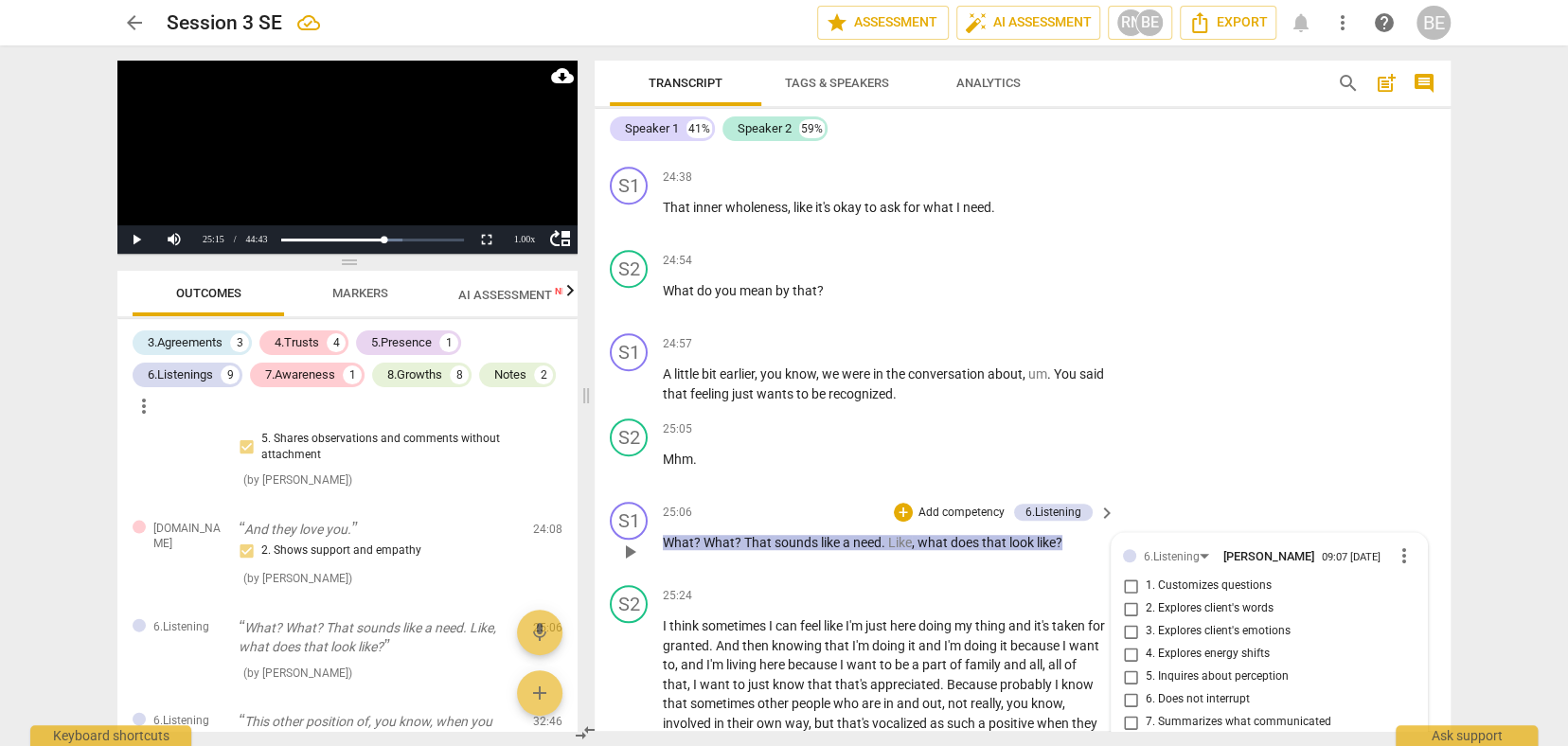
type textarea "Here another way to 'get under the need' is to focus the conversation about wha…"
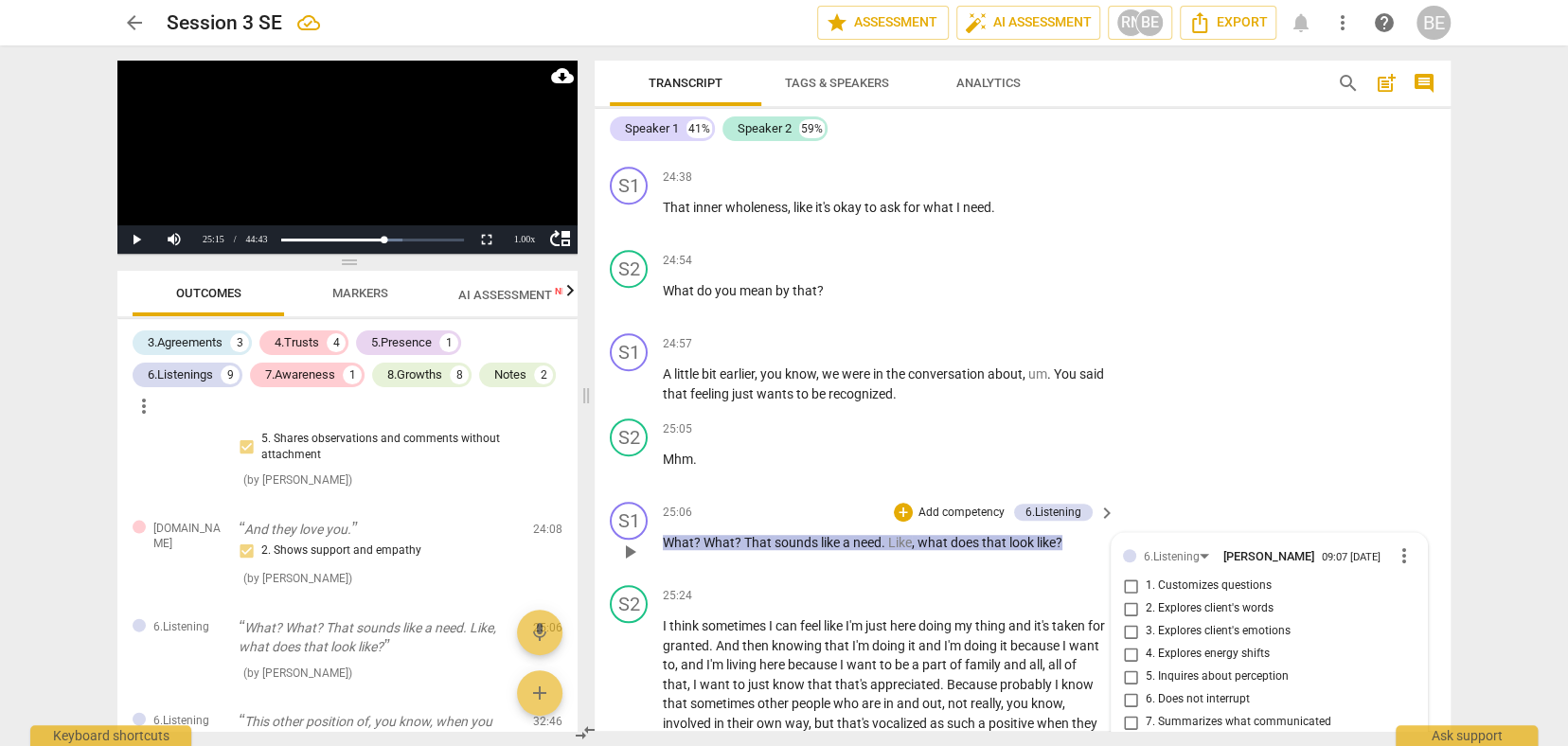
type textarea "Here another way to 'get under the need' is to focus the conversation about wha…"
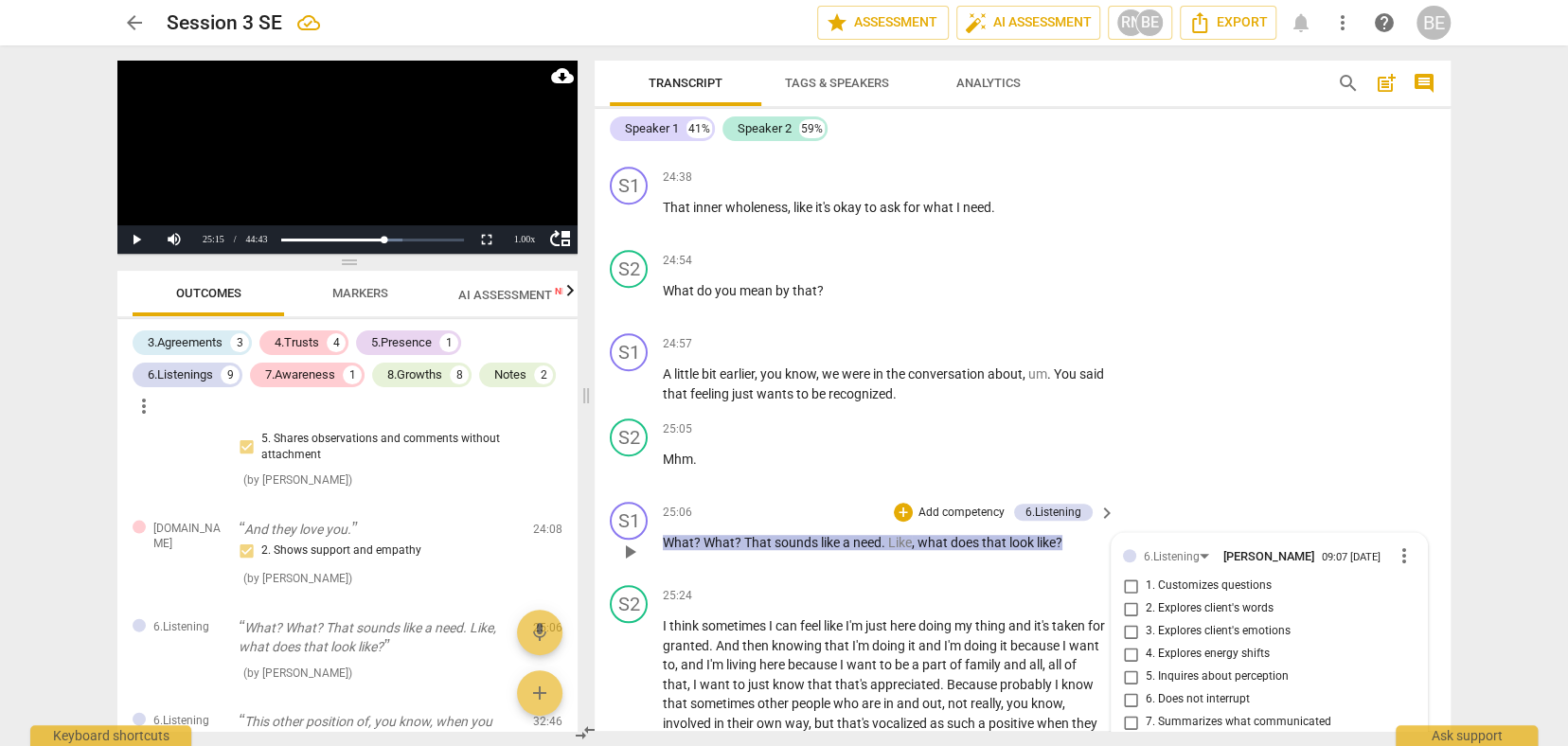
type textarea "Here another way to 'get under the need' is to focus the conversation about wha…"
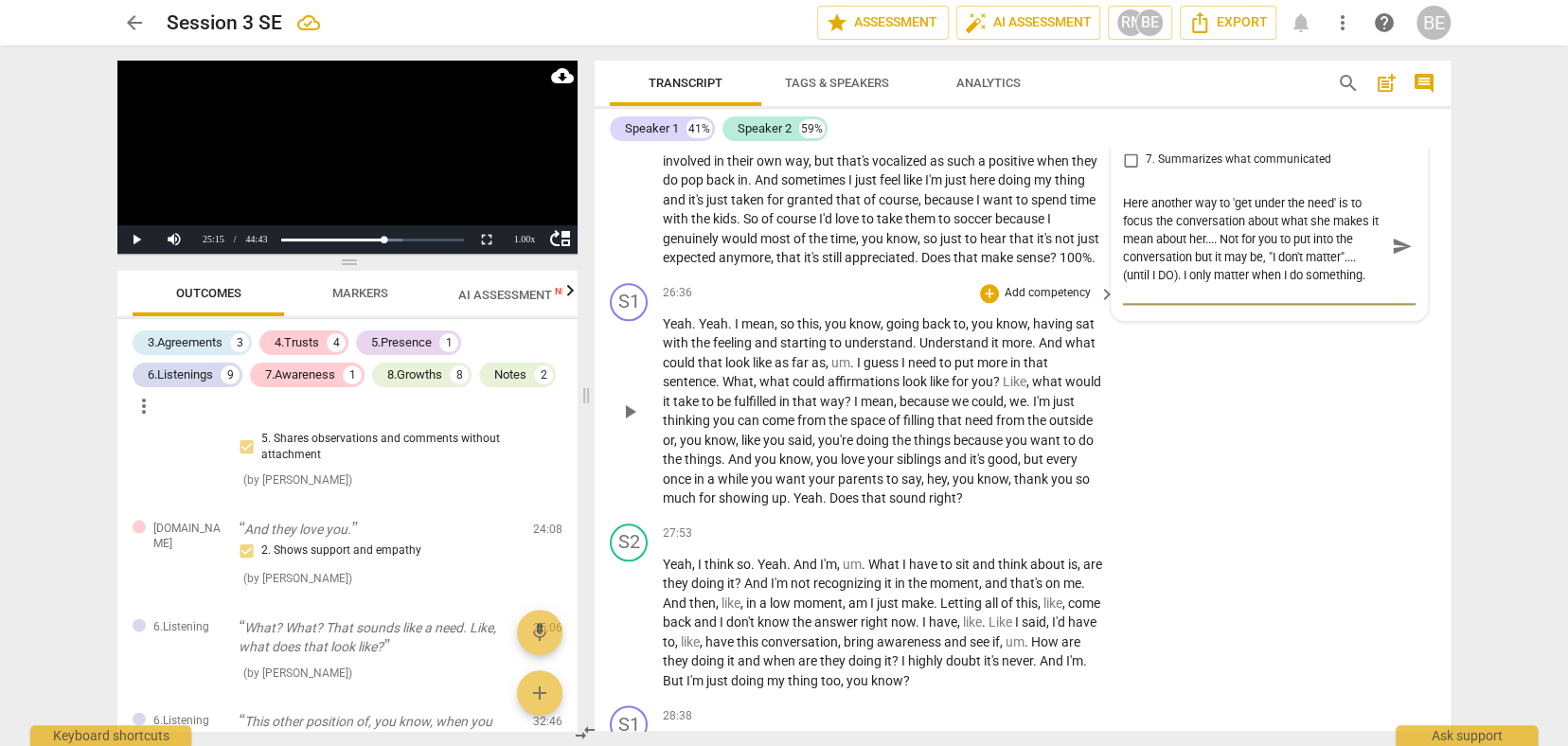
scroll to position [10246, 0]
click at [625, 399] on span "play_arrow" at bounding box center [630, 410] width 23 height 23
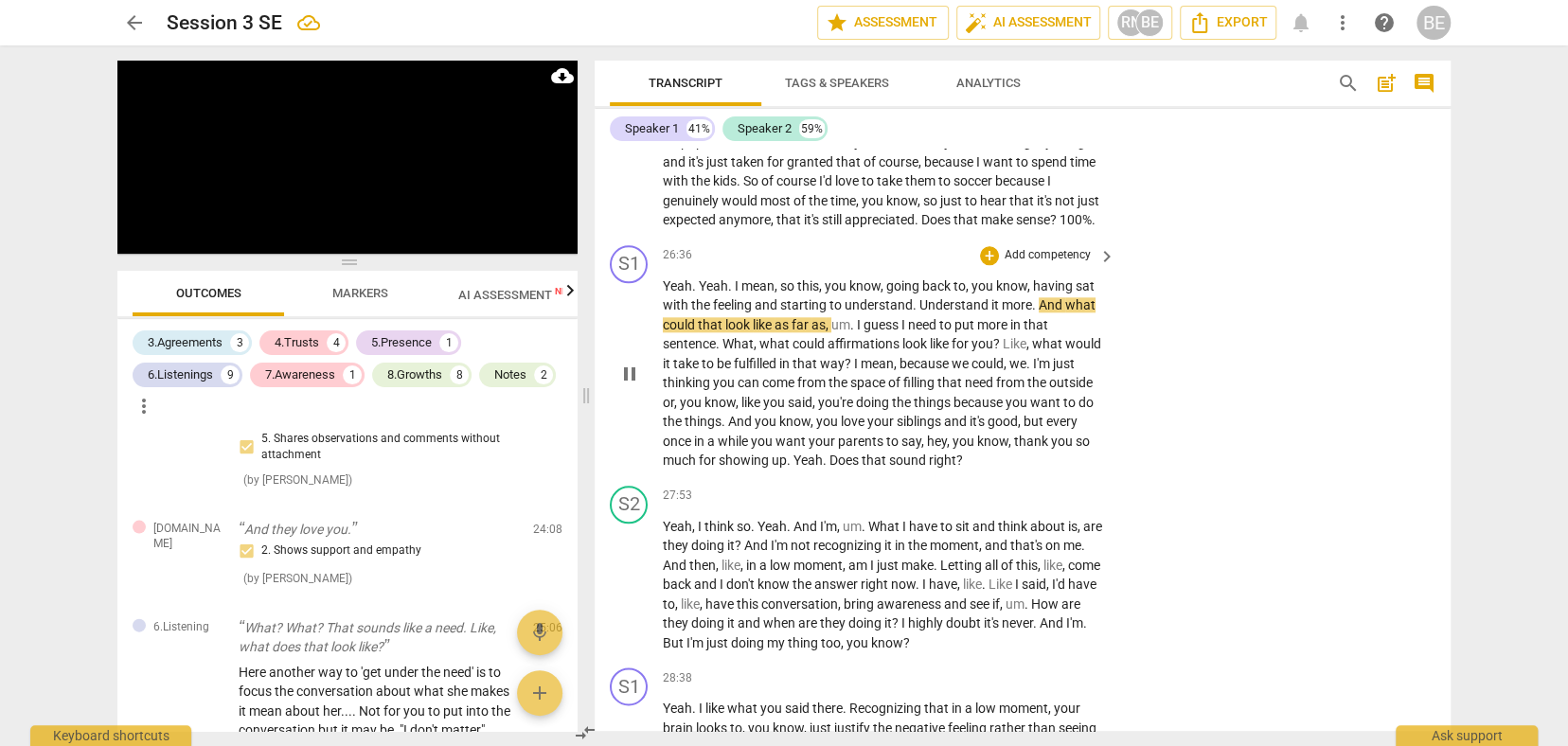
scroll to position [0, 0]
click at [624, 363] on span "pause" at bounding box center [630, 373] width 23 height 23
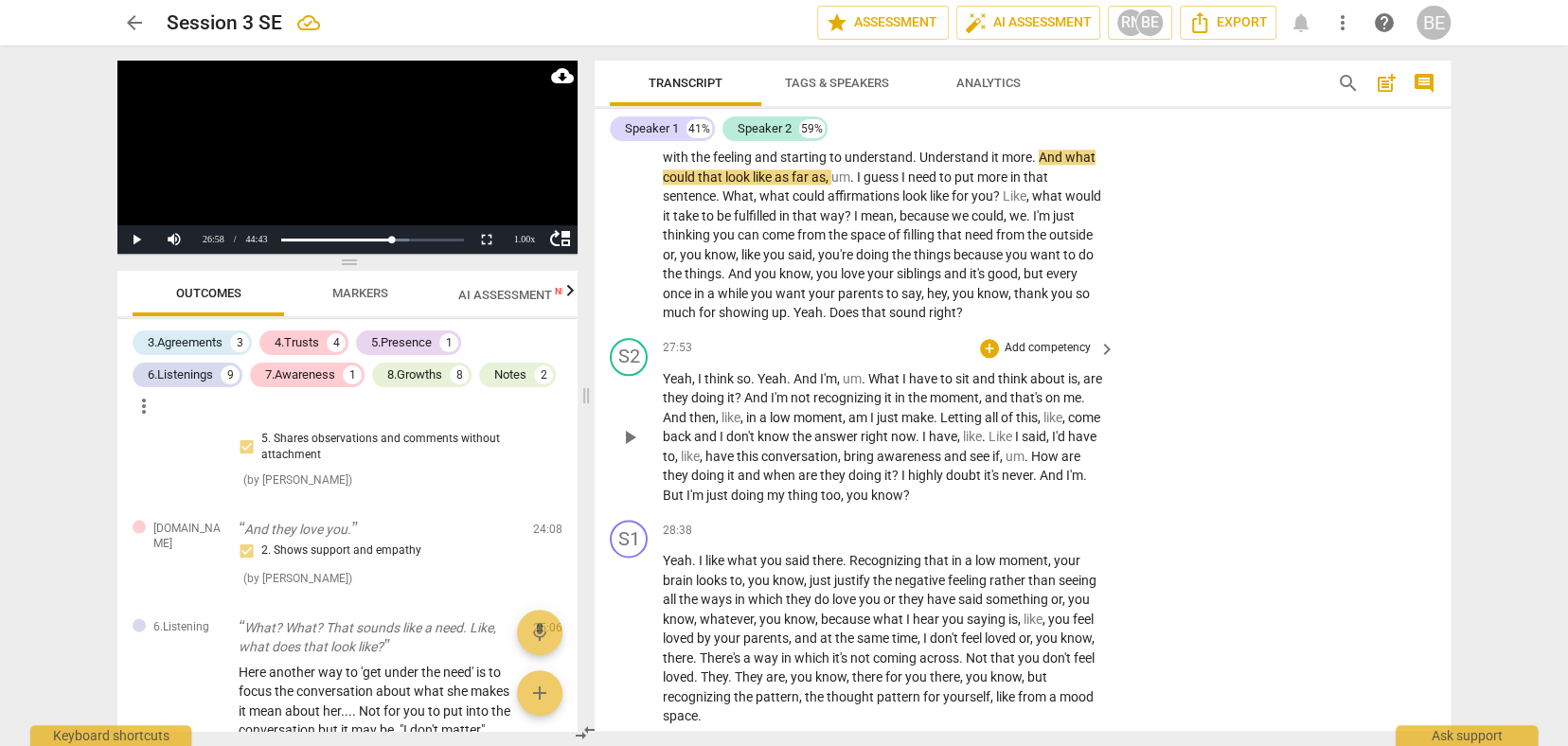
scroll to position [10428, 0]
click at [1066, 342] on p "Add competency" at bounding box center [1048, 350] width 90 height 17
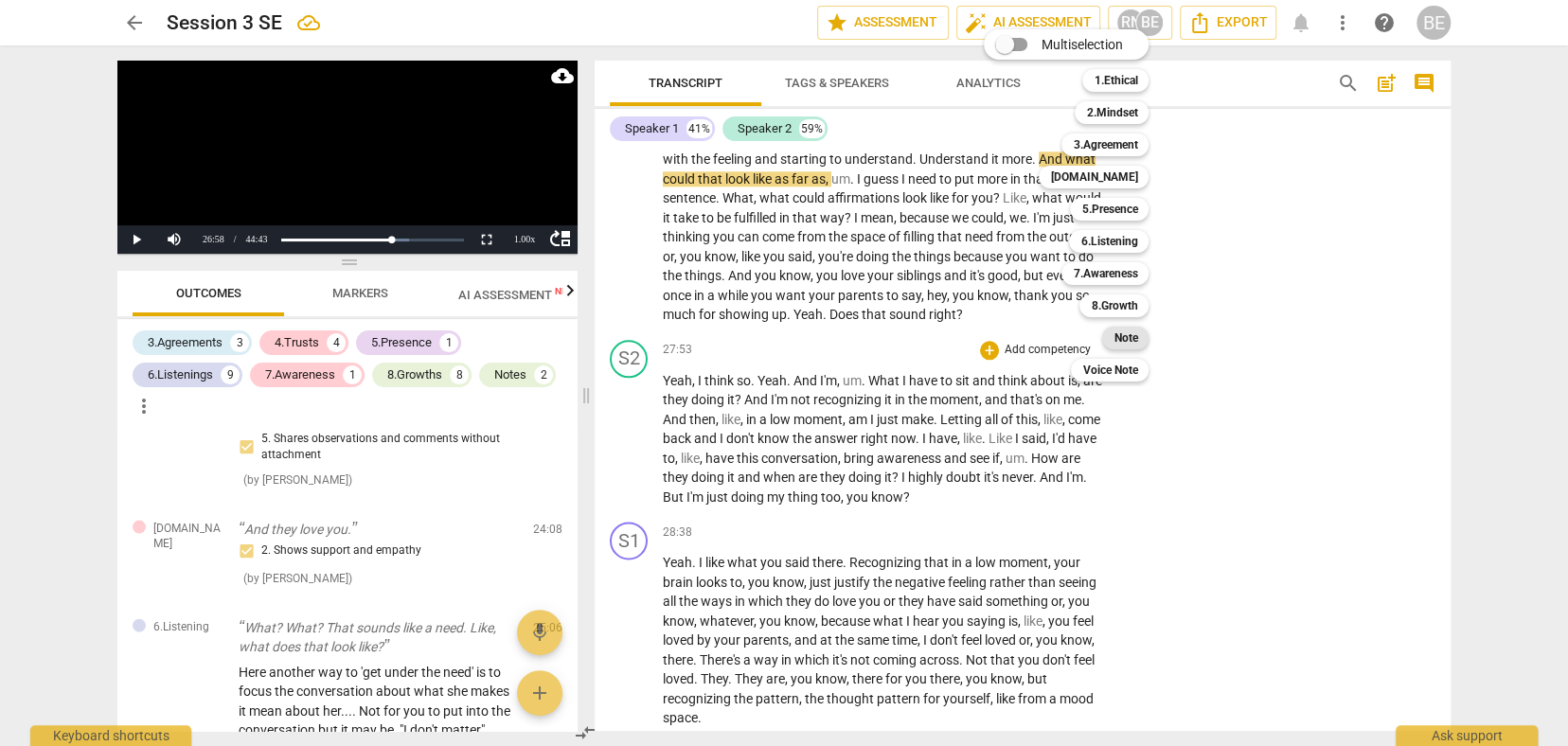
click at [1133, 331] on b "Note" at bounding box center [1126, 337] width 24 height 23
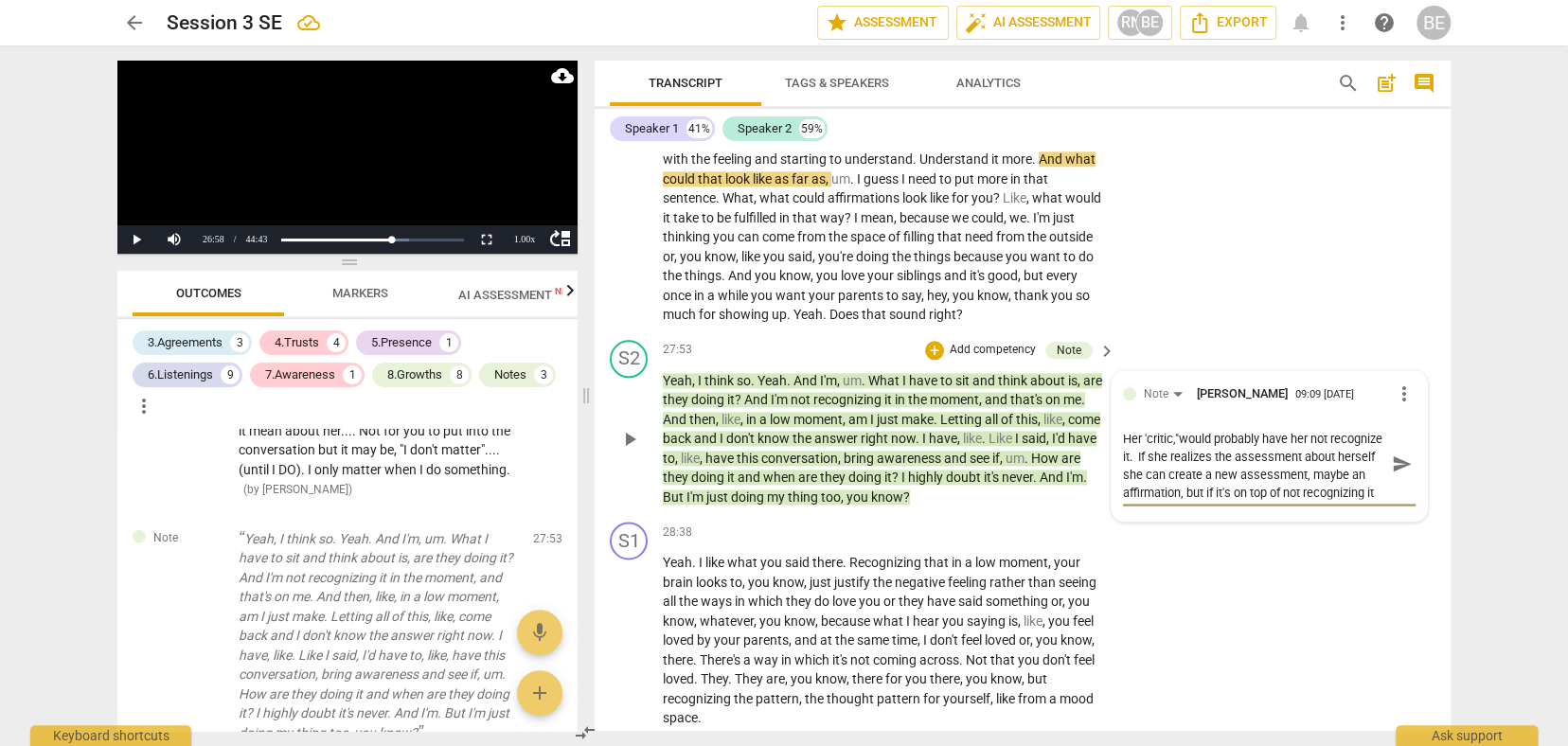
scroll to position [0, 0]
click at [1309, 429] on textarea "Her 'critic,"would probably have her not recognize it. If she realizes the asse…" at bounding box center [1253, 464] width 262 height 69
click at [1394, 480] on span "send" at bounding box center [1401, 490] width 21 height 21
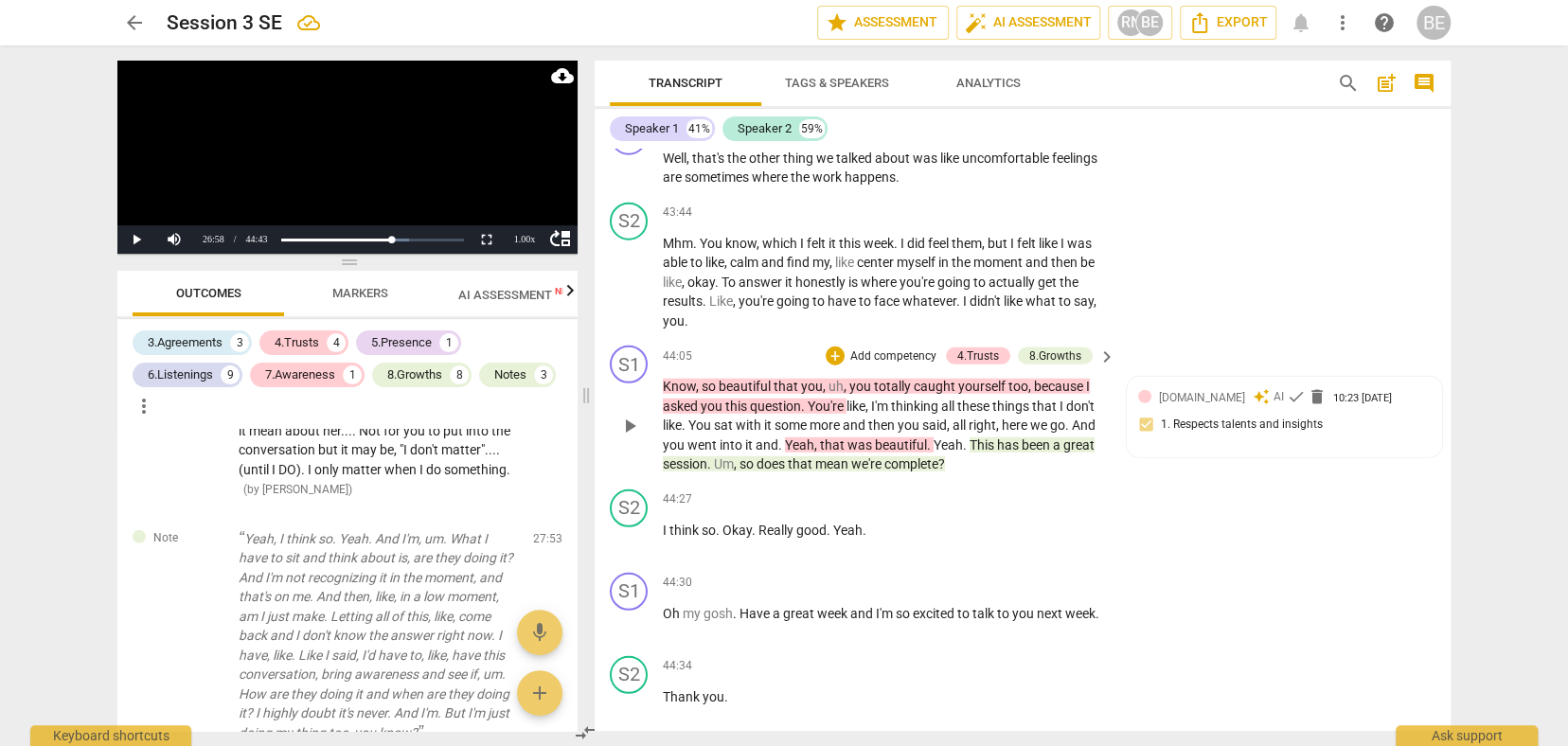
scroll to position [16686, 0]
click at [1060, 348] on div "8.Growths" at bounding box center [1055, 356] width 52 height 17
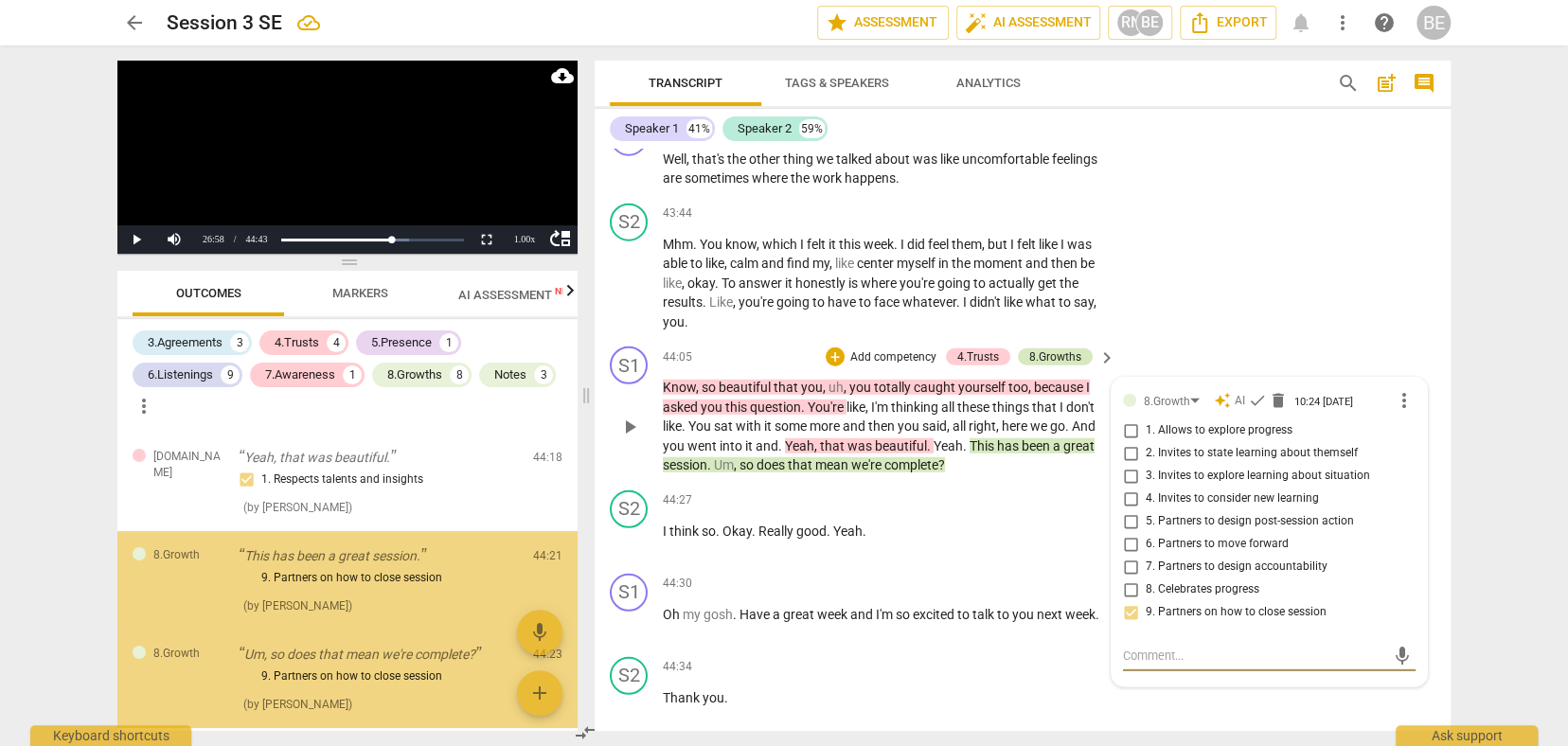
scroll to position [4523, 0]
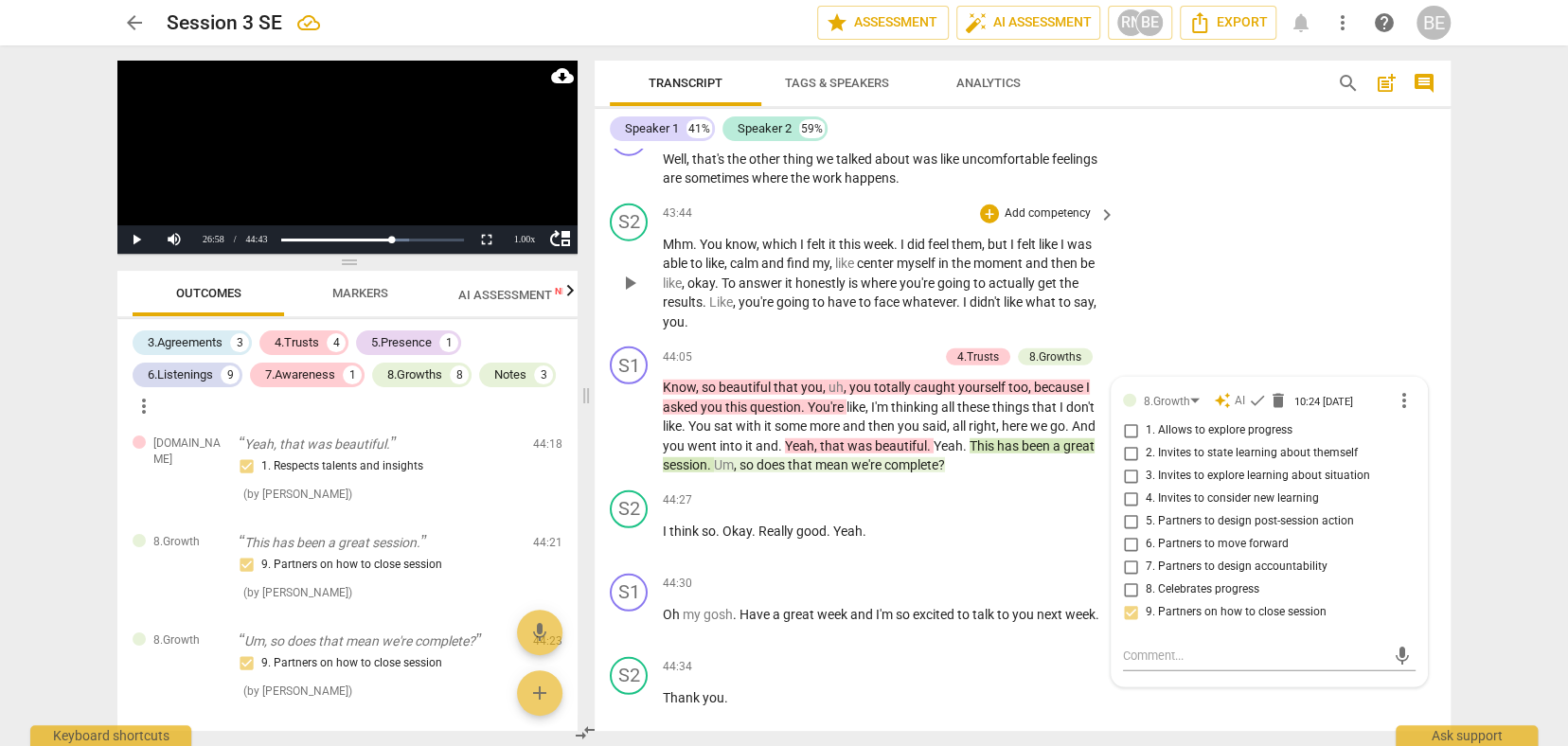
click at [1177, 196] on div "S2 play_arrow pause 43:44 + Add competency keyboard_arrow_right Mhm . You know …" at bounding box center [1022, 268] width 856 height 144
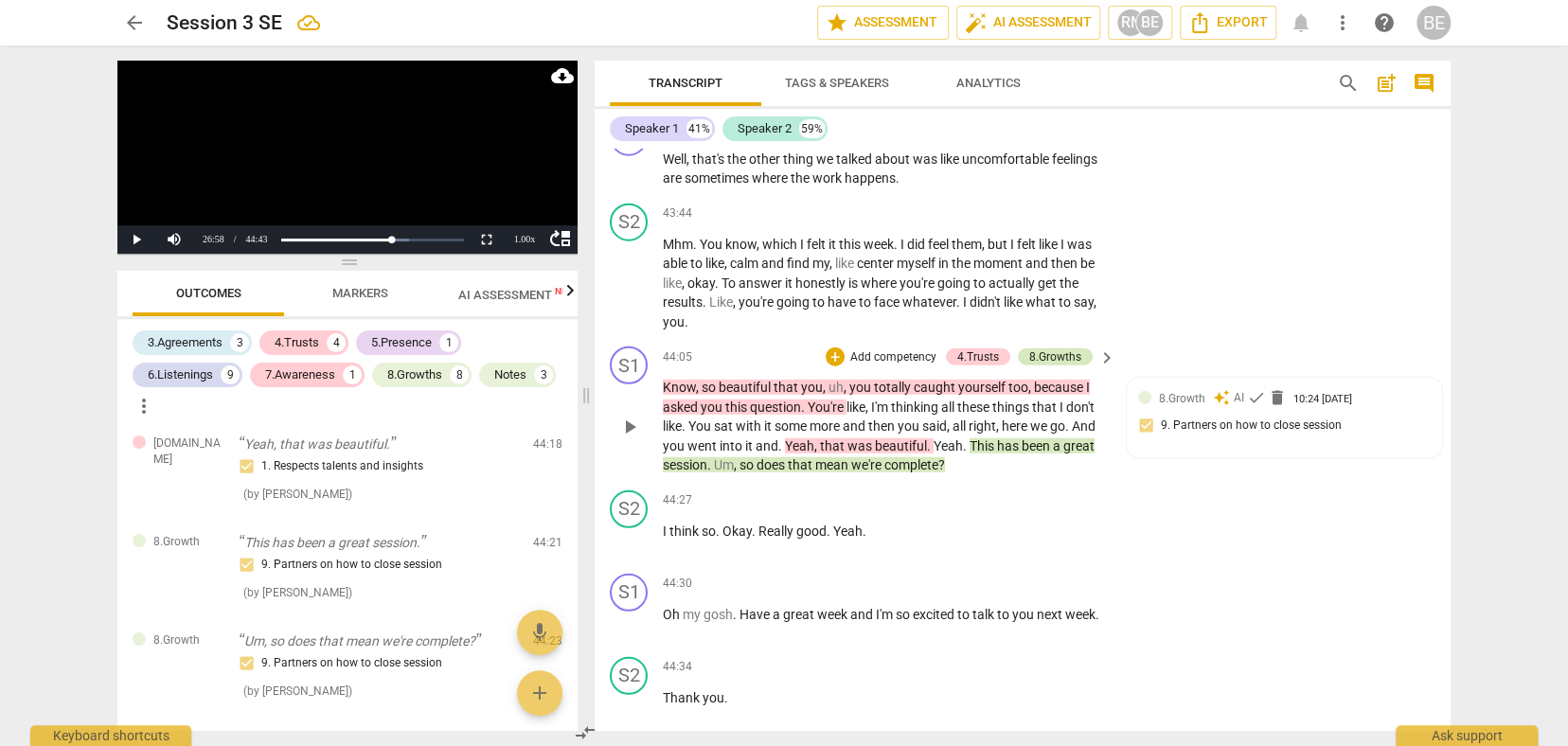
click at [1054, 348] on div "8.Growths" at bounding box center [1055, 356] width 52 height 17
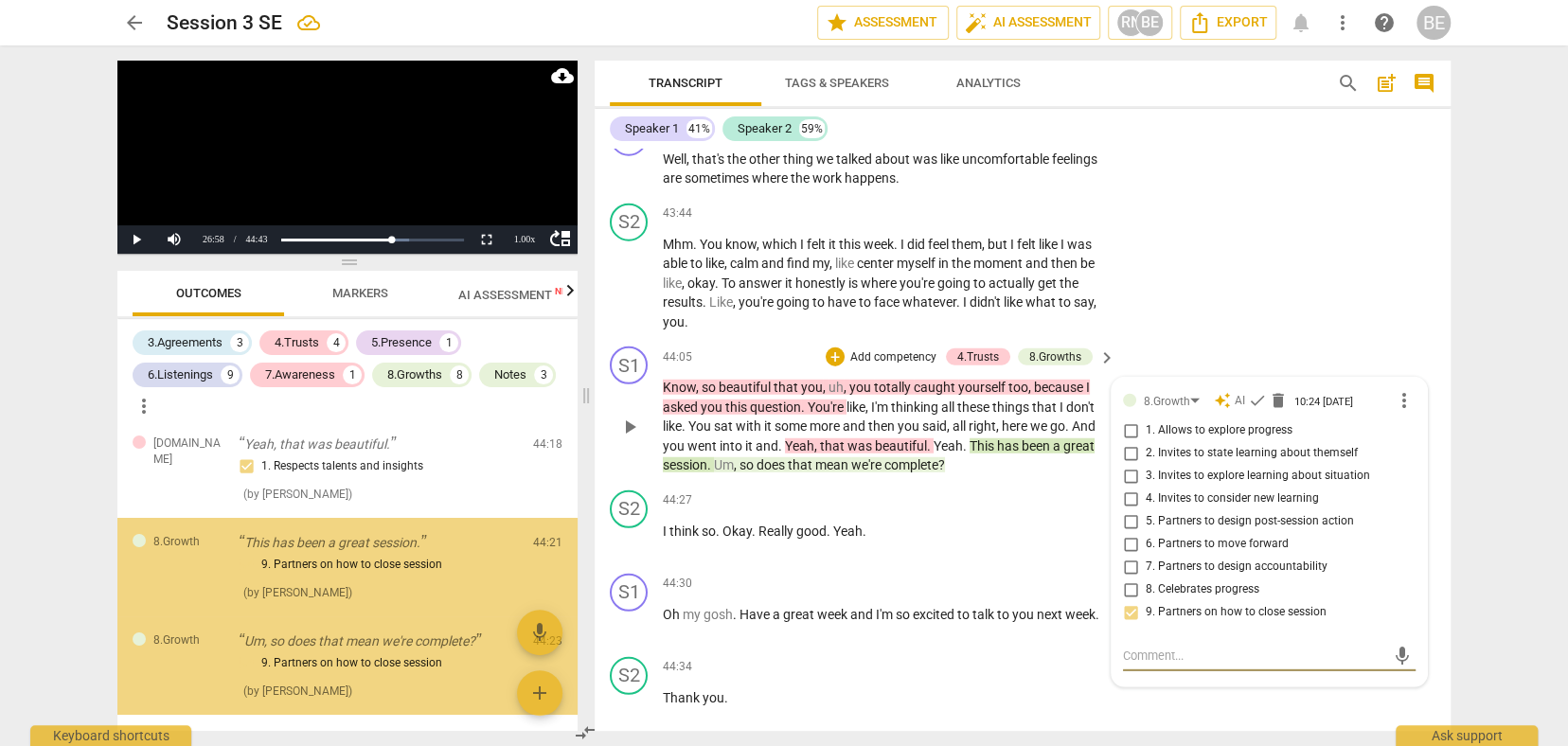
click at [1220, 339] on div "S1 play_arrow pause 44:05 + Add competency 4.Trusts 8.Growths keyboard_arrow_ri…" at bounding box center [1022, 411] width 856 height 144
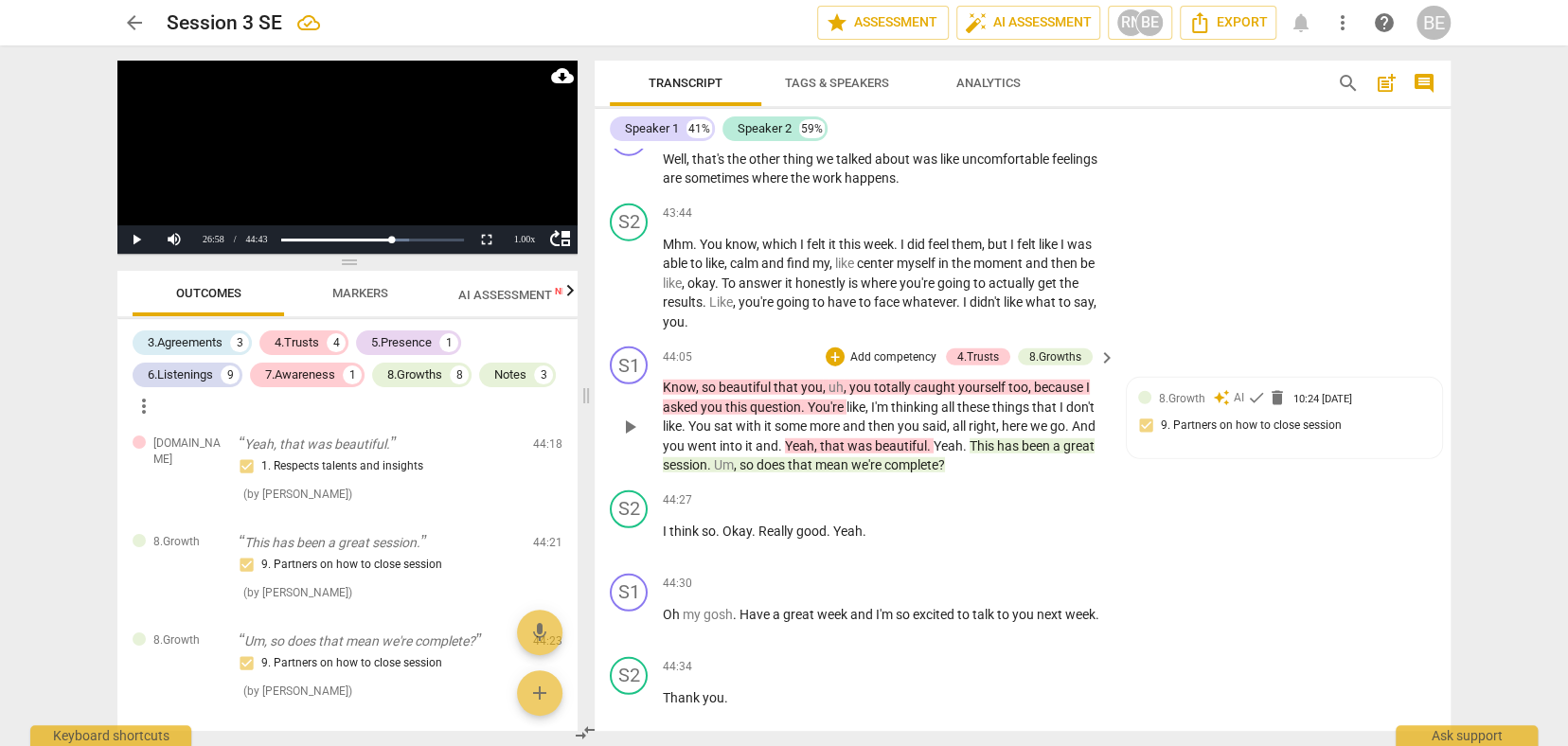
click at [1104, 346] on span "keyboard_arrow_right" at bounding box center [1106, 357] width 23 height 23
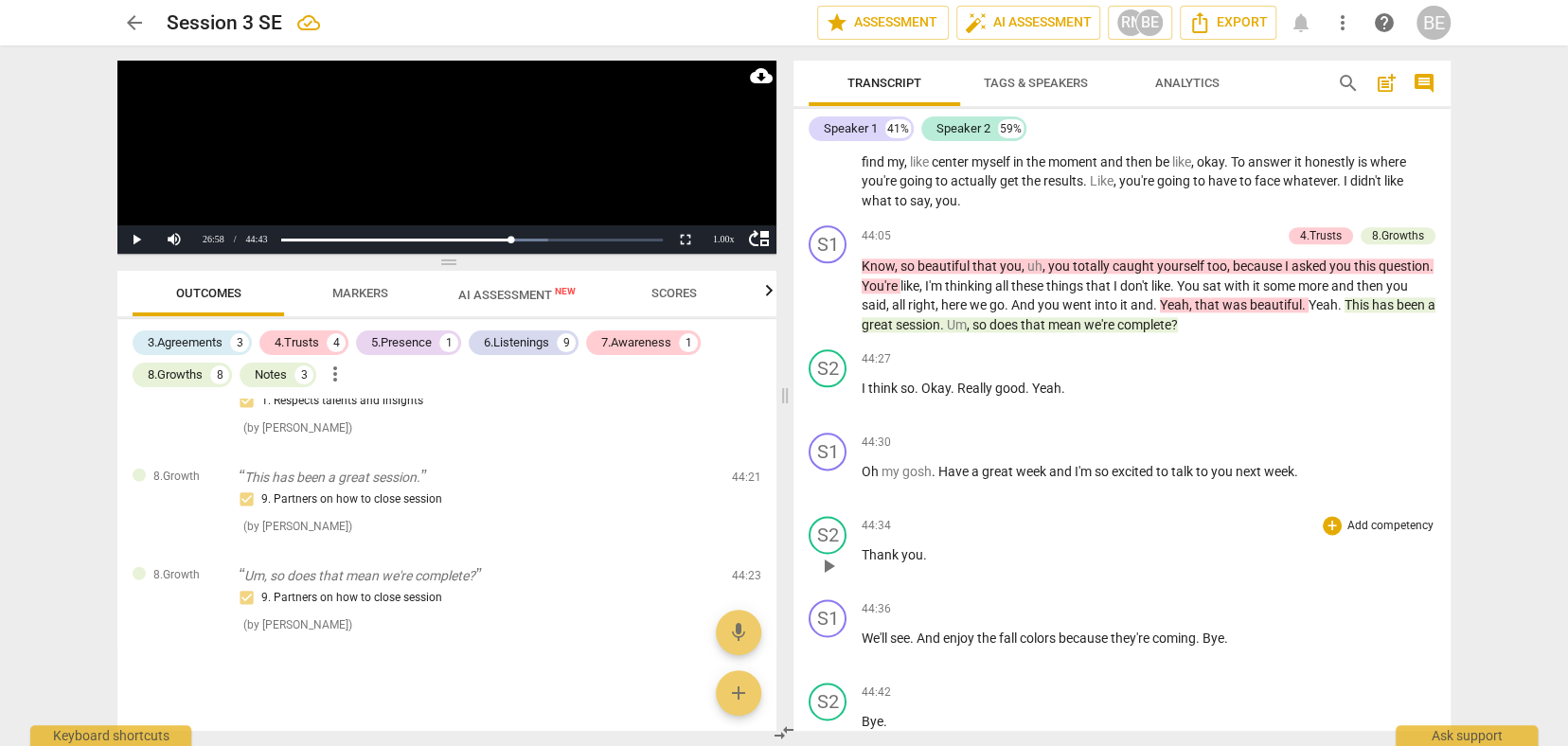
scroll to position [0, 0]
